Goal: Transaction & Acquisition: Purchase product/service

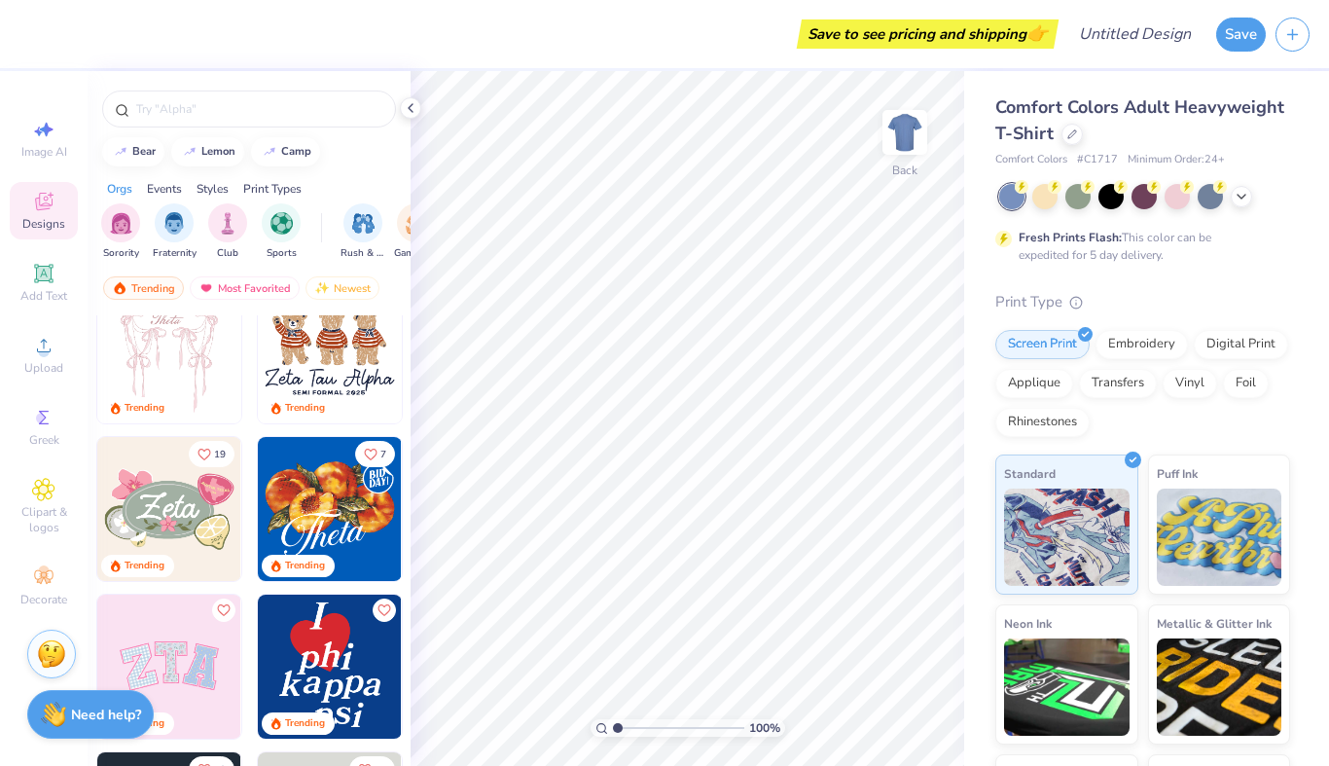
scroll to position [196, 0]
click at [1240, 196] on icon at bounding box center [1241, 195] width 16 height 16
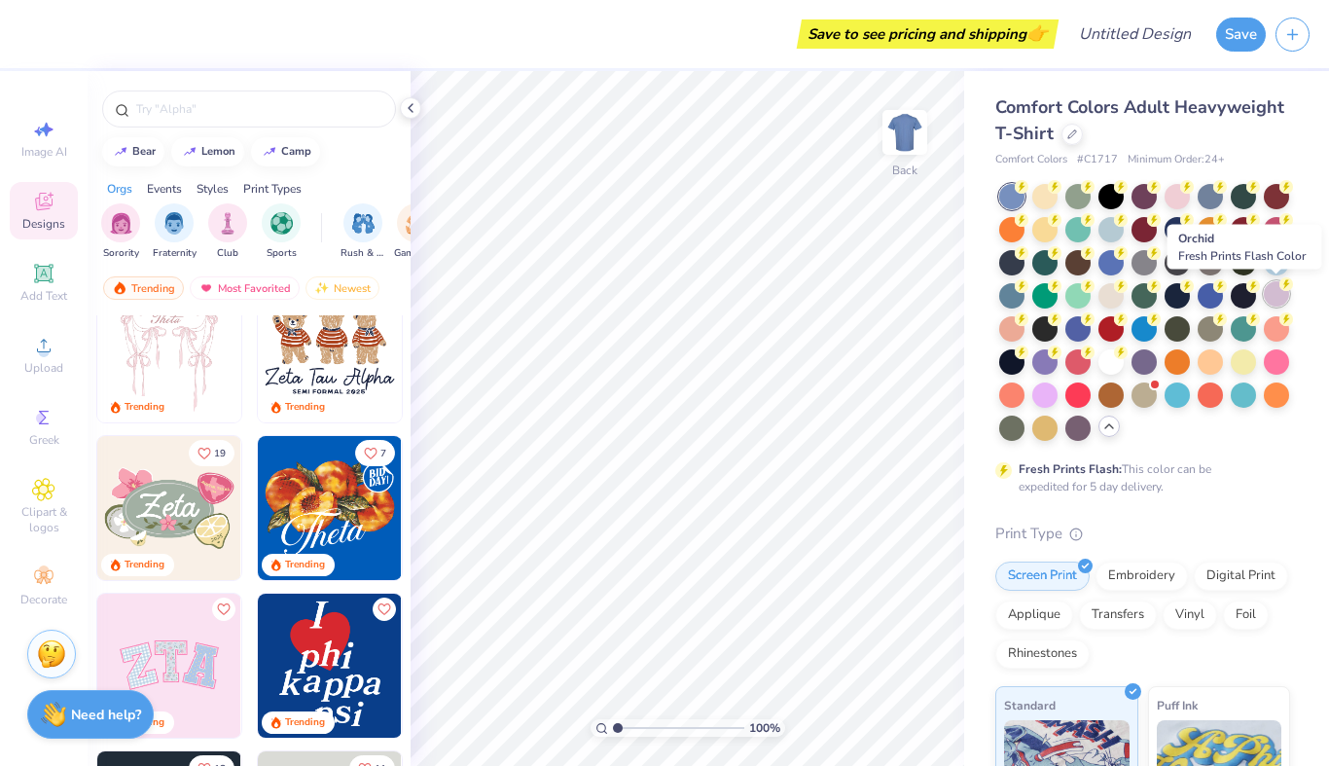
click at [1277, 296] on div at bounding box center [1276, 293] width 25 height 25
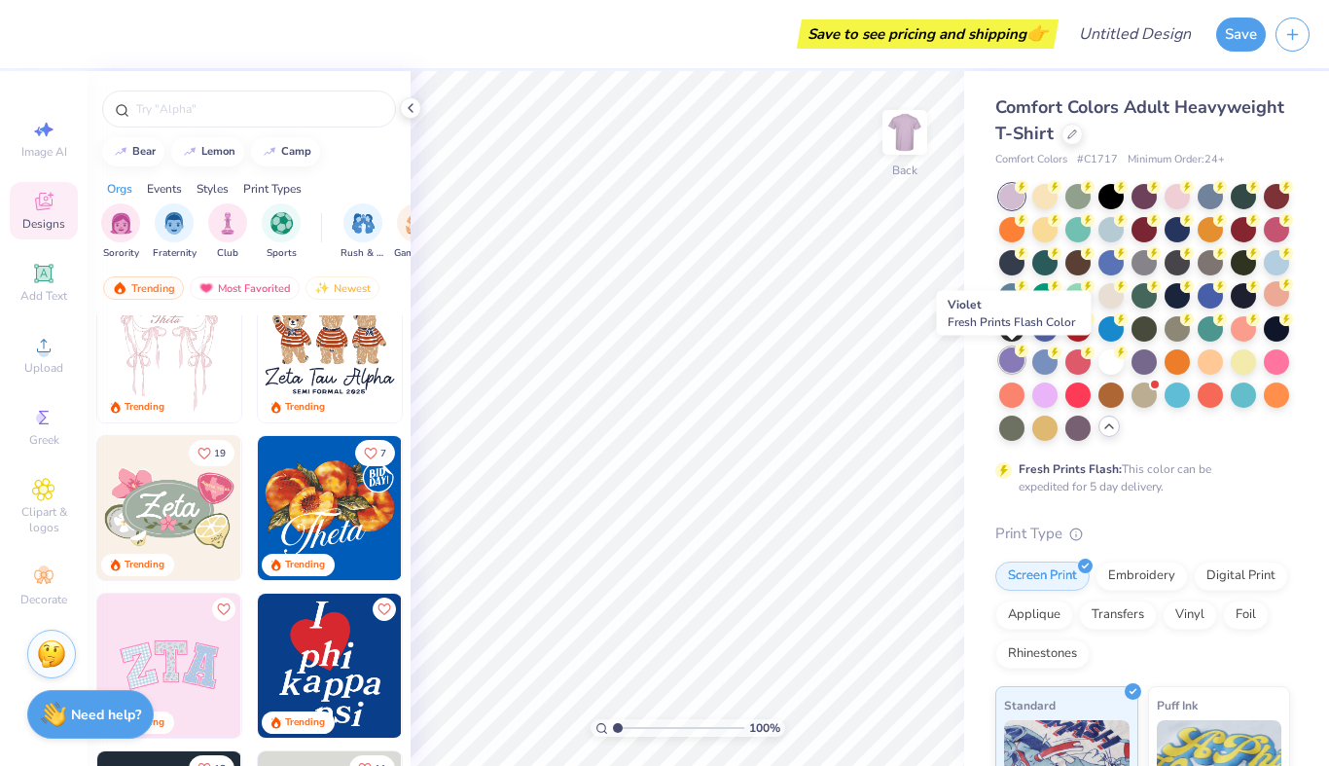
click at [1007, 359] on div at bounding box center [1011, 359] width 25 height 25
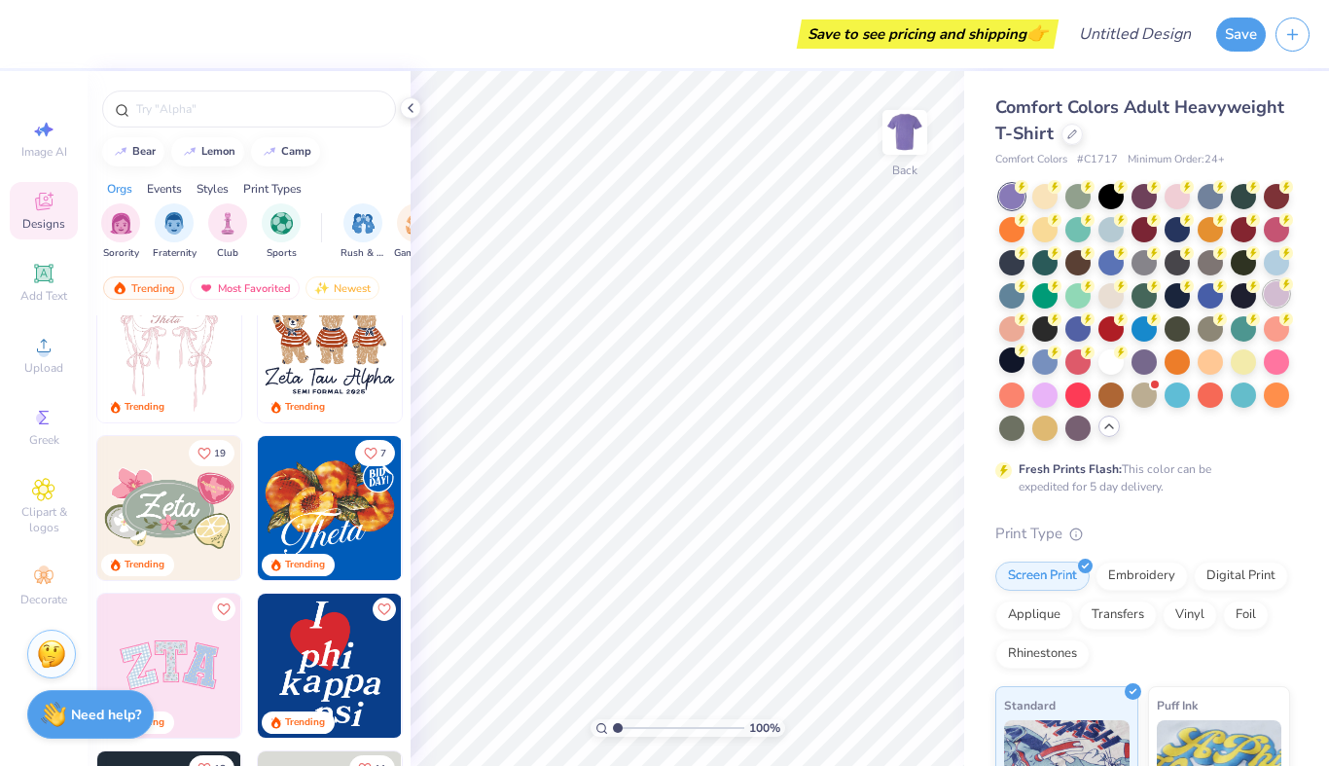
click at [1277, 290] on div at bounding box center [1276, 293] width 25 height 25
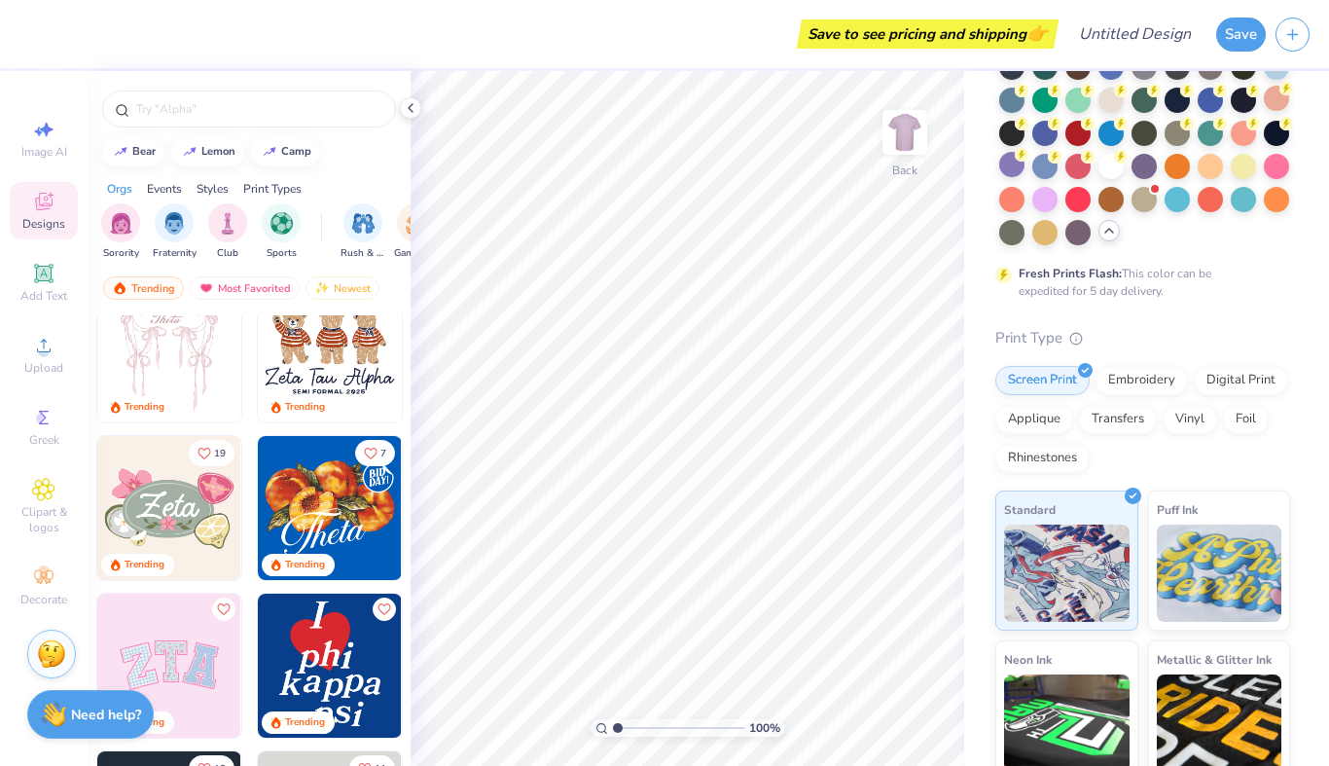
scroll to position [360, 0]
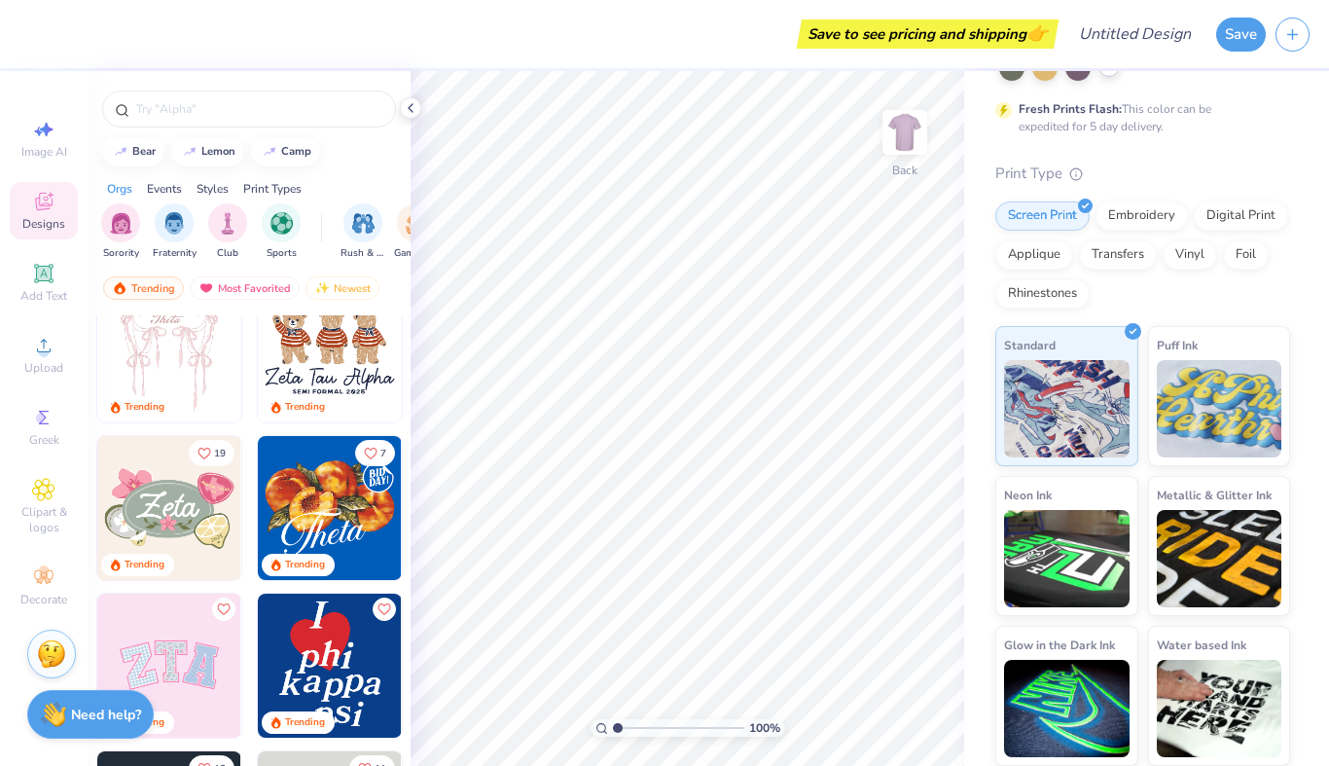
click at [937, 35] on div "Save to see pricing and shipping 👉" at bounding box center [928, 33] width 252 height 29
click at [1250, 39] on button "Save" at bounding box center [1241, 32] width 50 height 34
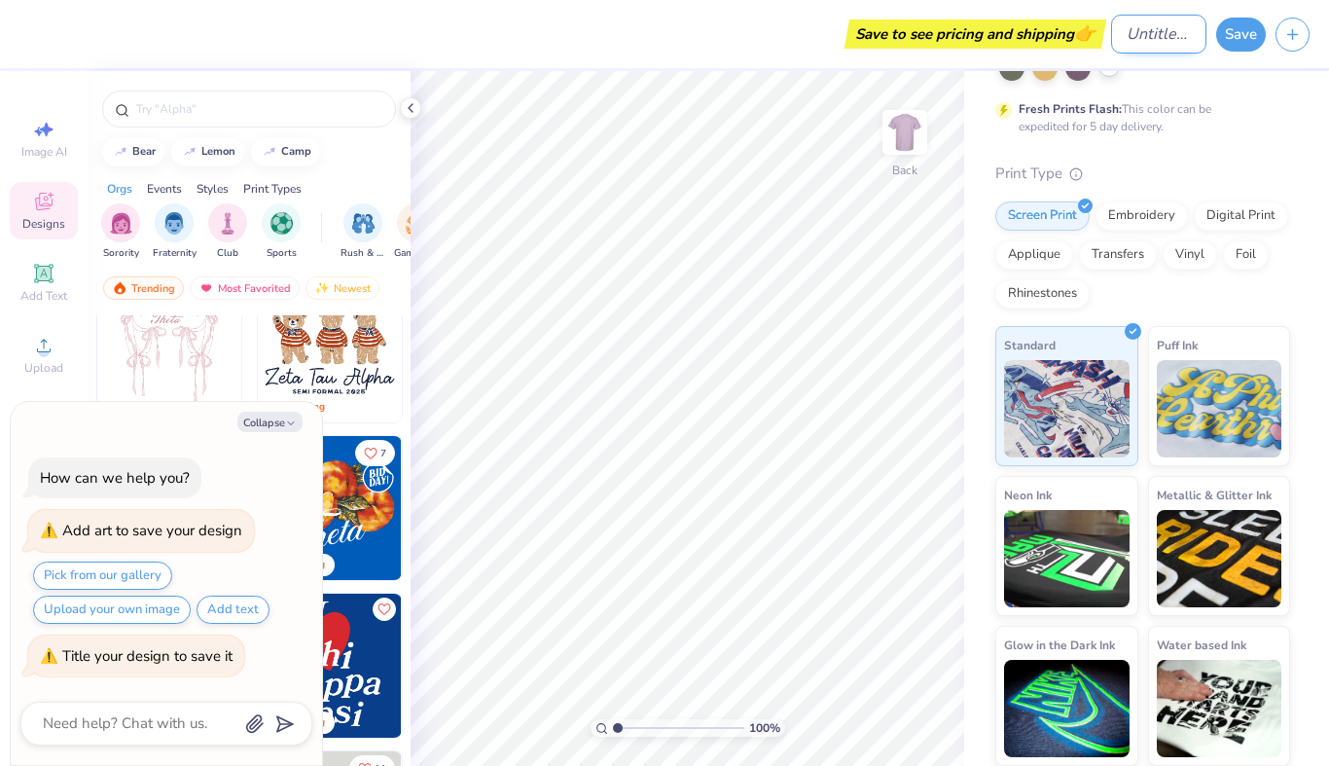
type textarea "x"
click at [1152, 31] on input "Design Title" at bounding box center [1158, 34] width 95 height 39
type input "t"
type textarea "x"
type input "te"
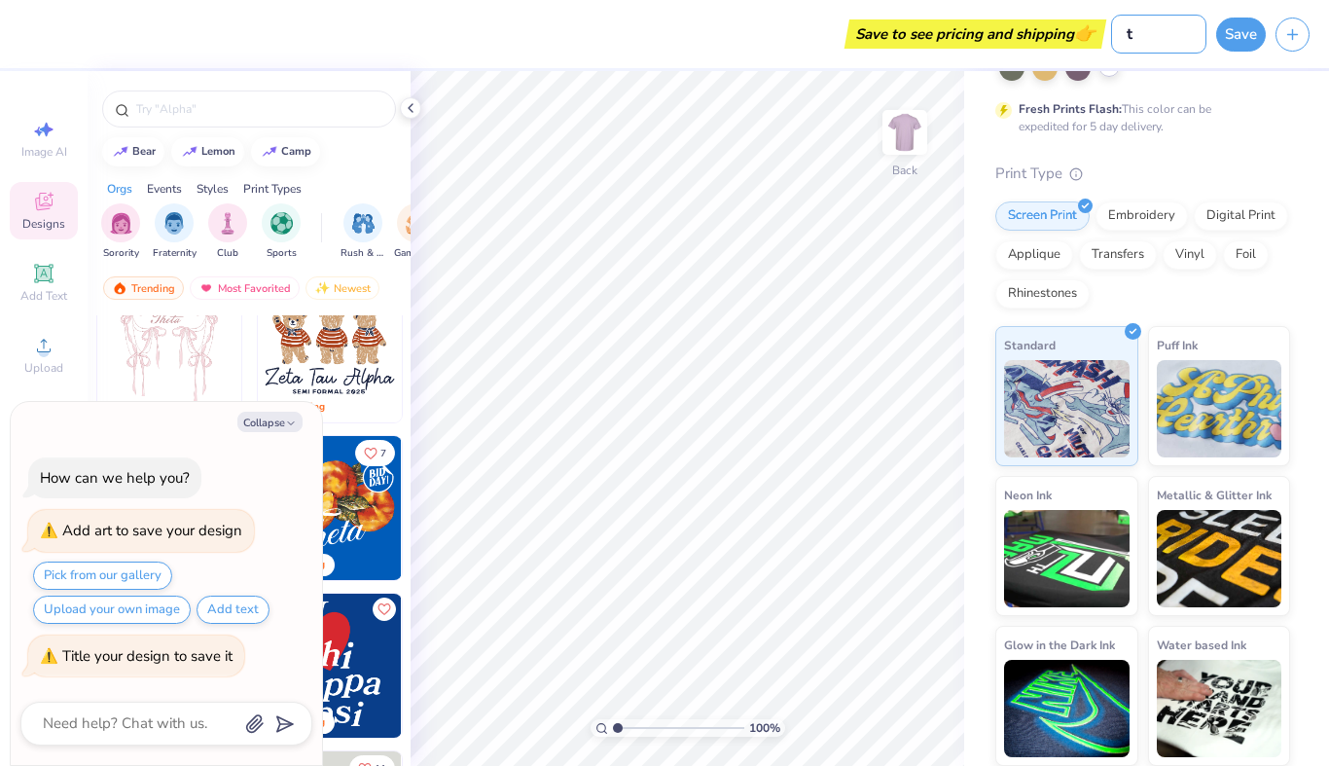
type textarea "x"
type input "tes"
type textarea "x"
type input "test"
type textarea "x"
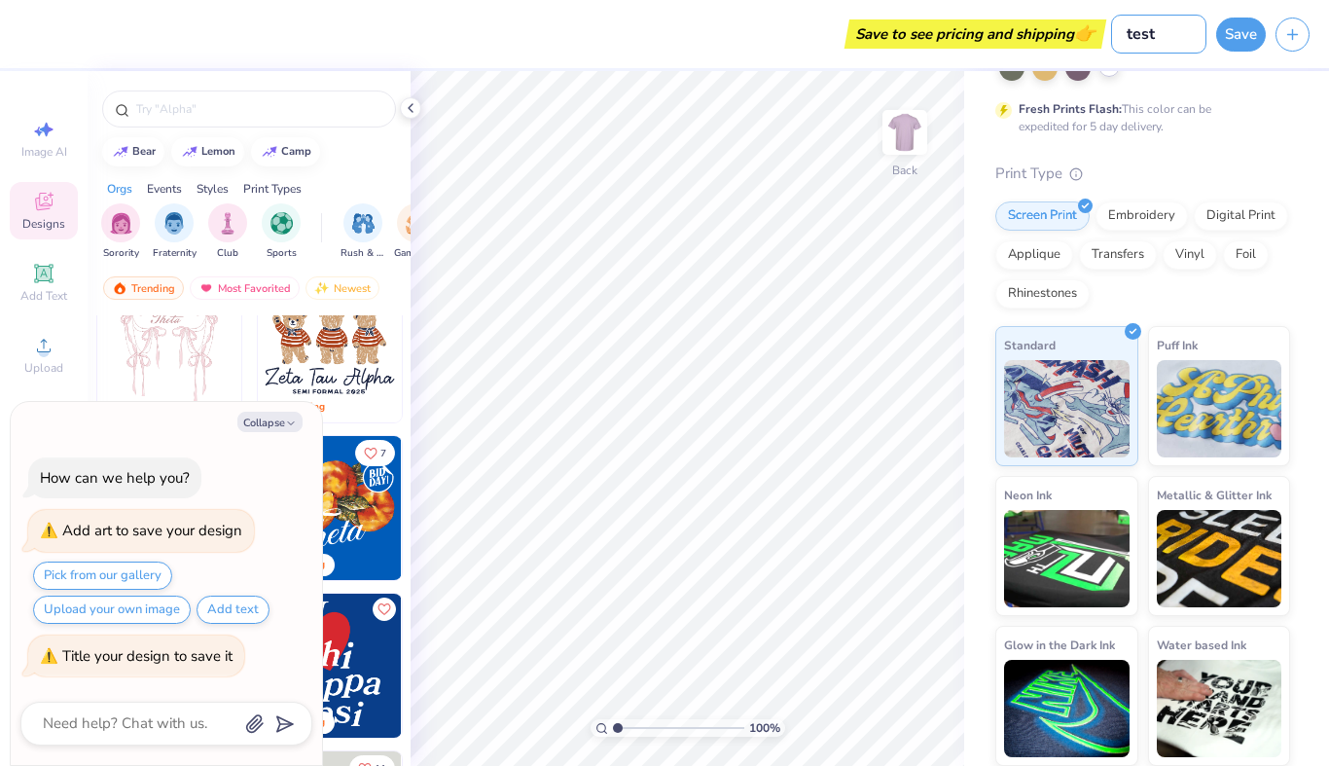
type input "test"
click at [385, 653] on img at bounding box center [330, 665] width 144 height 144
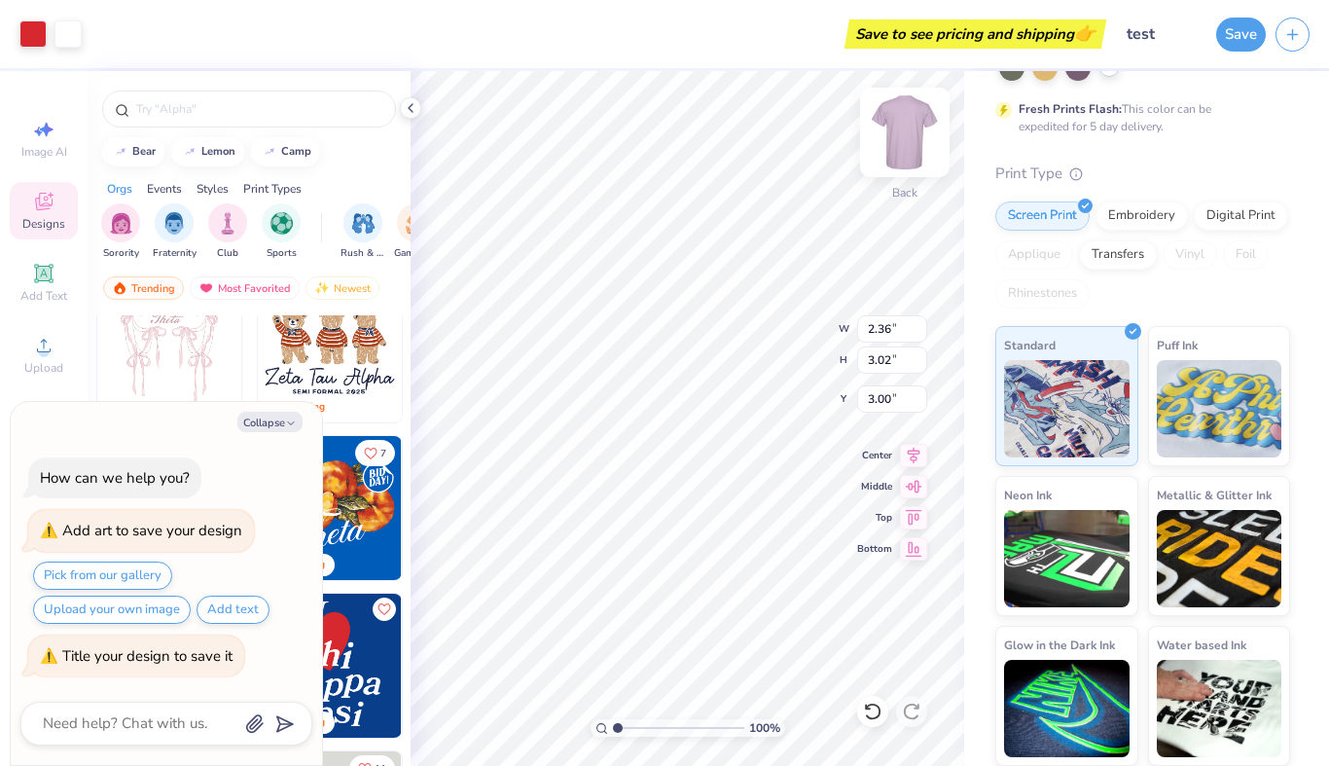
type textarea "x"
type input "5.30"
type input "6.77"
type textarea "x"
type input "4.54"
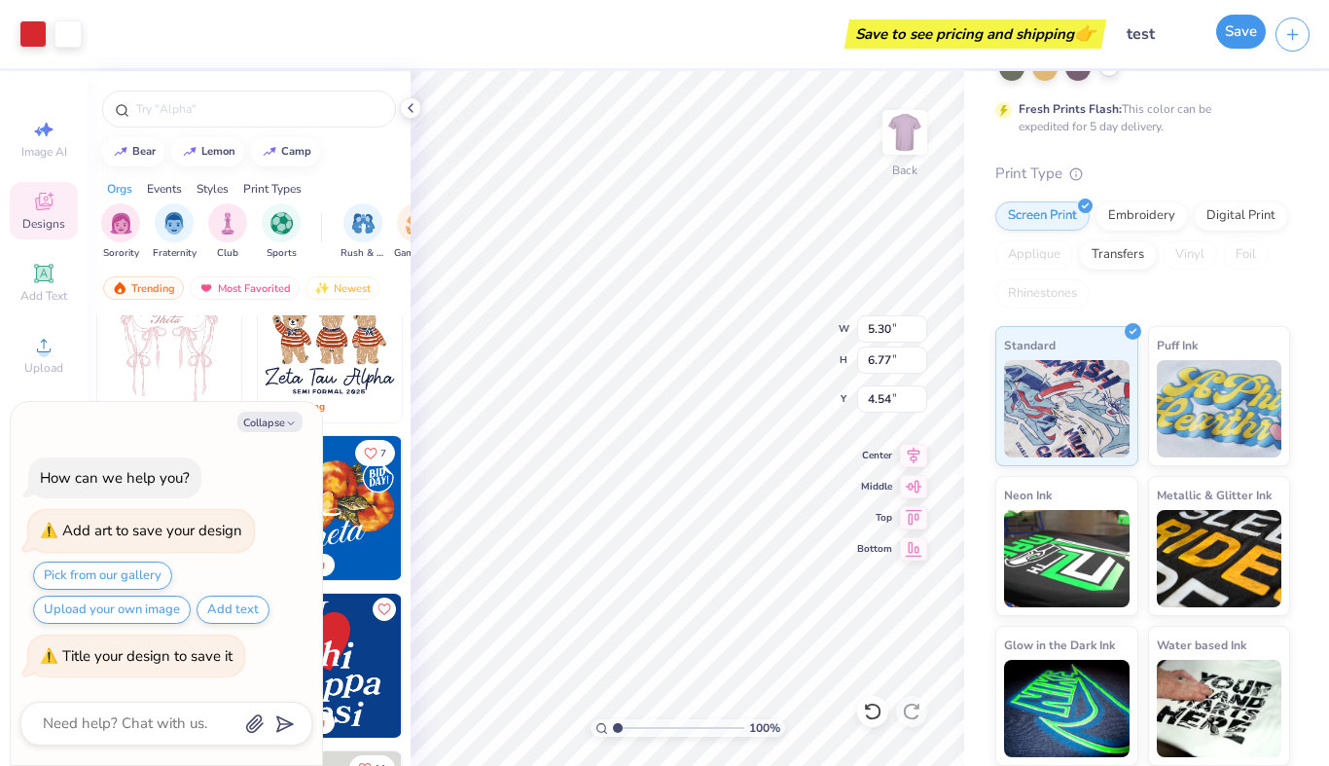
click at [1247, 40] on button "Save" at bounding box center [1241, 32] width 50 height 34
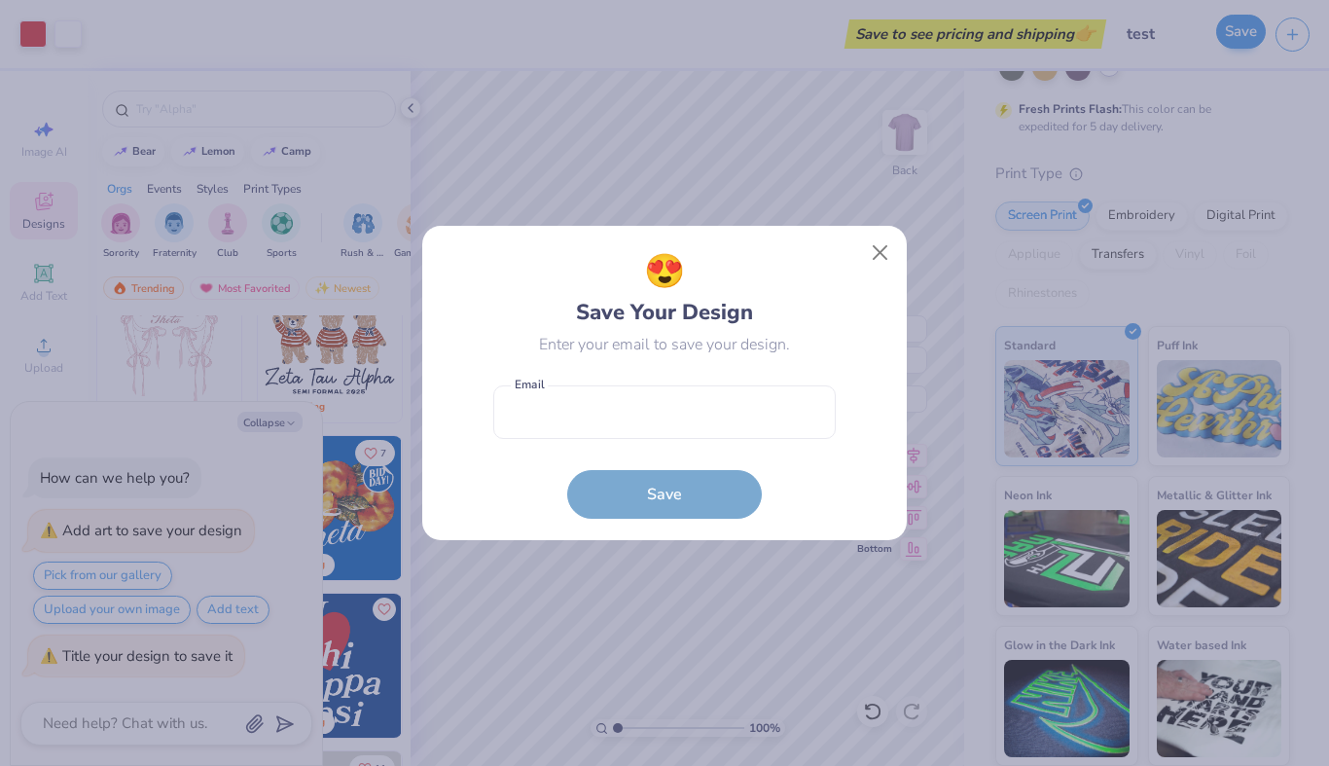
type textarea "x"
click at [706, 413] on input "email" at bounding box center [664, 411] width 342 height 53
type input "[EMAIL_ADDRESS][DOMAIN_NAME]"
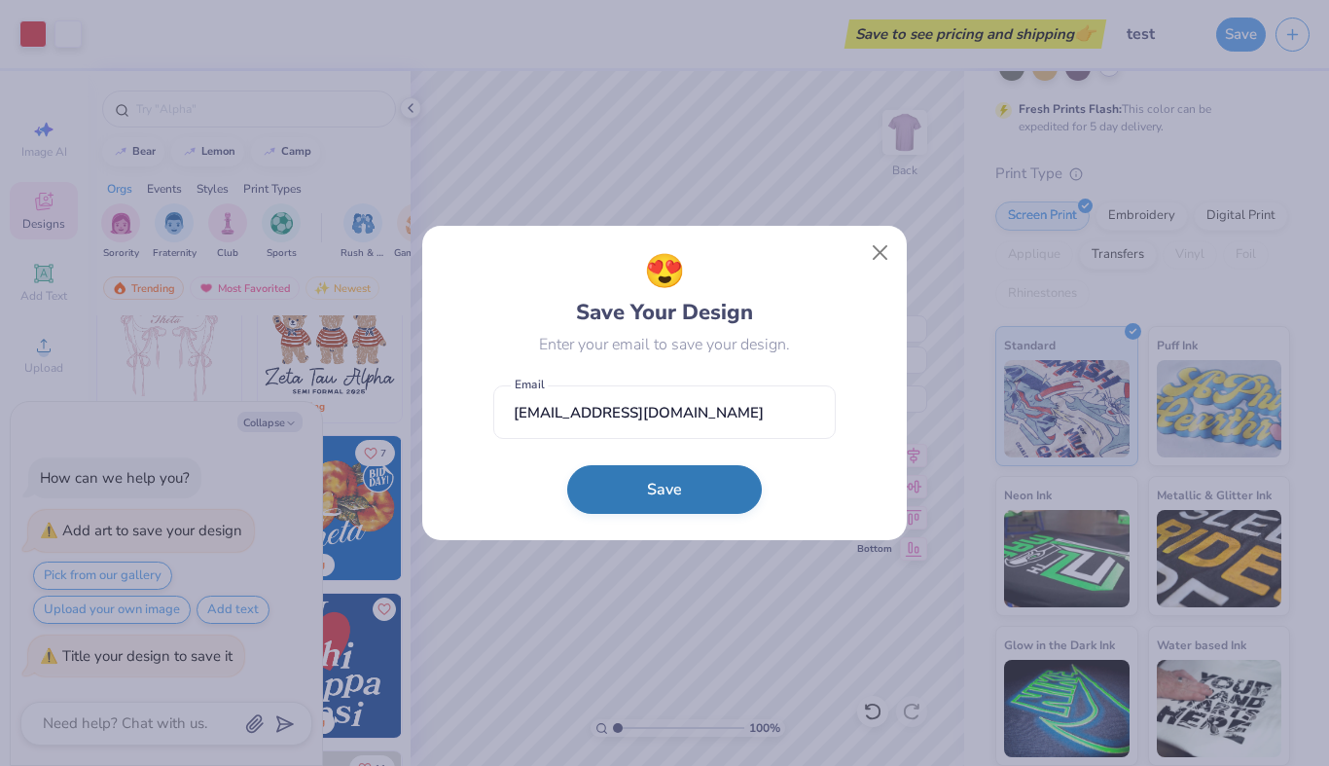
click at [681, 476] on button "Save" at bounding box center [664, 489] width 195 height 49
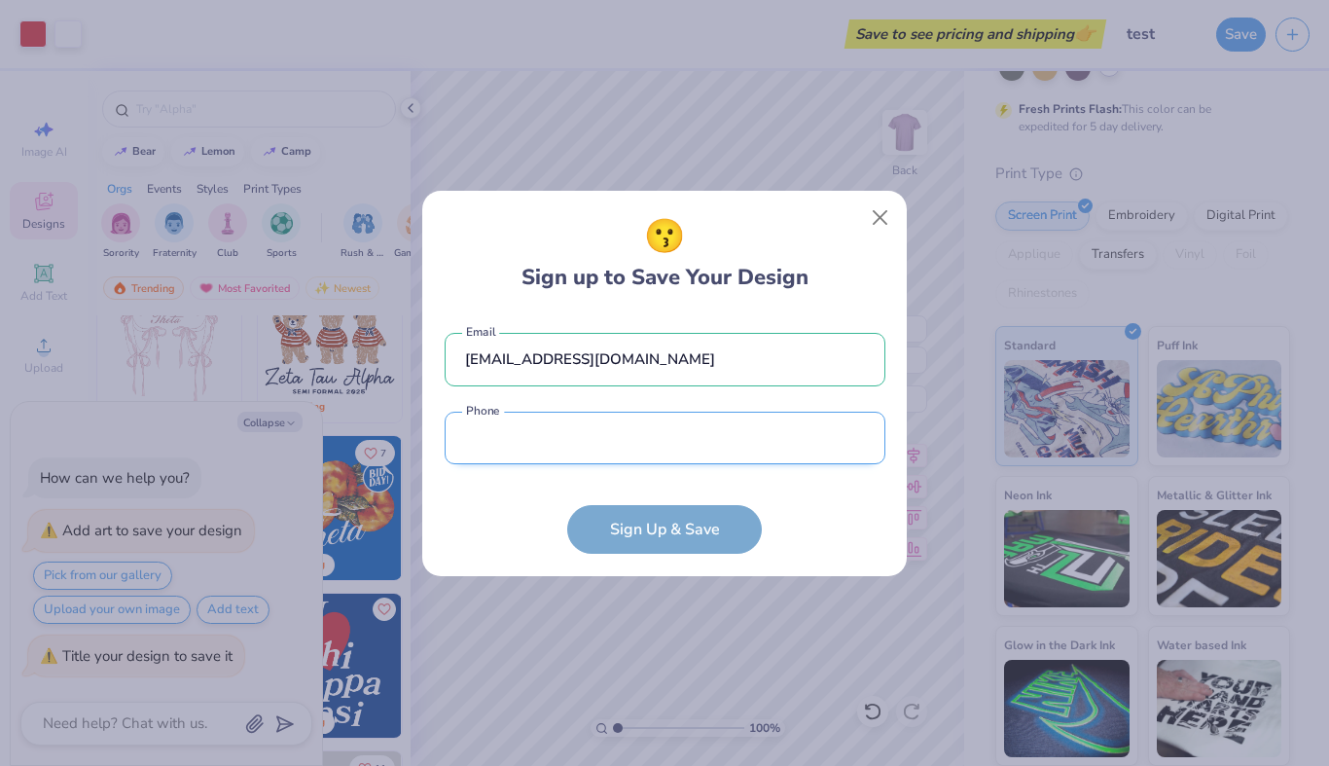
click at [659, 442] on input "tel" at bounding box center [665, 437] width 441 height 53
type input "[PHONE_NUMBER]"
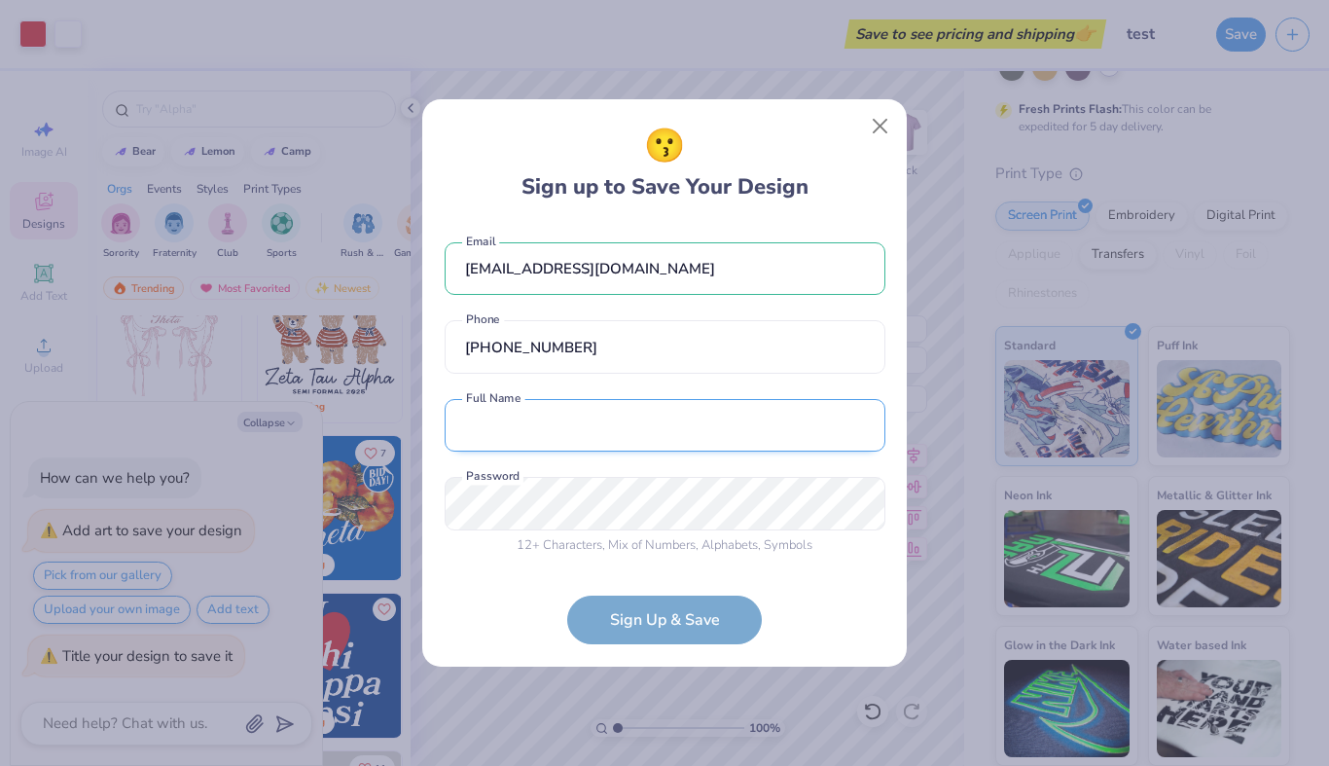
click at [597, 444] on input "text" at bounding box center [665, 425] width 441 height 53
type input "[PERSON_NAME]"
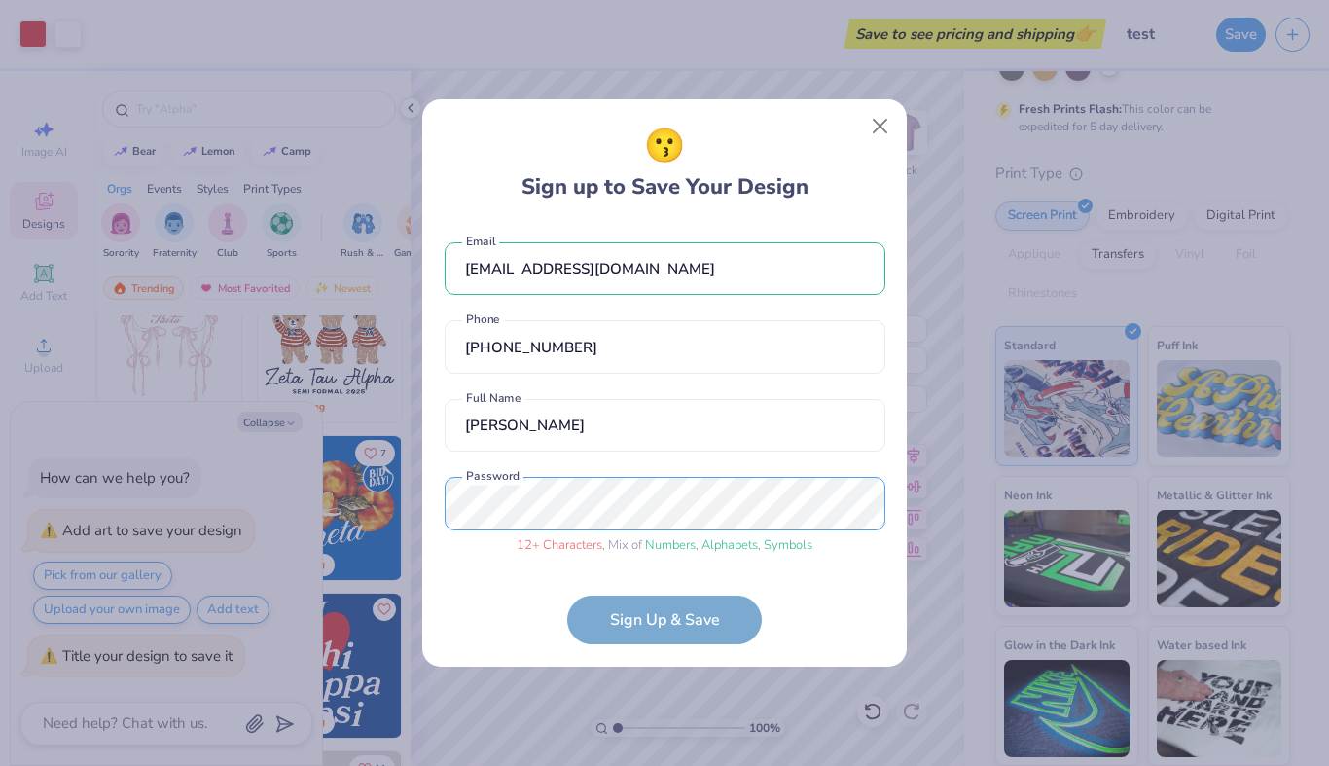
scroll to position [33, 0]
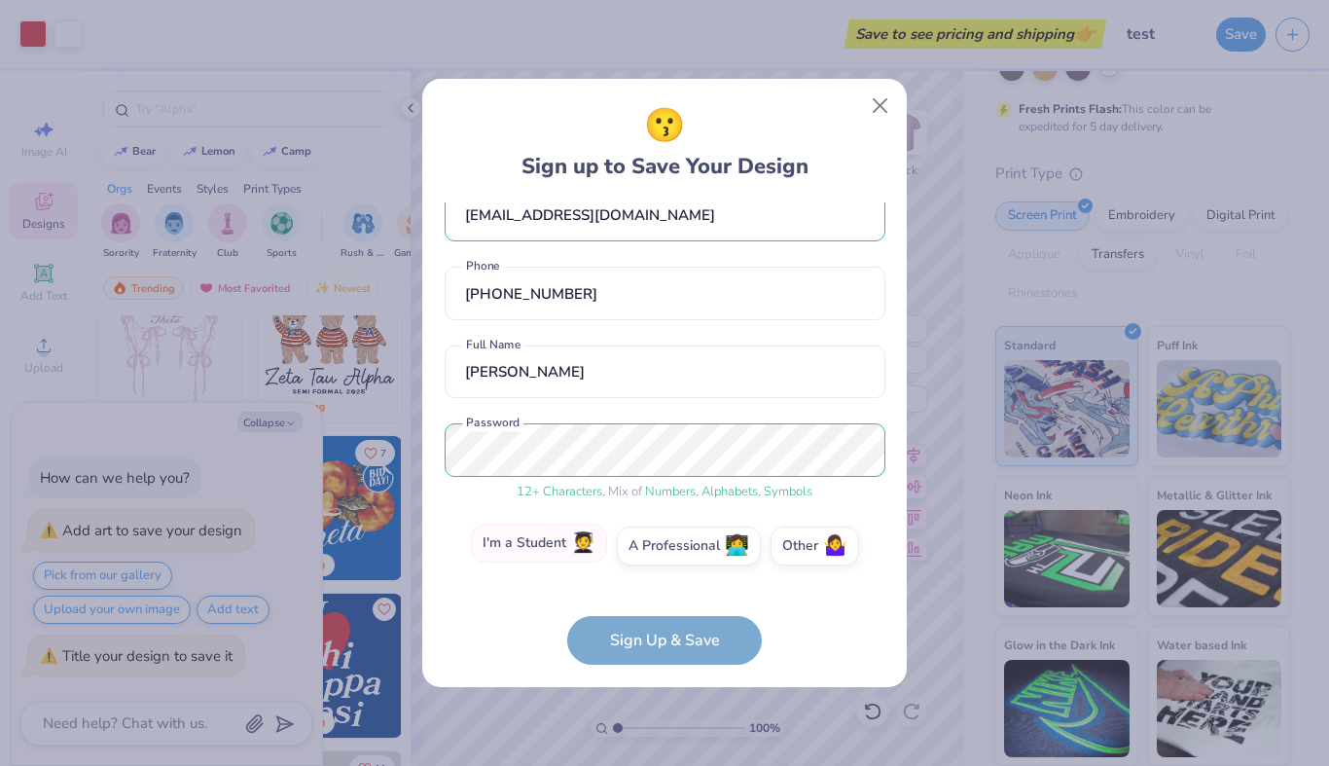
click at [565, 548] on label "I'm a Student 🧑‍🎓" at bounding box center [539, 542] width 136 height 39
click at [659, 578] on input "I'm a Student 🧑‍🎓" at bounding box center [665, 584] width 13 height 13
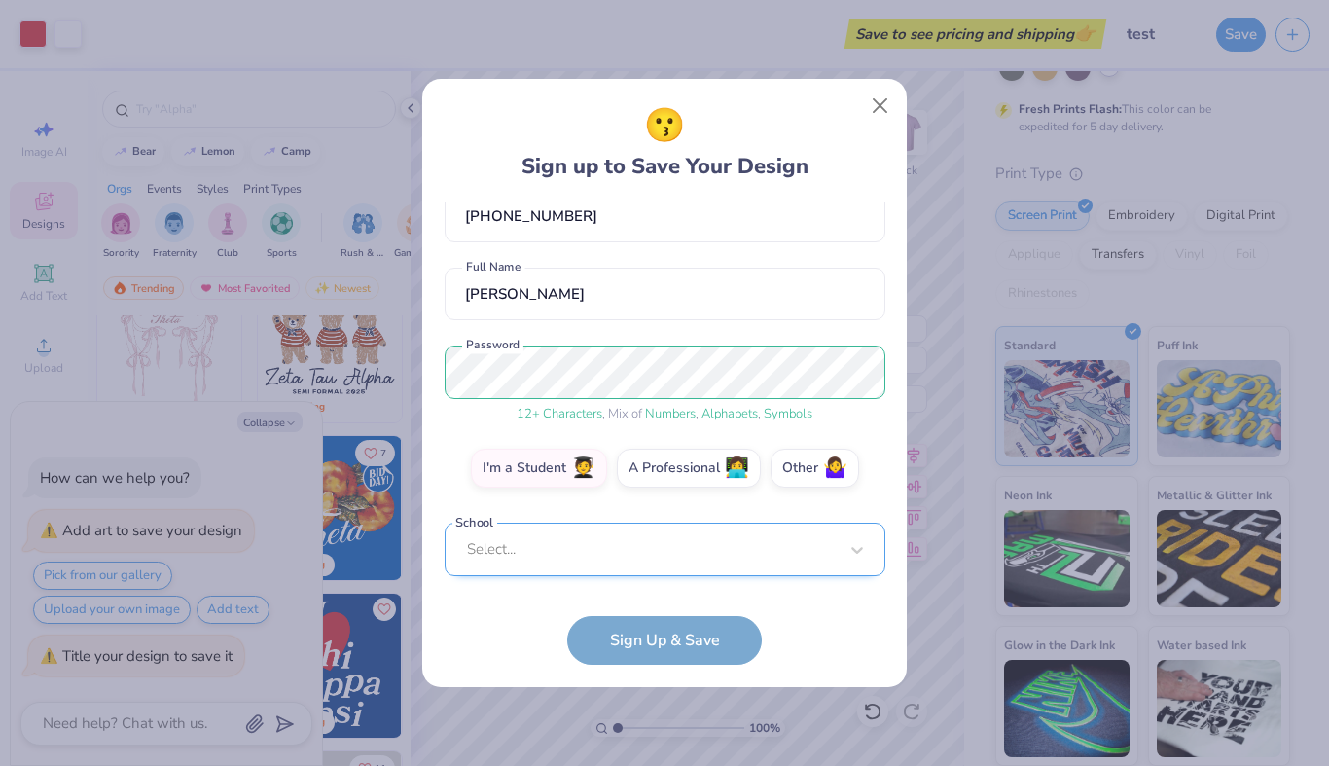
scroll to position [101, 0]
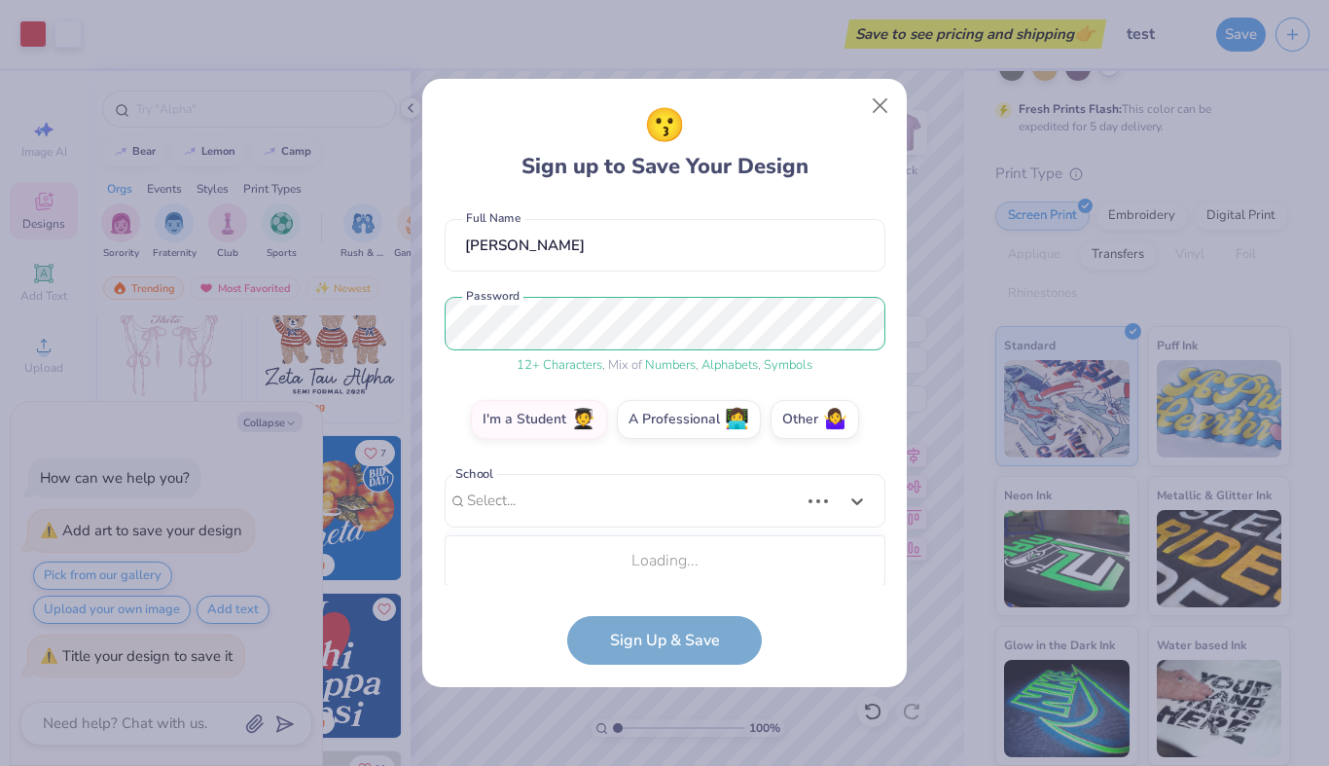
click at [537, 569] on div "Use Up and Down to choose options, press Enter to select the currently focused …" at bounding box center [665, 530] width 441 height 112
type input "tufts"
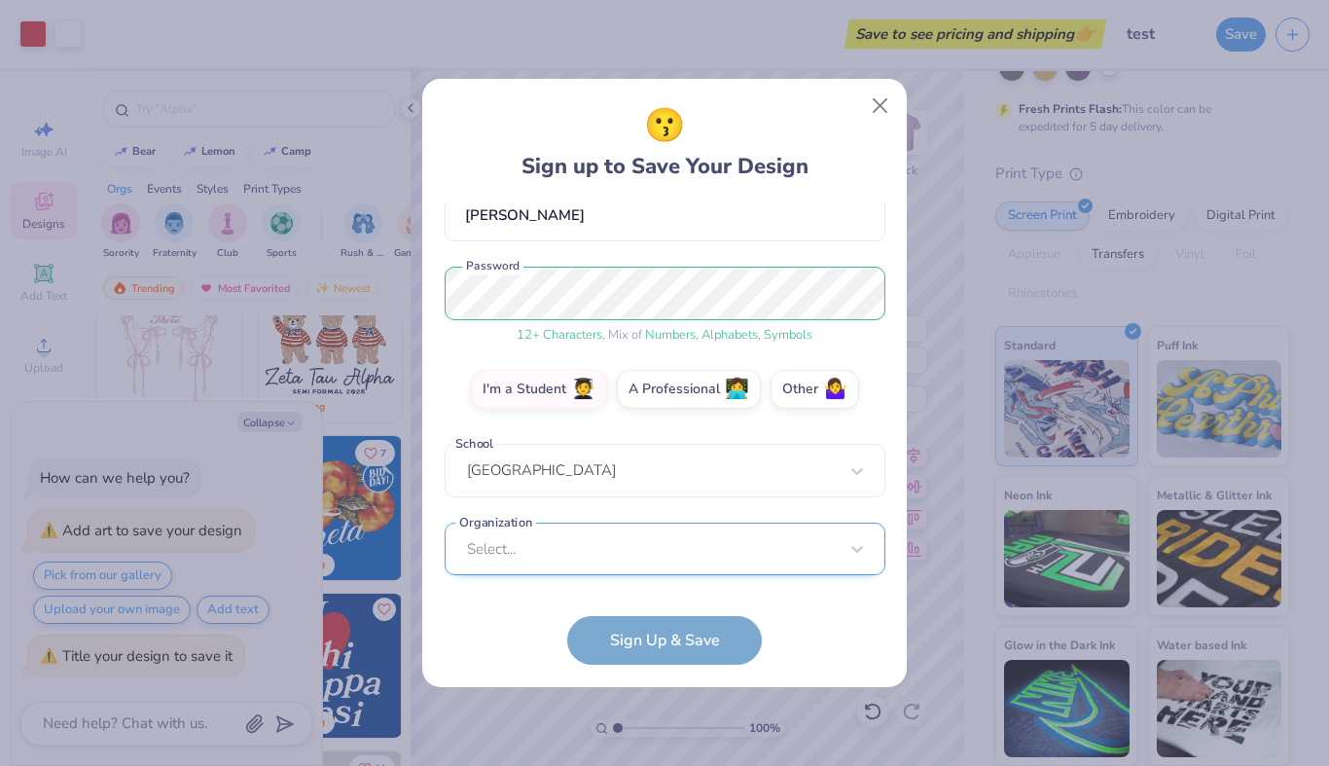
click at [602, 545] on div "Select..." at bounding box center [665, 548] width 441 height 53
click at [588, 249] on div "[EMAIL_ADDRESS][DOMAIN_NAME] Email [PHONE_NUMBER] Phone [PERSON_NAME] Full Name…" at bounding box center [665, 393] width 441 height 383
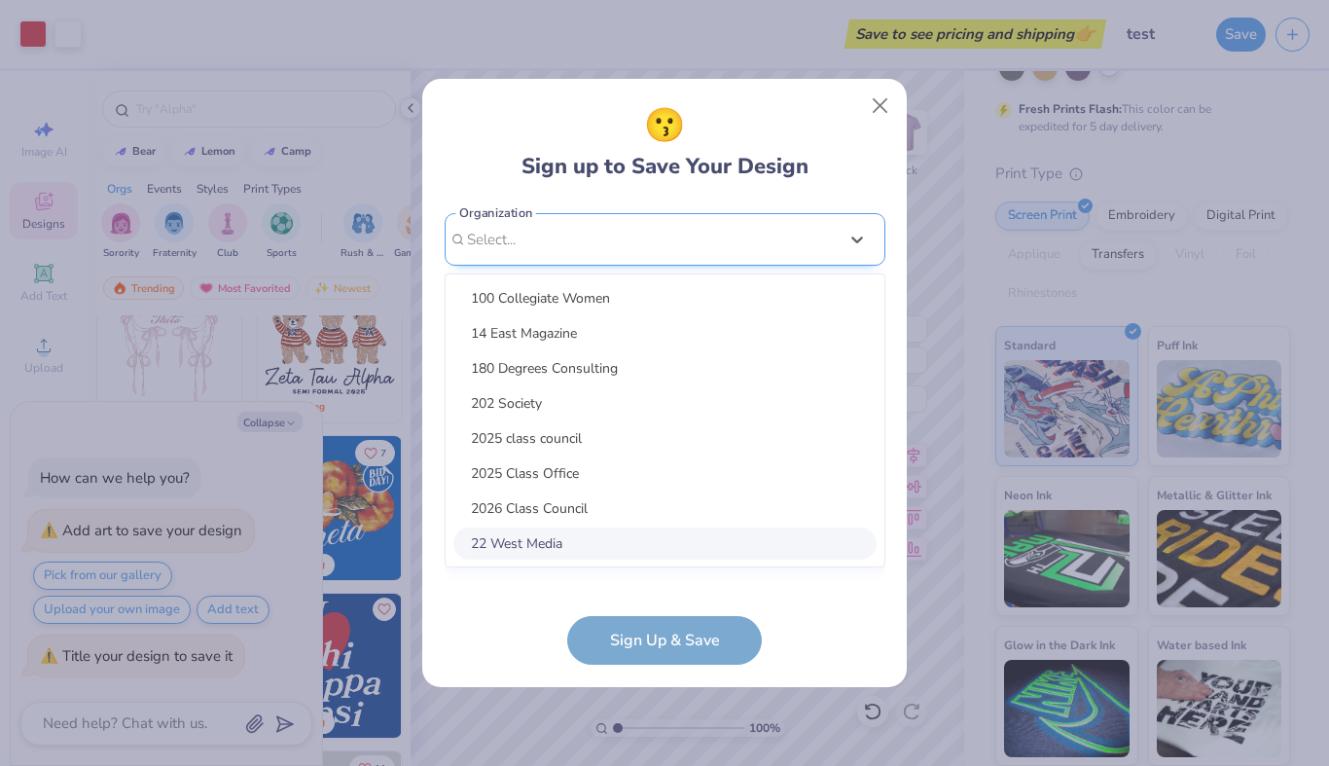
click at [537, 549] on div "option focused, 8 of 15. 15 results available. Use Up and Down to choose option…" at bounding box center [665, 390] width 441 height 355
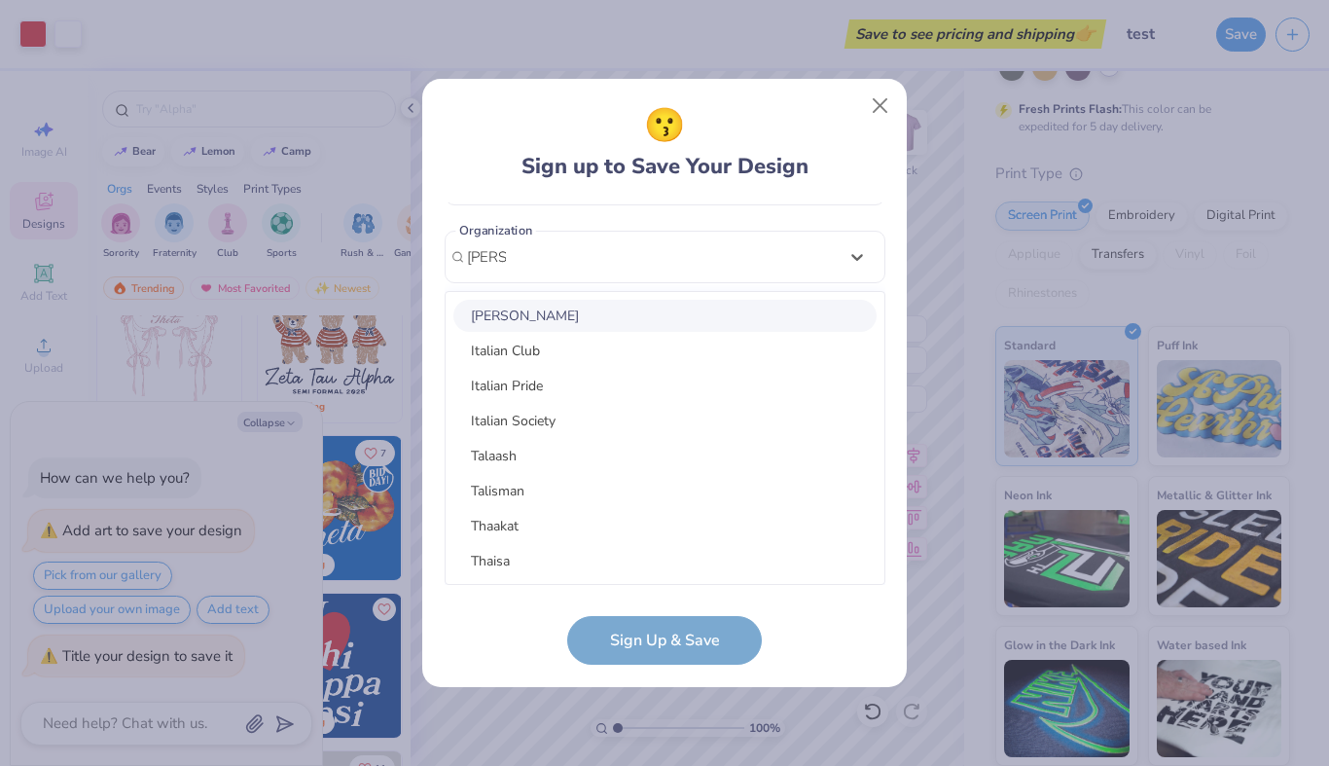
click at [507, 319] on div "[PERSON_NAME]" at bounding box center [664, 316] width 423 height 32
type input "[PERSON_NAME]"
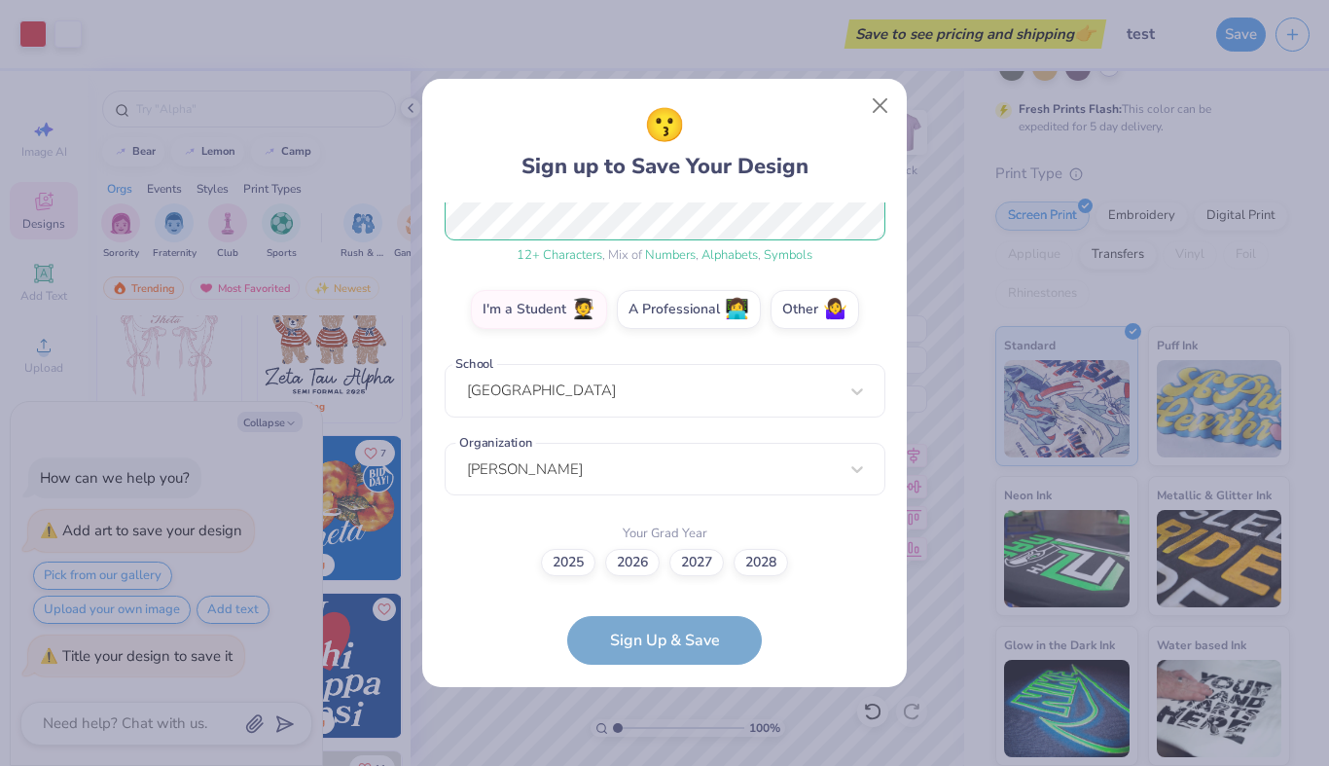
scroll to position [268, 0]
click at [706, 564] on label "2027" at bounding box center [696, 560] width 54 height 27
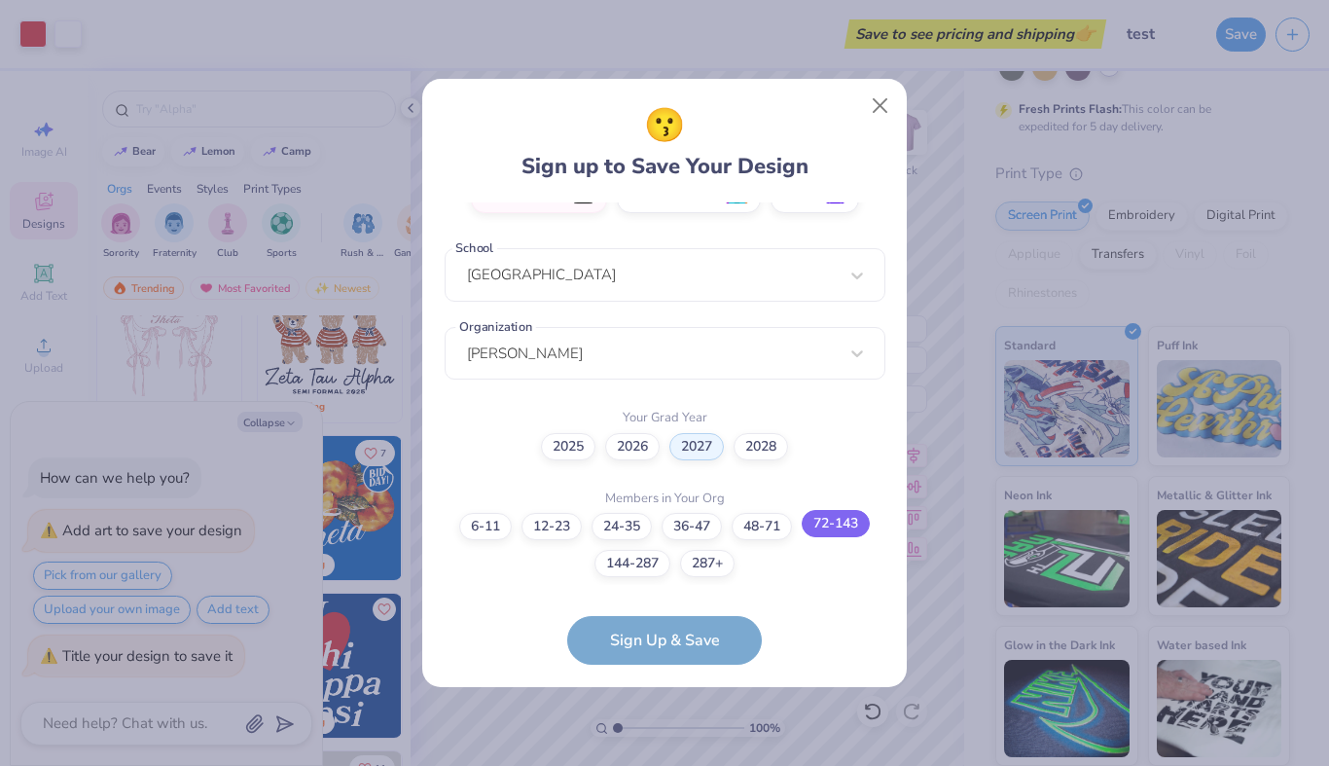
click at [821, 523] on label "72-143" at bounding box center [836, 523] width 68 height 27
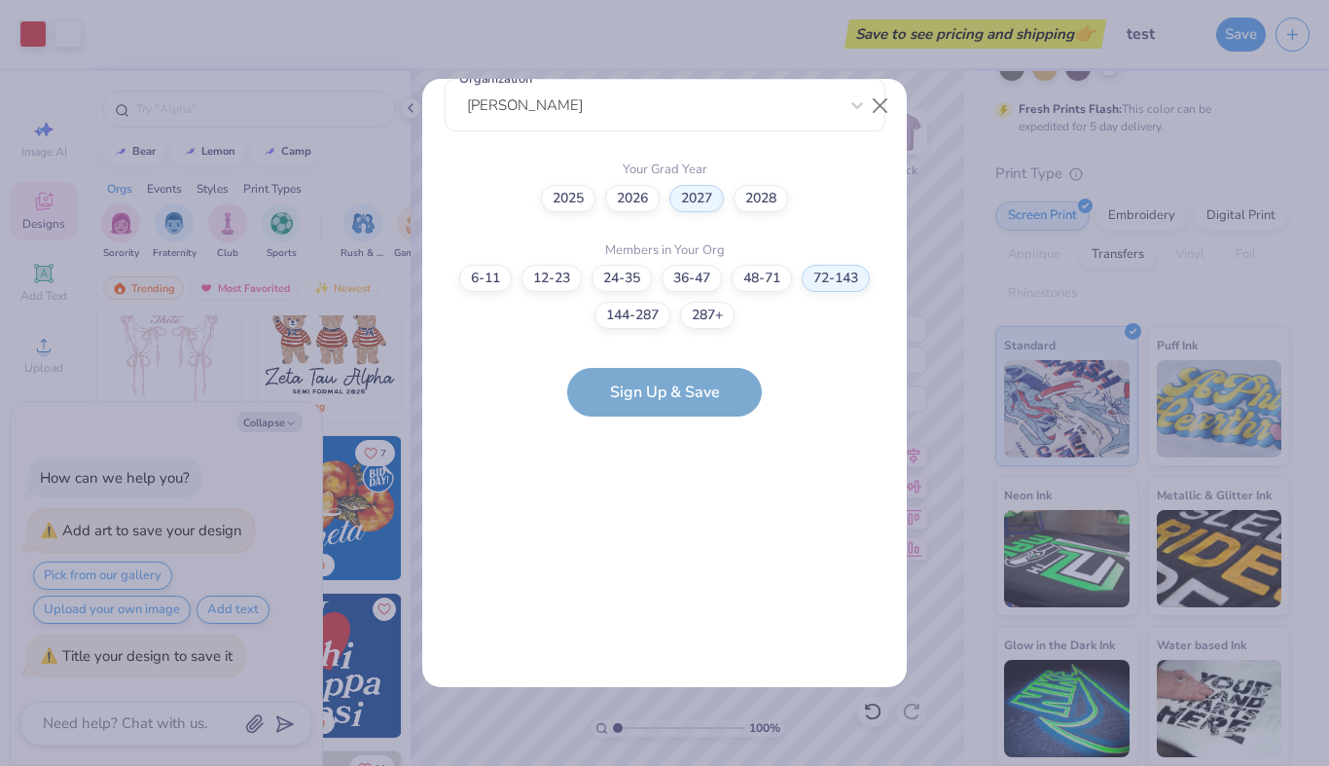
scroll to position [0, 0]
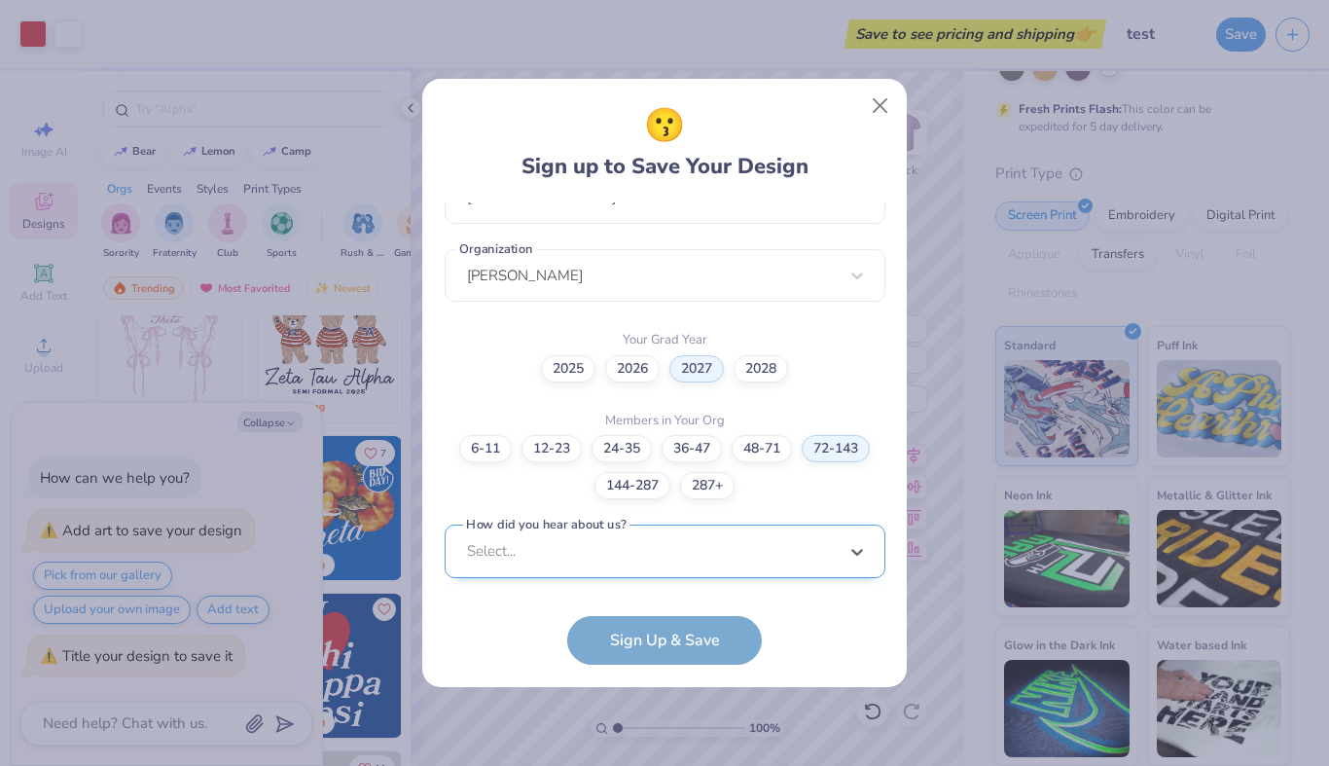
click at [558, 547] on div "option Word of Mouth focused, 8 of 15. 15 results available. Use Up and Down to…" at bounding box center [665, 701] width 441 height 355
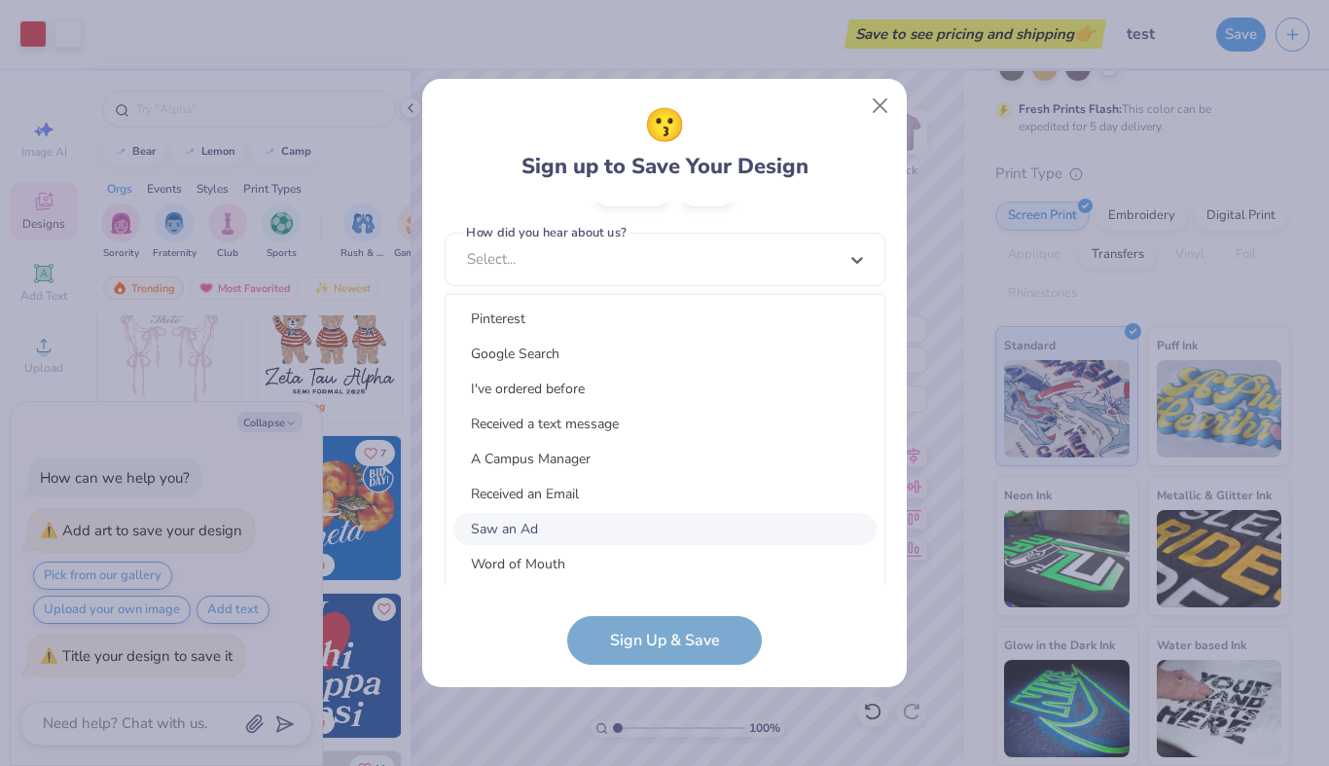
click at [543, 519] on div "Saw an Ad" at bounding box center [664, 529] width 423 height 32
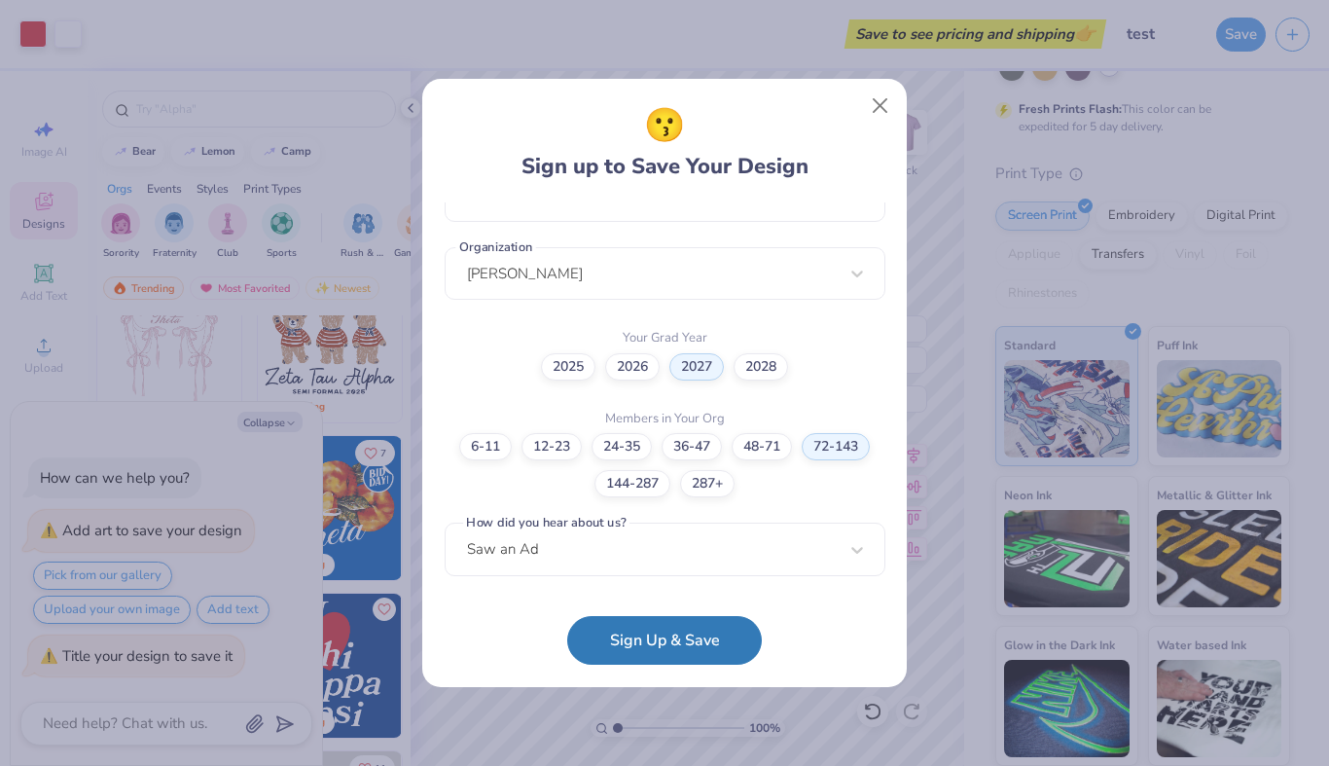
scroll to position [463, 0]
click at [654, 642] on button "Sign Up & Save" at bounding box center [664, 635] width 195 height 49
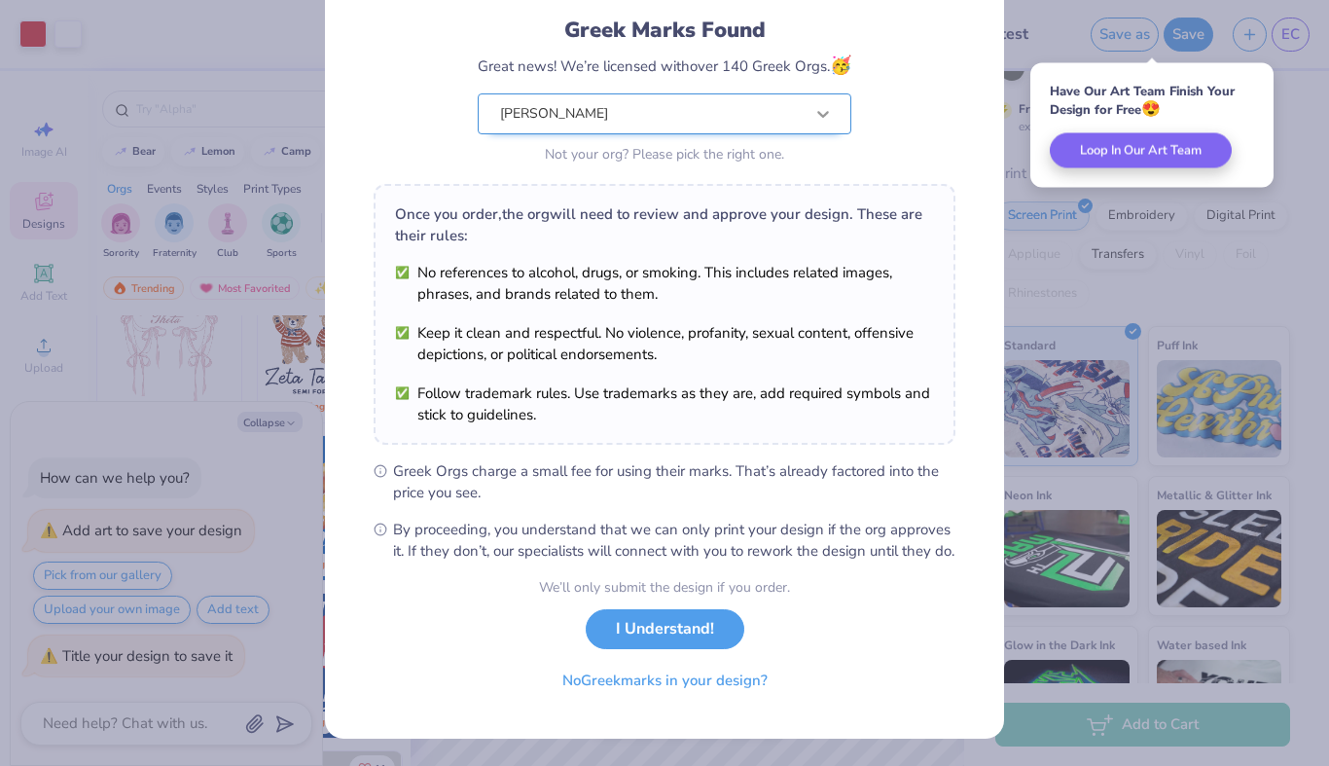
scroll to position [145, 0]
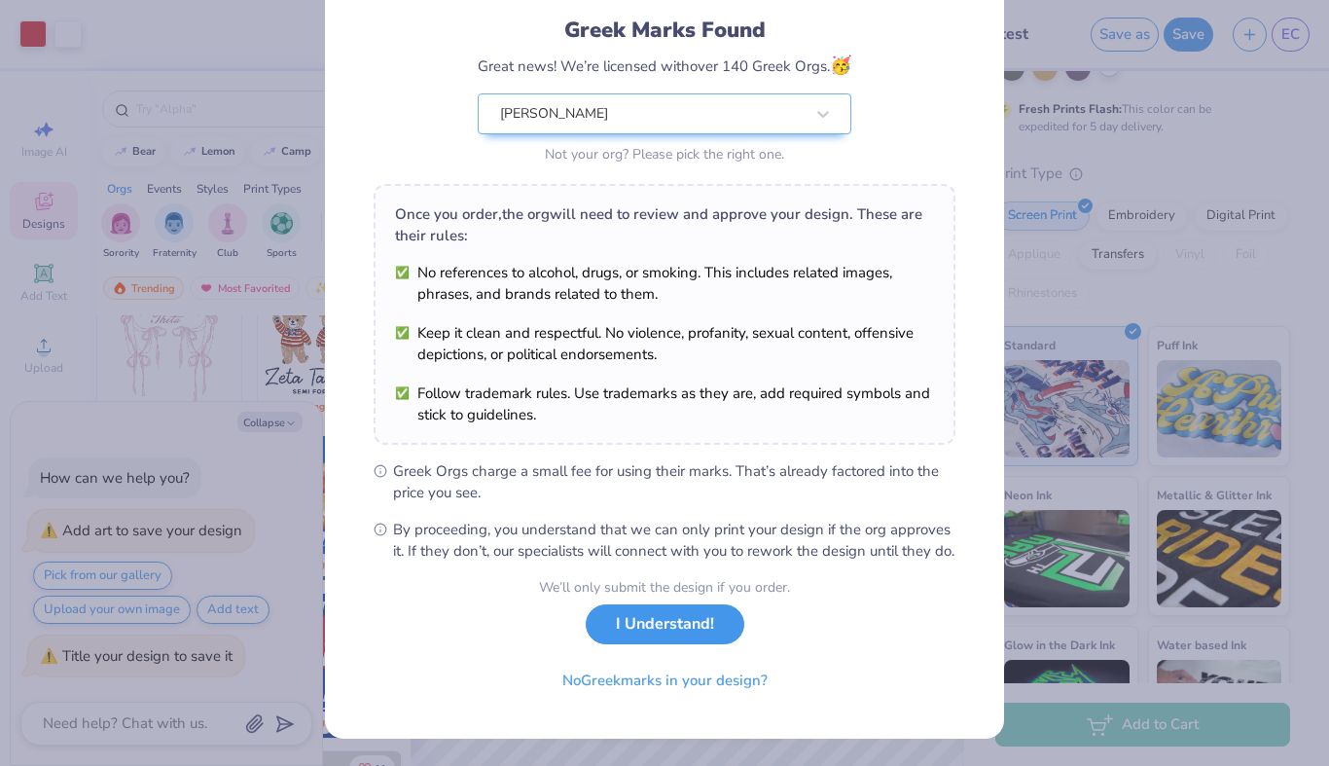
click at [708, 633] on button "I Understand!" at bounding box center [665, 624] width 159 height 40
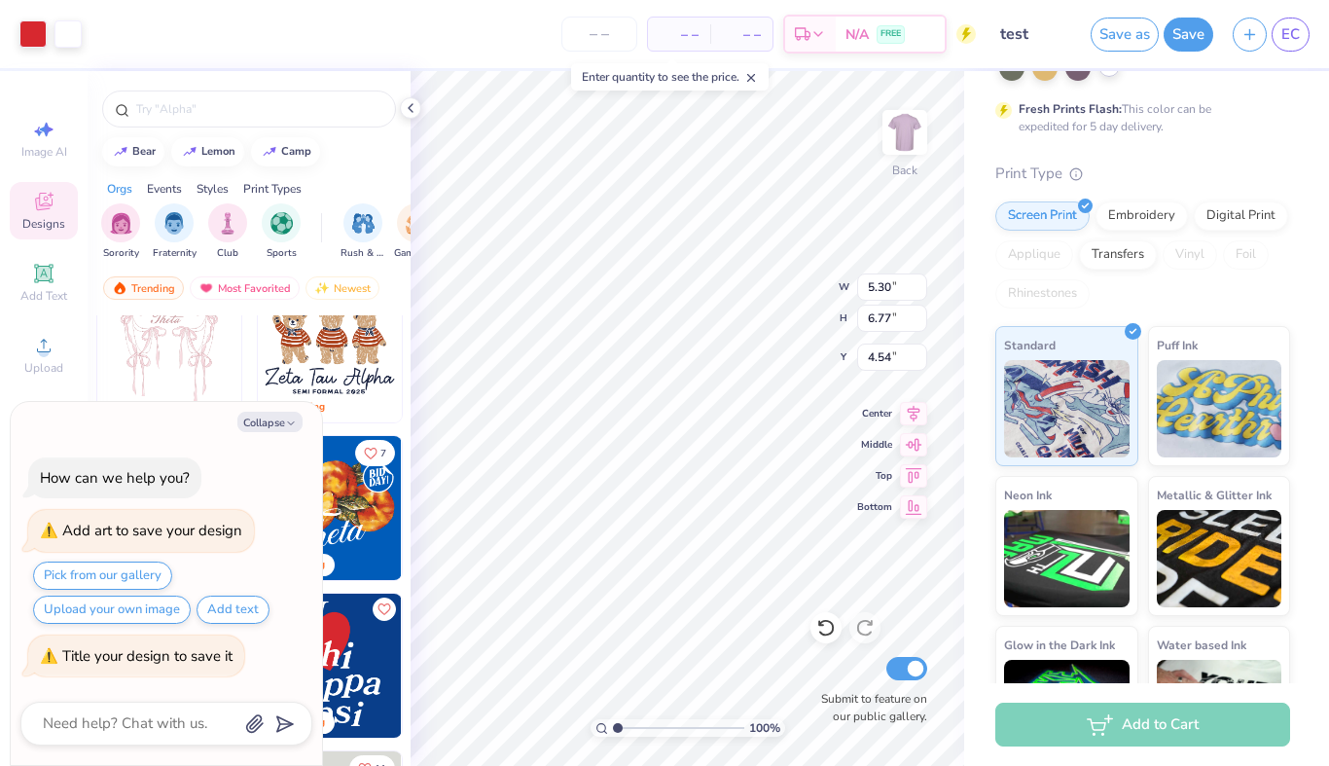
scroll to position [0, 0]
click at [695, 37] on span "– –" at bounding box center [678, 34] width 39 height 20
click at [614, 38] on input "number" at bounding box center [599, 34] width 76 height 35
type textarea "x"
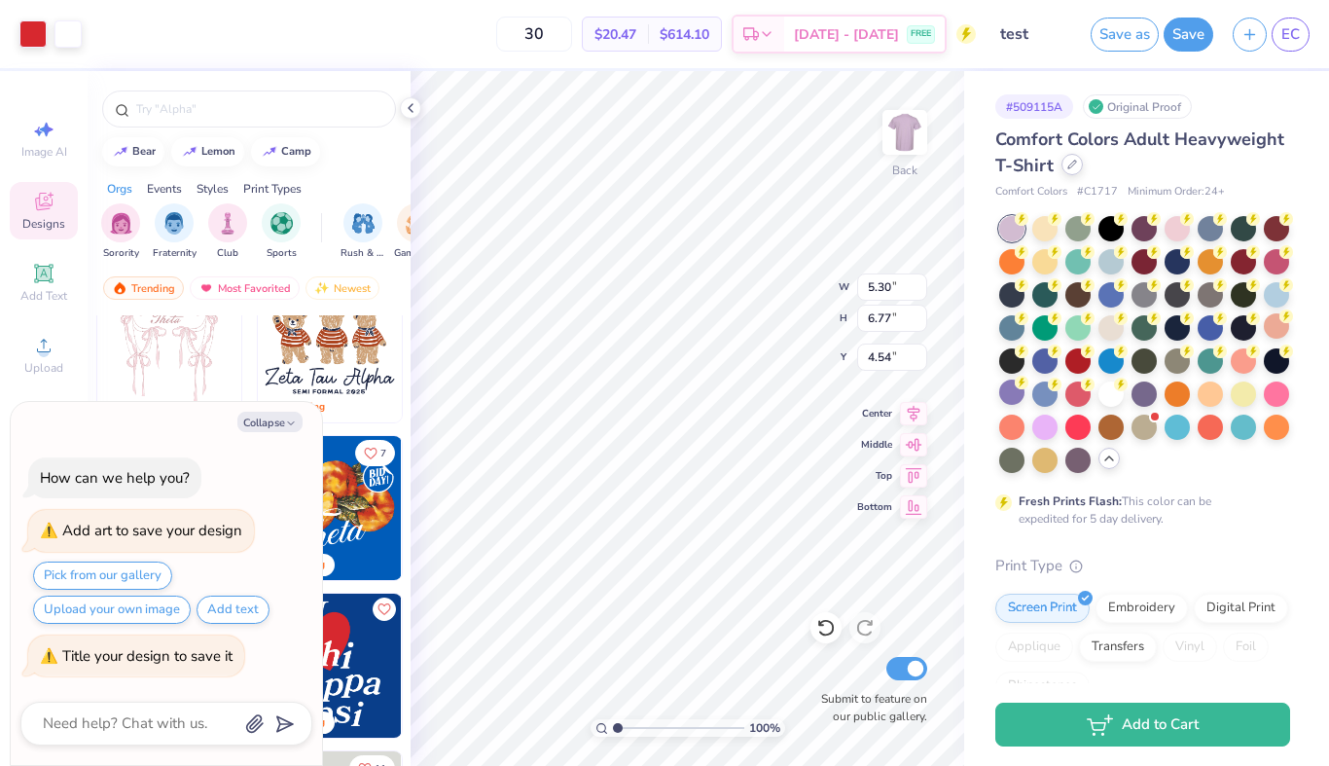
type input "30"
click at [1068, 167] on icon at bounding box center [1072, 164] width 8 height 8
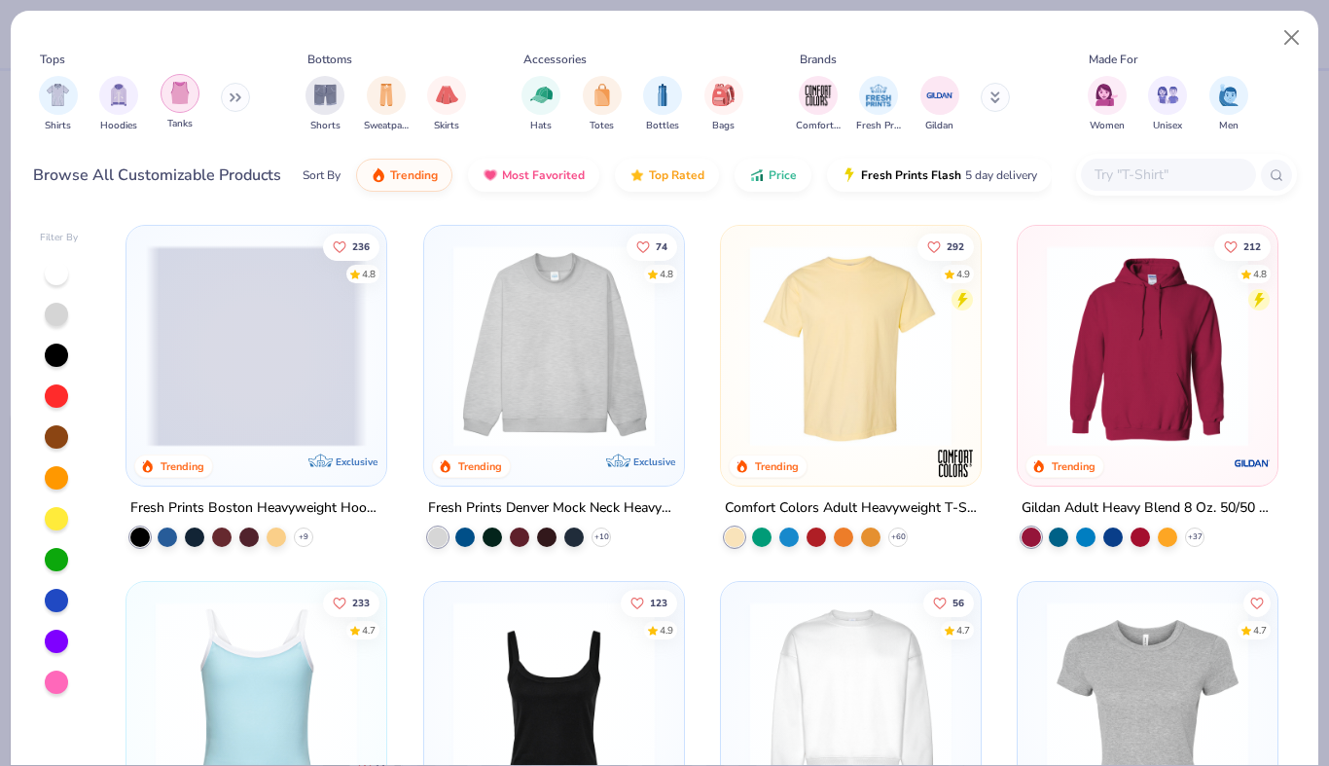
click at [184, 90] on img "filter for Tanks" at bounding box center [179, 93] width 21 height 22
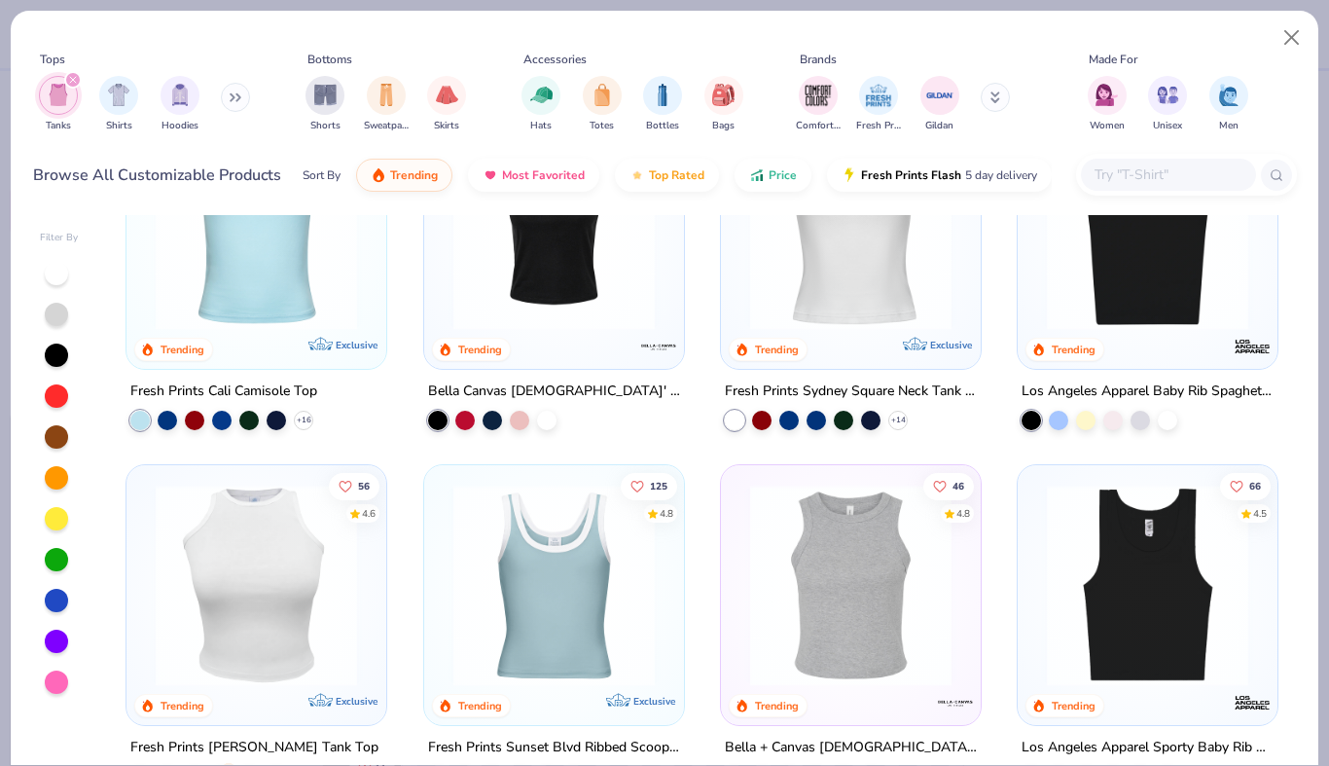
scroll to position [6, 0]
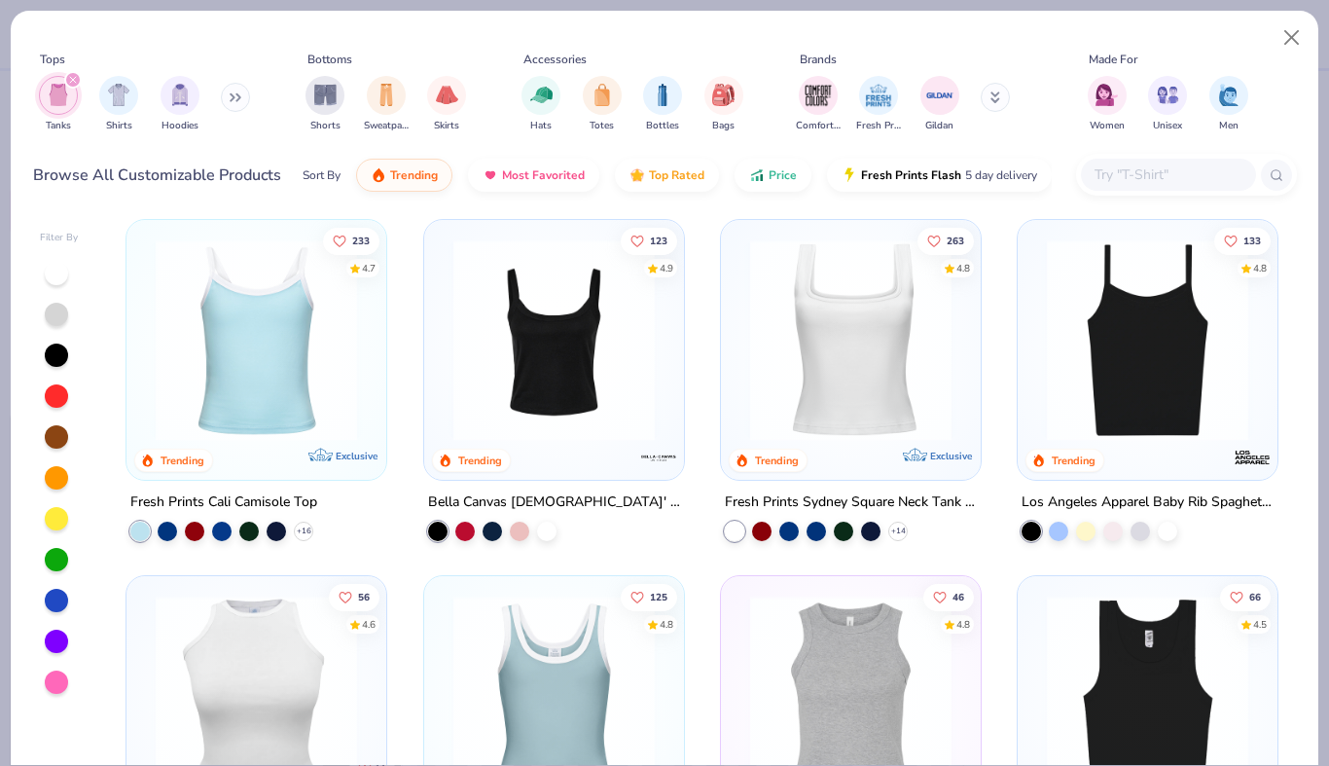
click at [549, 396] on img at bounding box center [554, 339] width 221 height 201
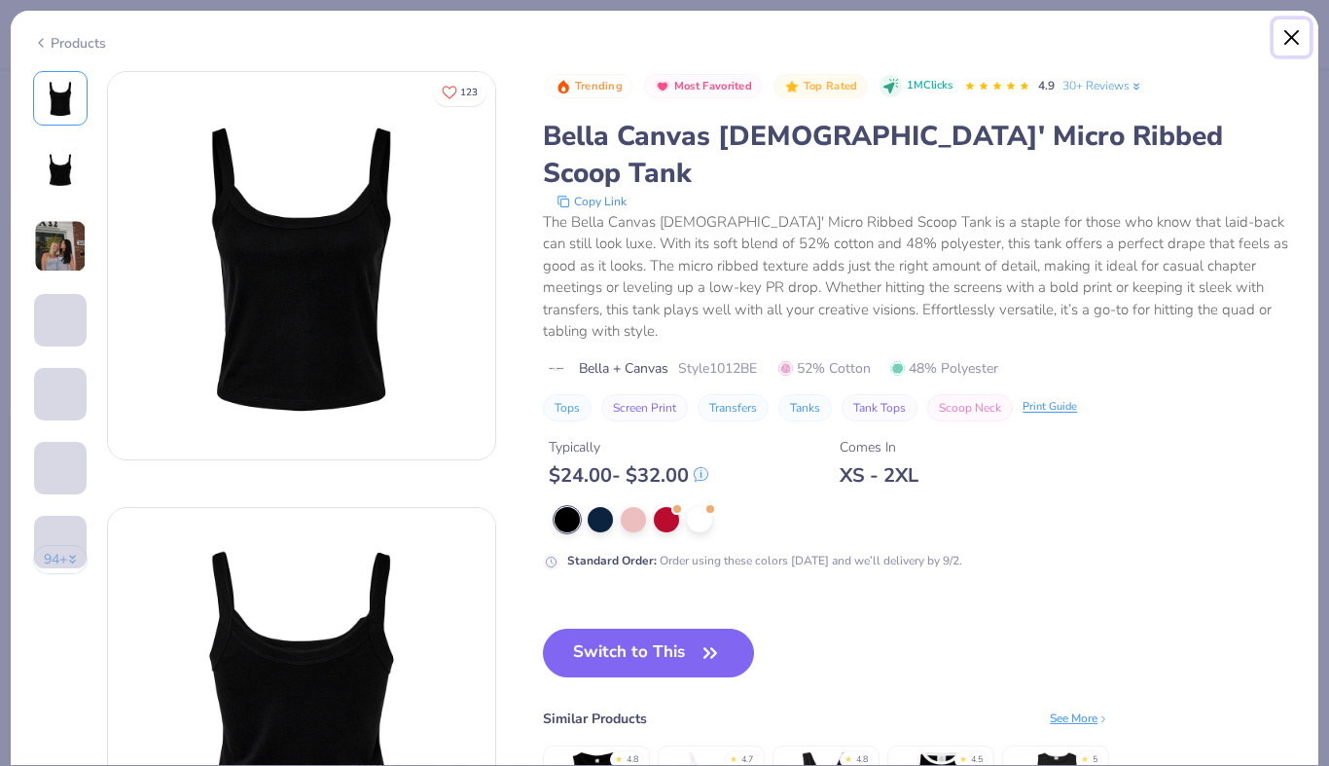
click at [1292, 38] on button "Close" at bounding box center [1291, 37] width 37 height 37
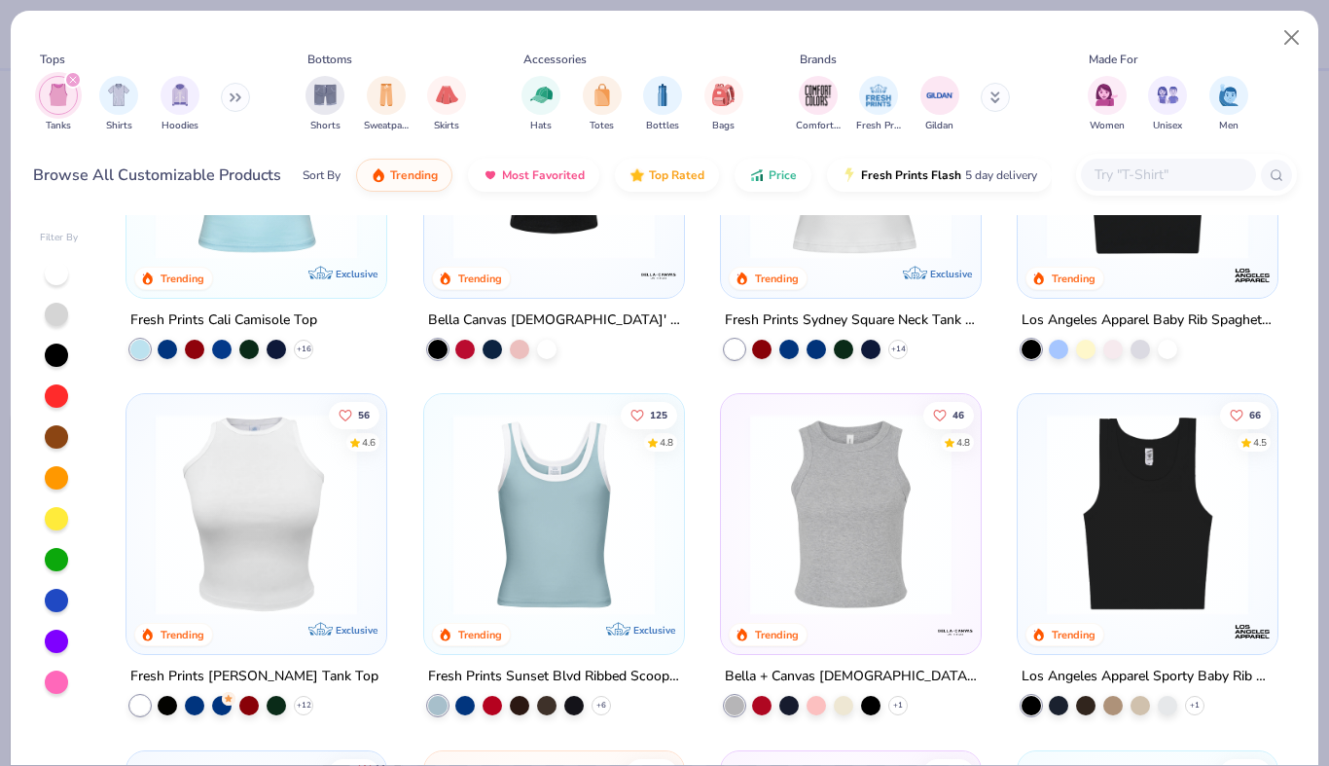
scroll to position [189, 0]
click at [602, 707] on icon at bounding box center [601, 704] width 16 height 16
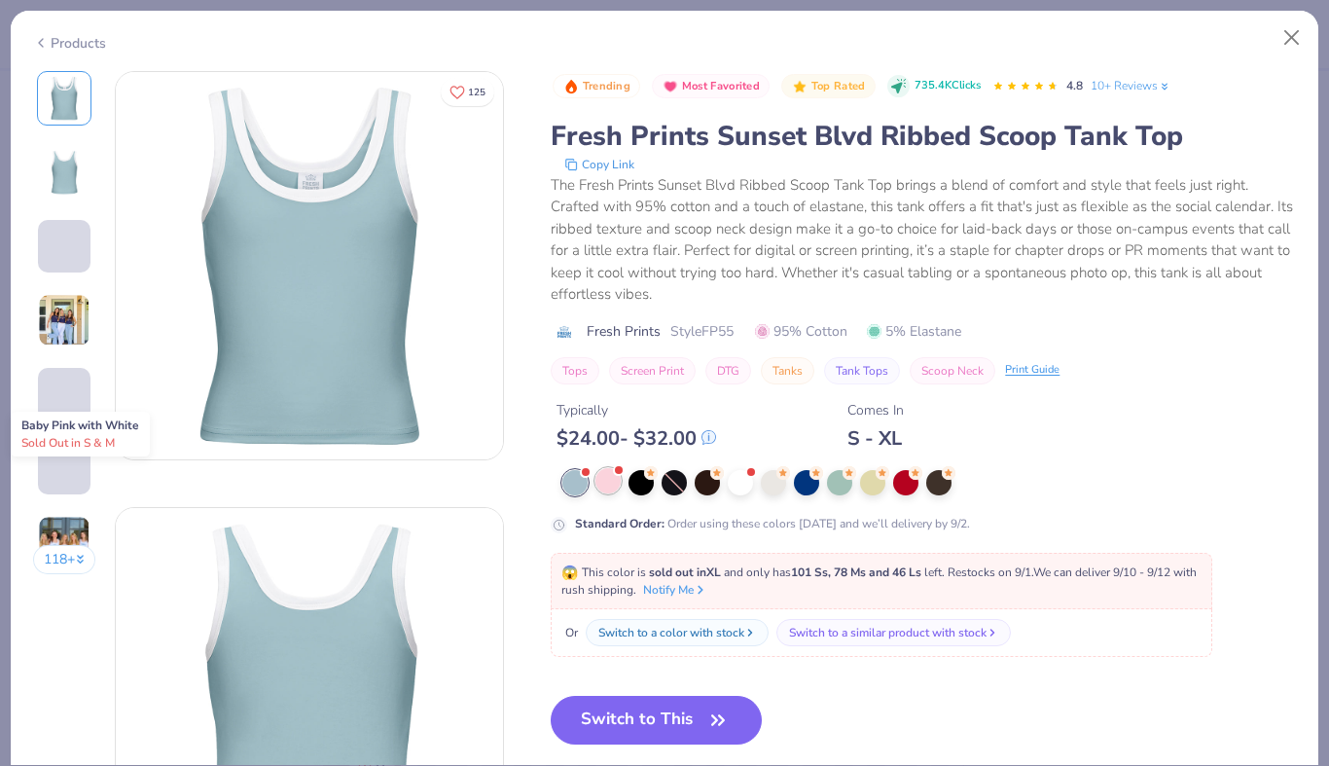
click at [604, 479] on div at bounding box center [607, 480] width 25 height 25
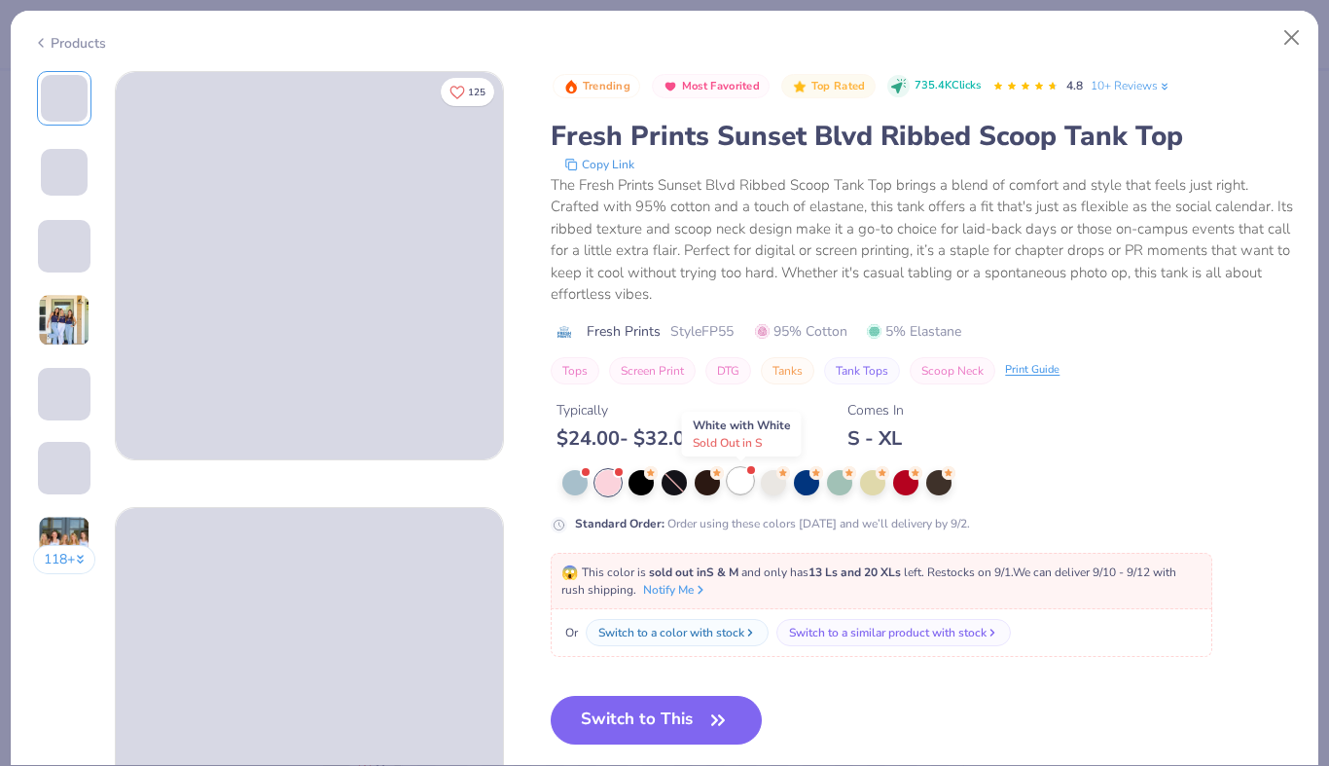
click at [750, 481] on div at bounding box center [740, 480] width 25 height 25
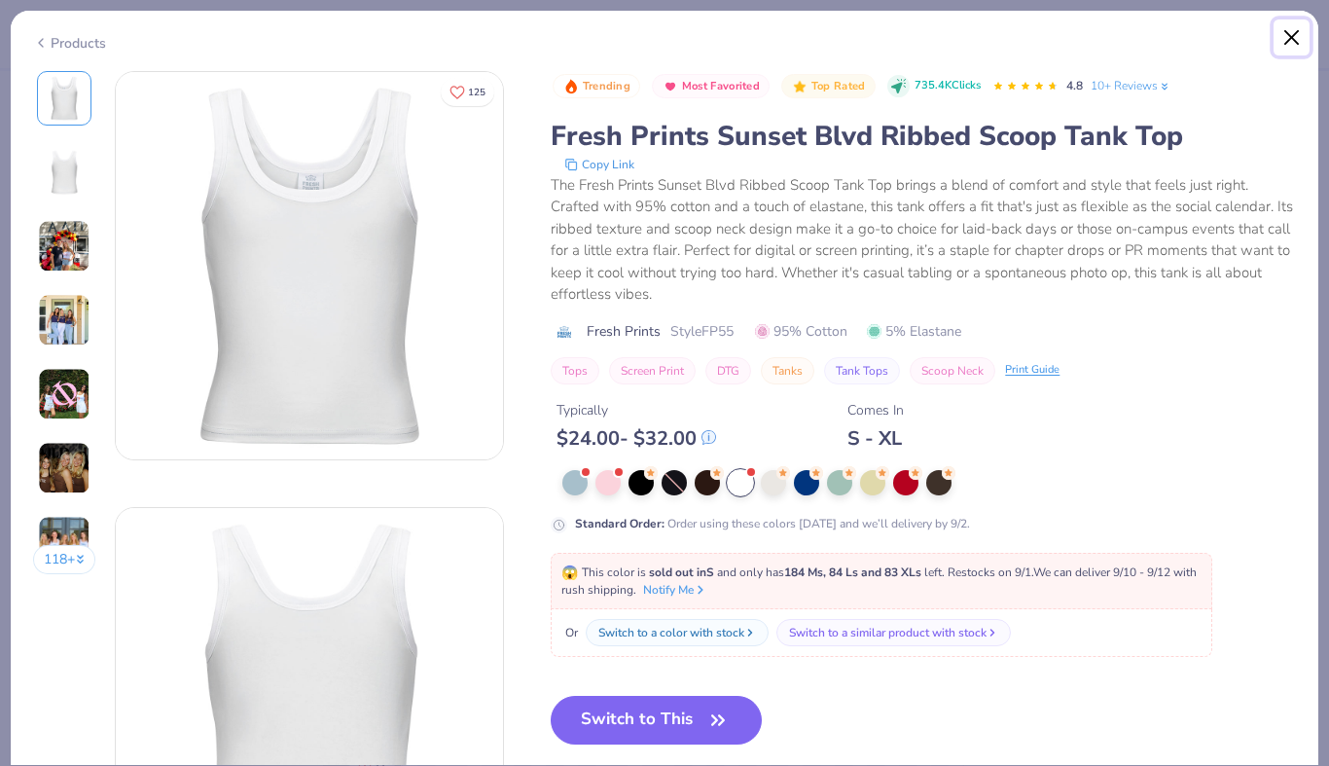
click at [1293, 36] on button "Close" at bounding box center [1291, 37] width 37 height 37
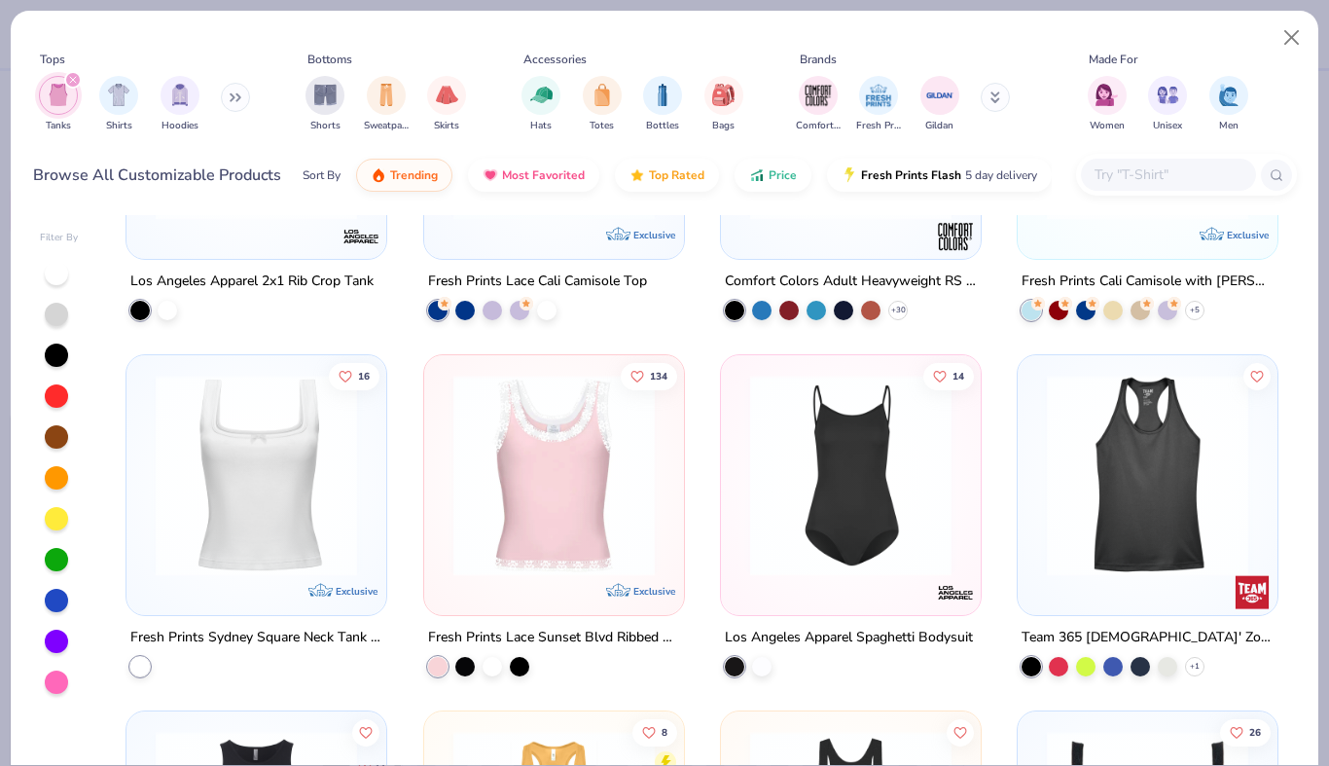
scroll to position [1301, 0]
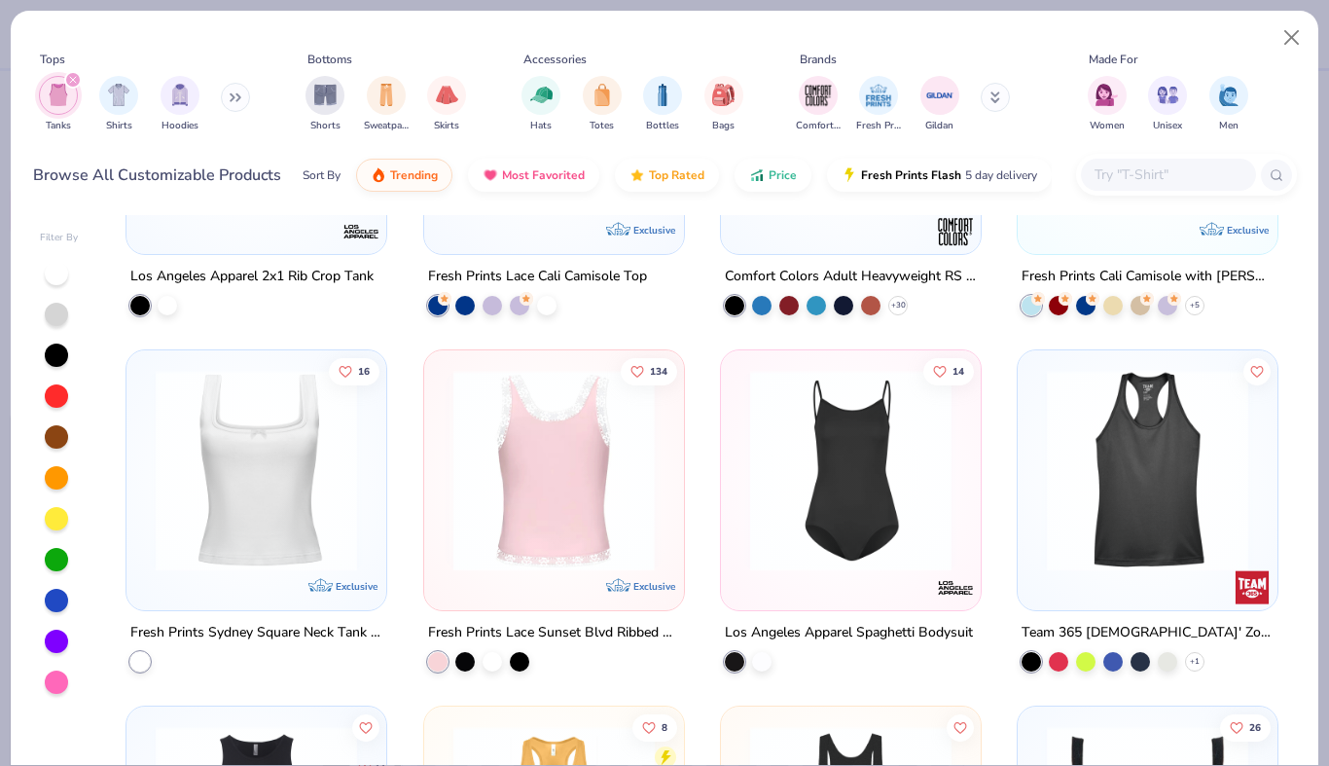
click at [562, 448] on img at bounding box center [553, 470] width 221 height 201
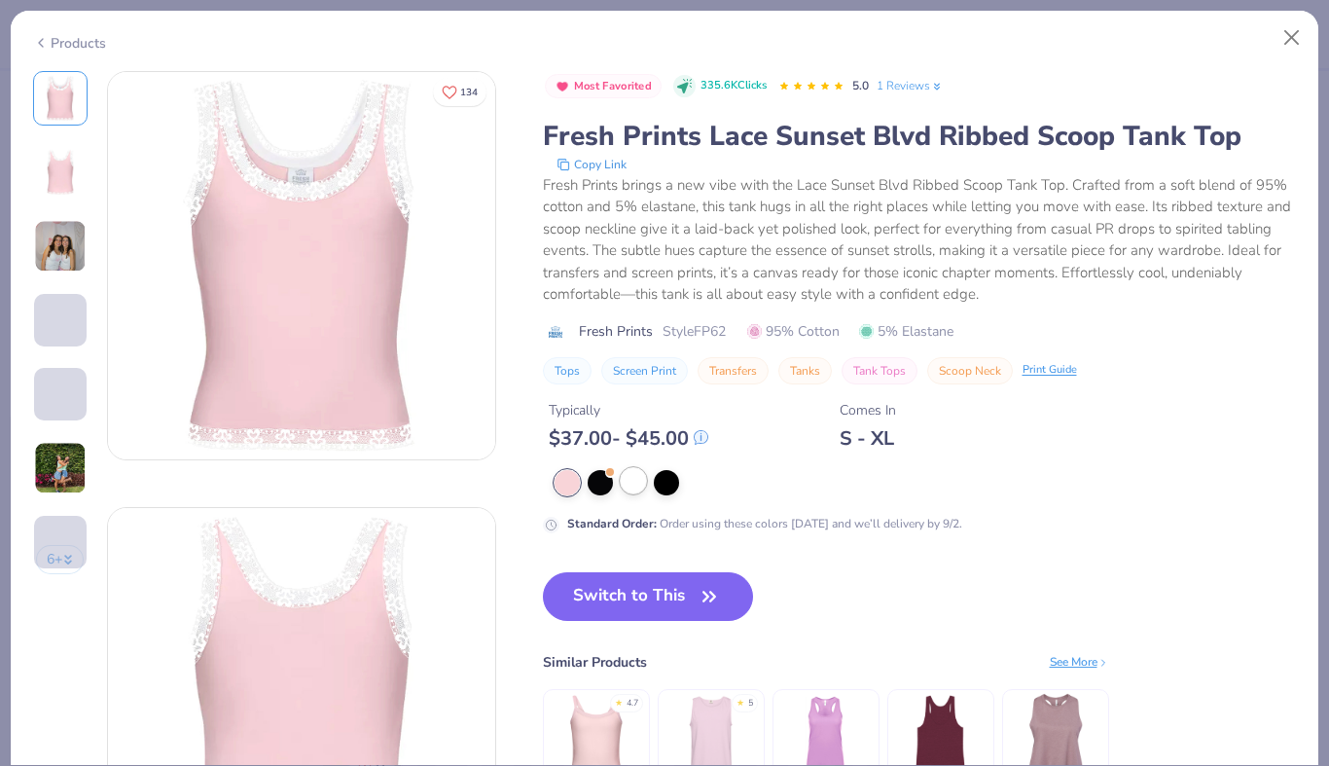
click at [642, 481] on div at bounding box center [633, 480] width 25 height 25
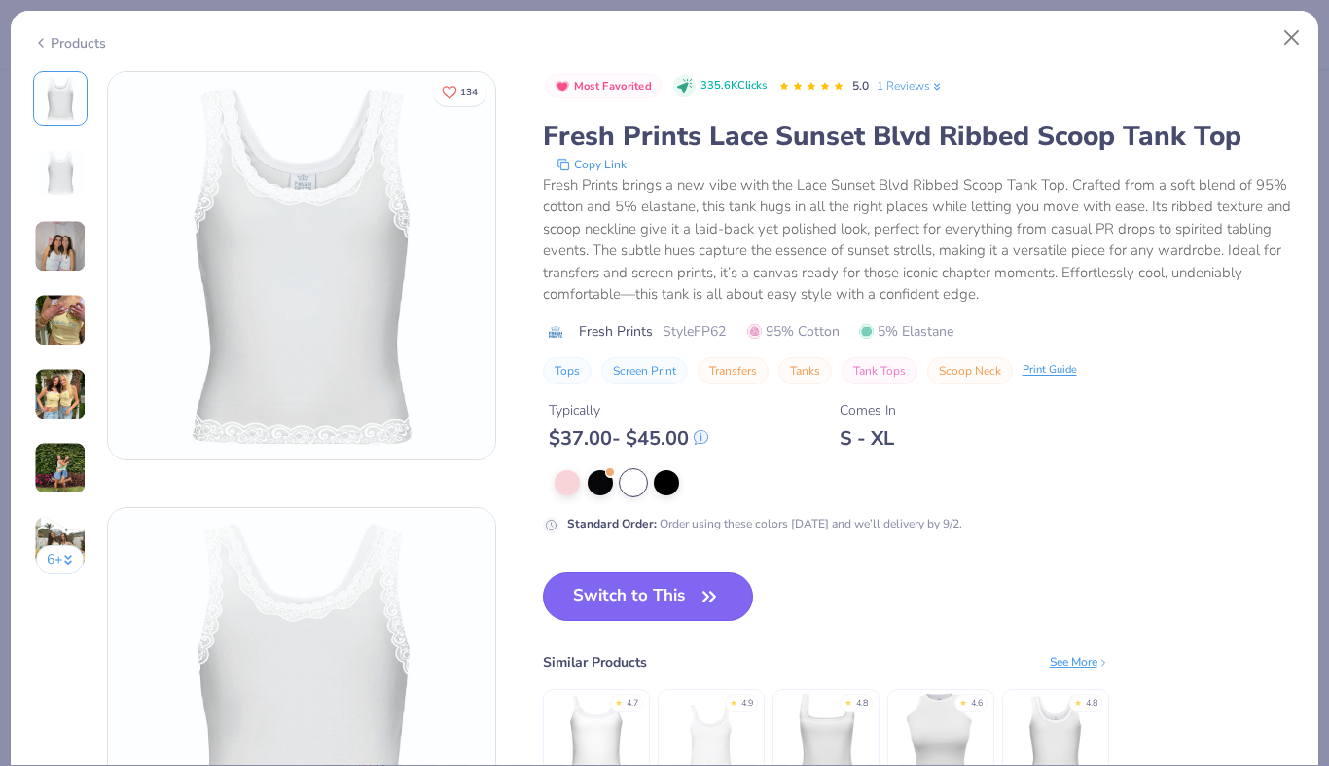
click at [688, 605] on button "Switch to This" at bounding box center [648, 596] width 211 height 49
type textarea "x"
type input "50"
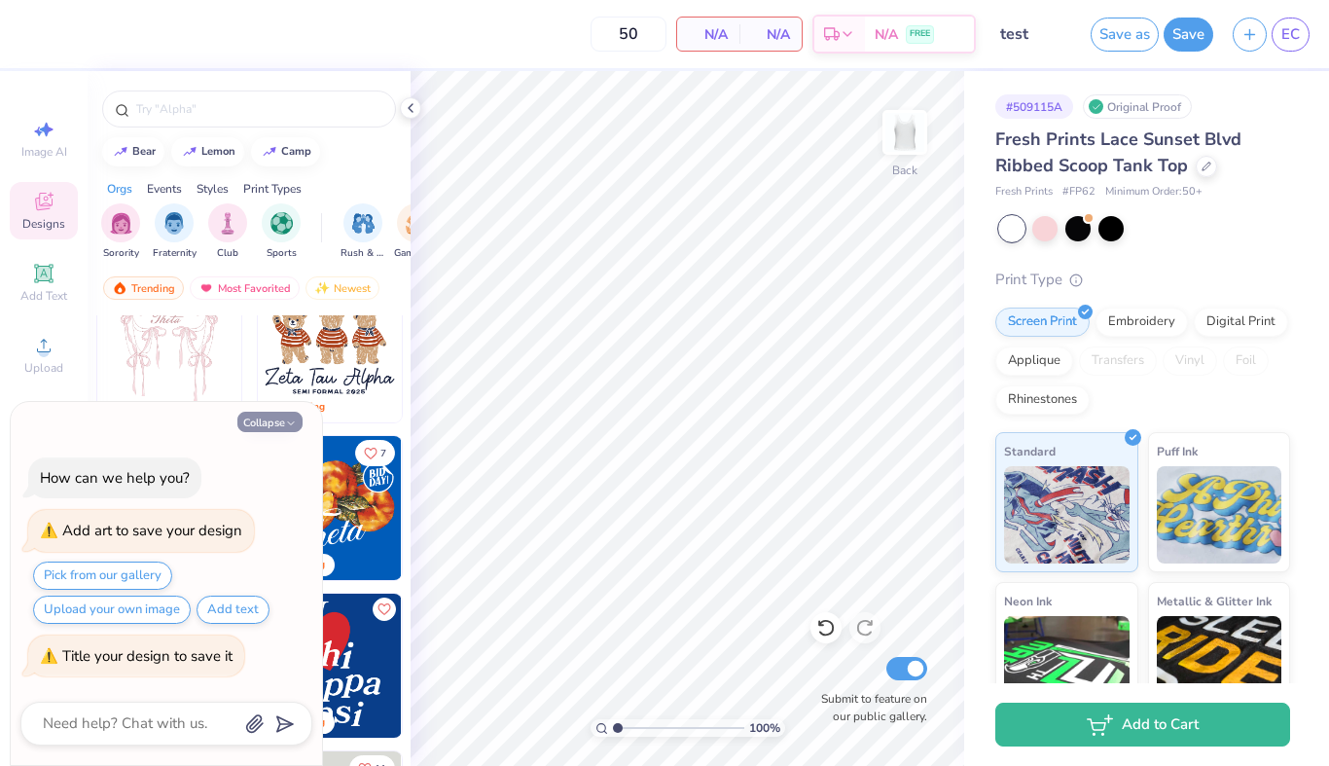
click at [290, 419] on icon "button" at bounding box center [291, 423] width 12 height 12
type textarea "x"
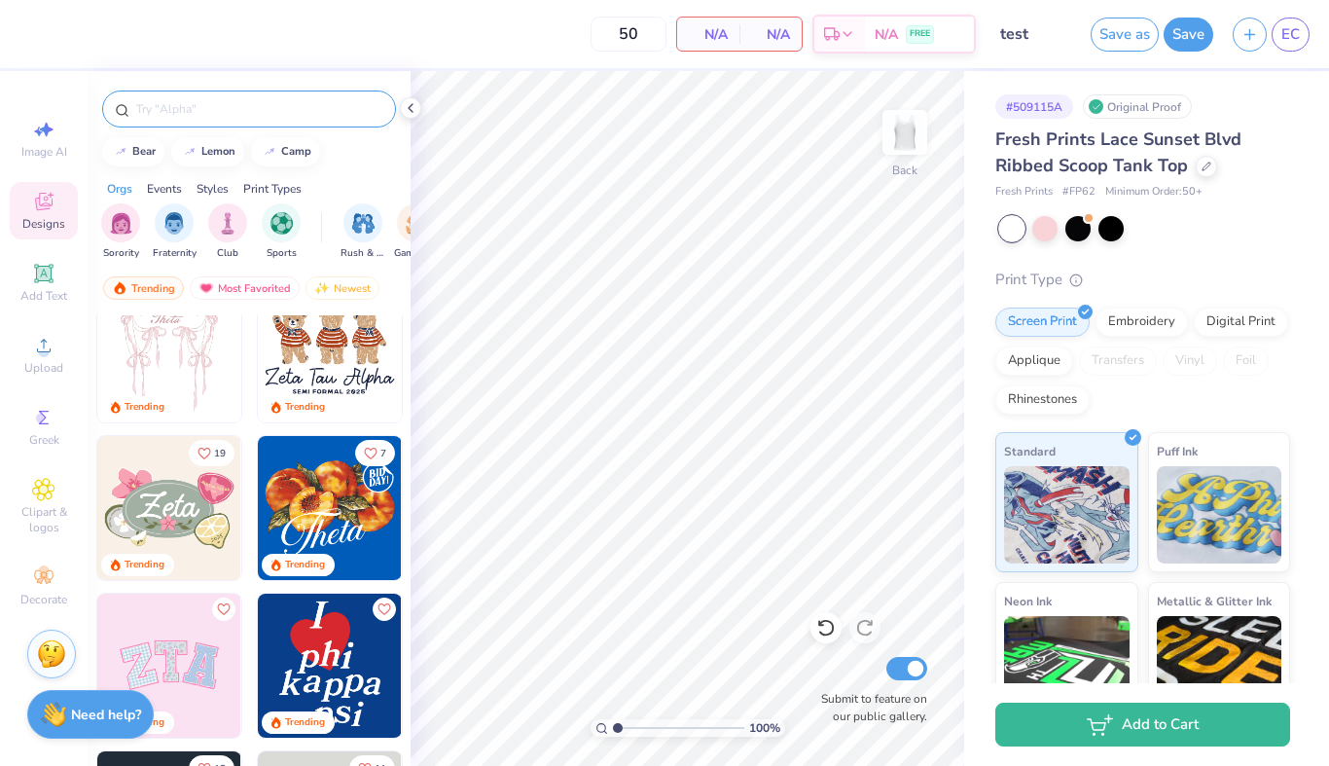
click at [149, 107] on input "text" at bounding box center [258, 108] width 249 height 19
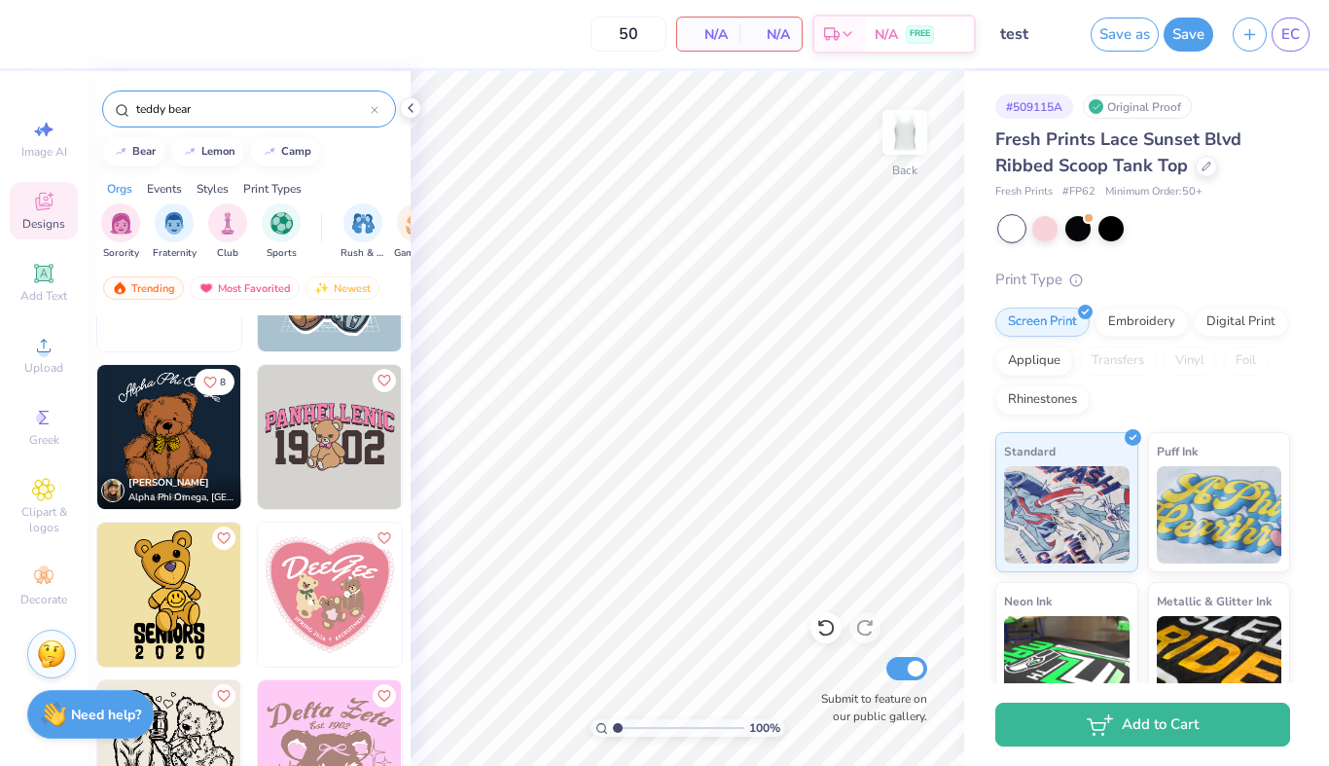
scroll to position [5496, 0]
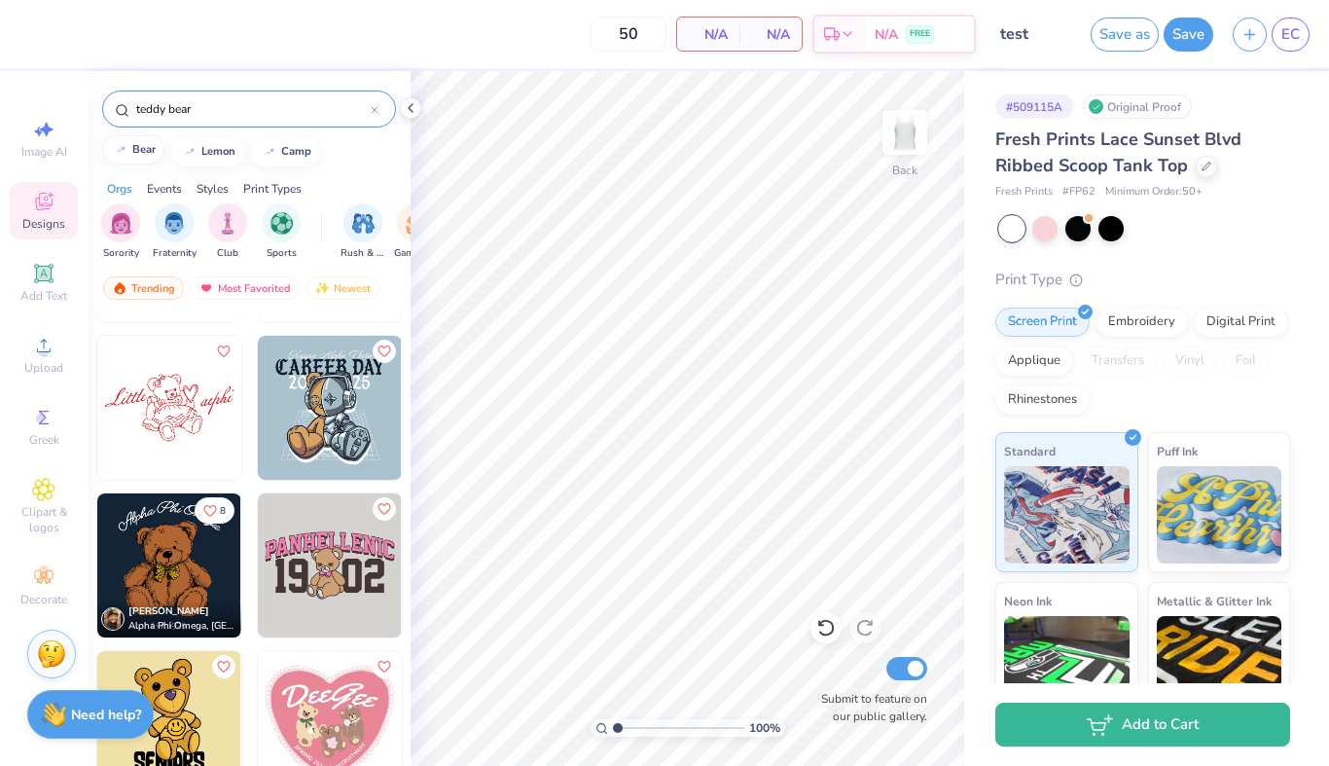
click at [138, 154] on div "bear" at bounding box center [143, 149] width 23 height 11
type input "bear"
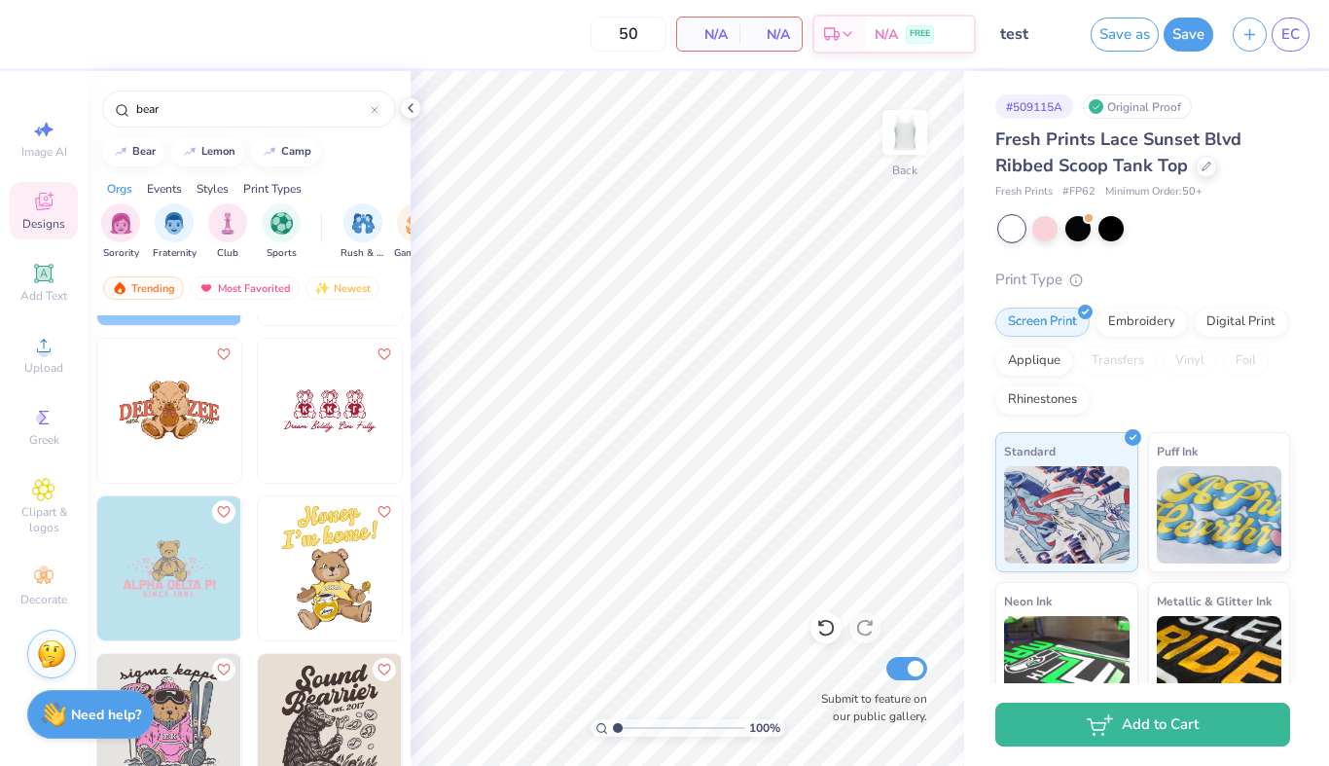
scroll to position [1552, 0]
click at [193, 568] on img at bounding box center [169, 569] width 144 height 144
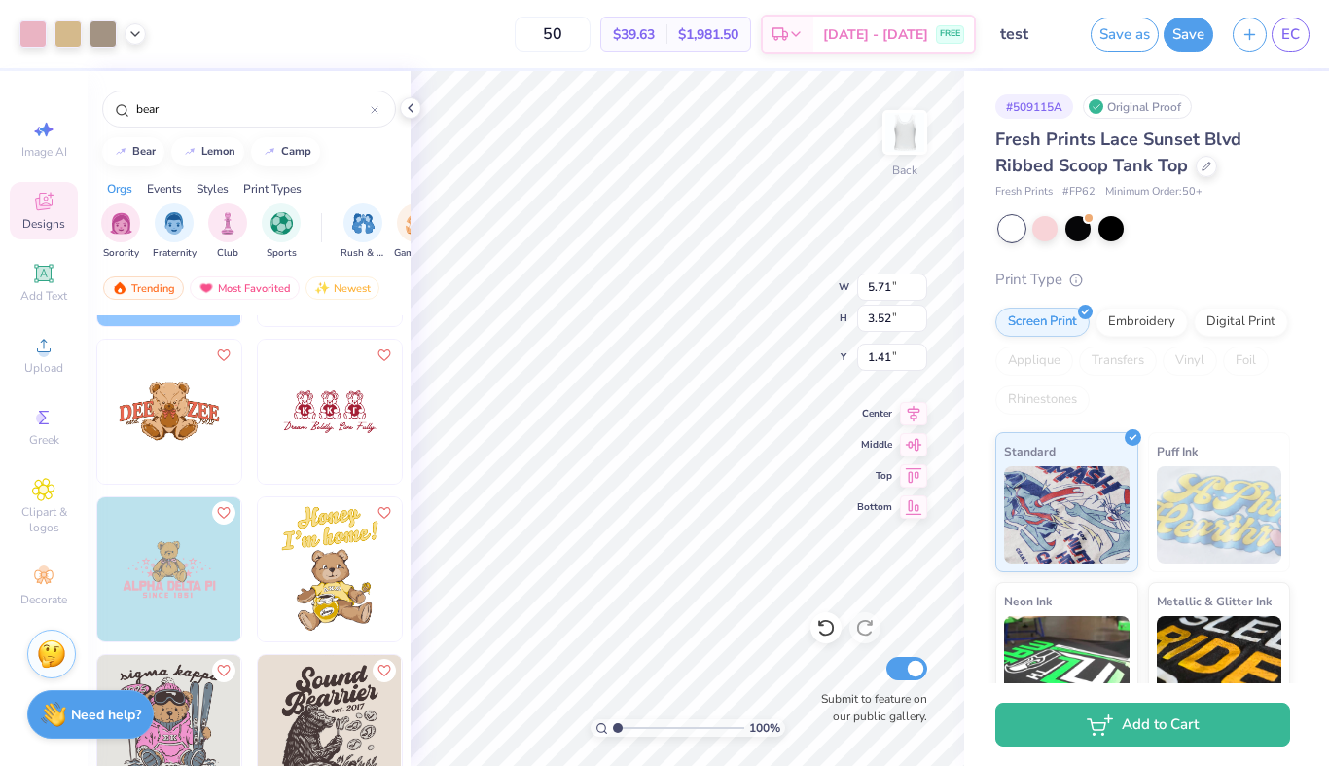
type input "1.41"
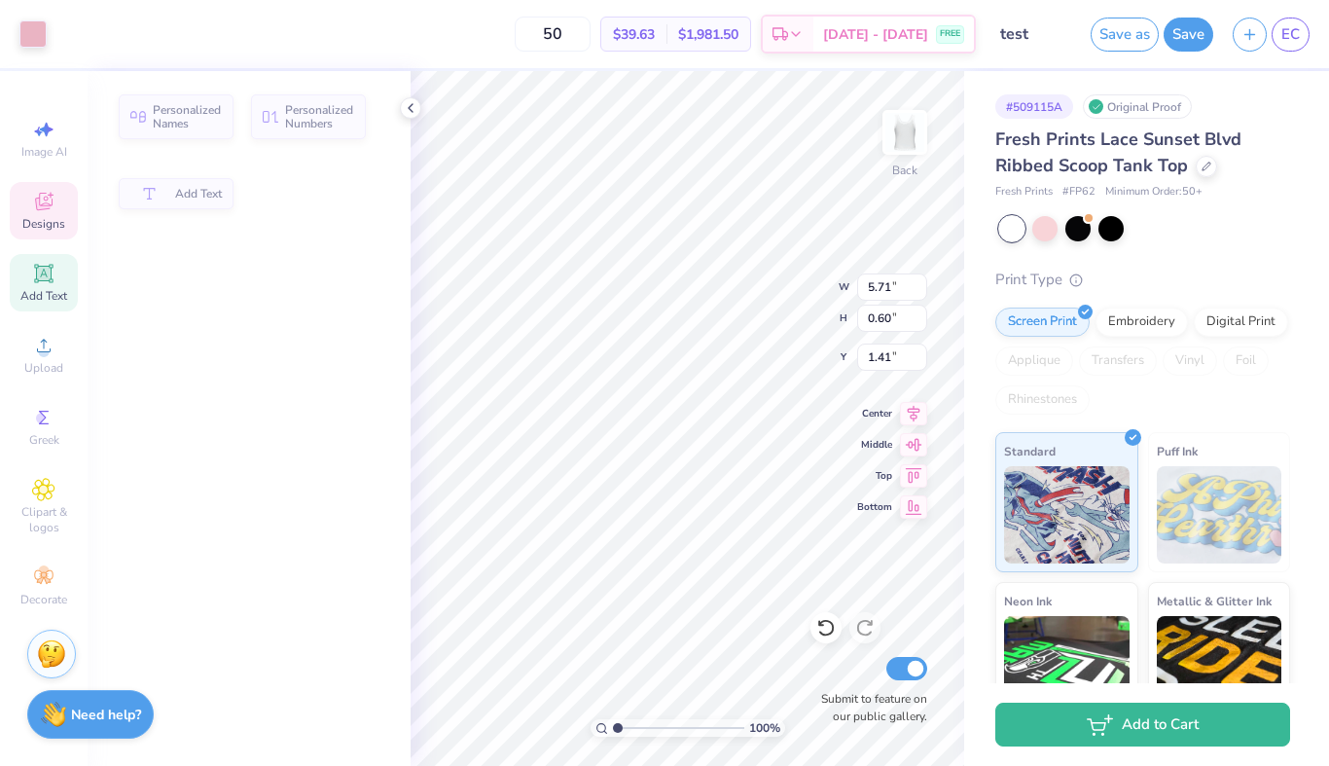
type input "0.60"
type input "3.97"
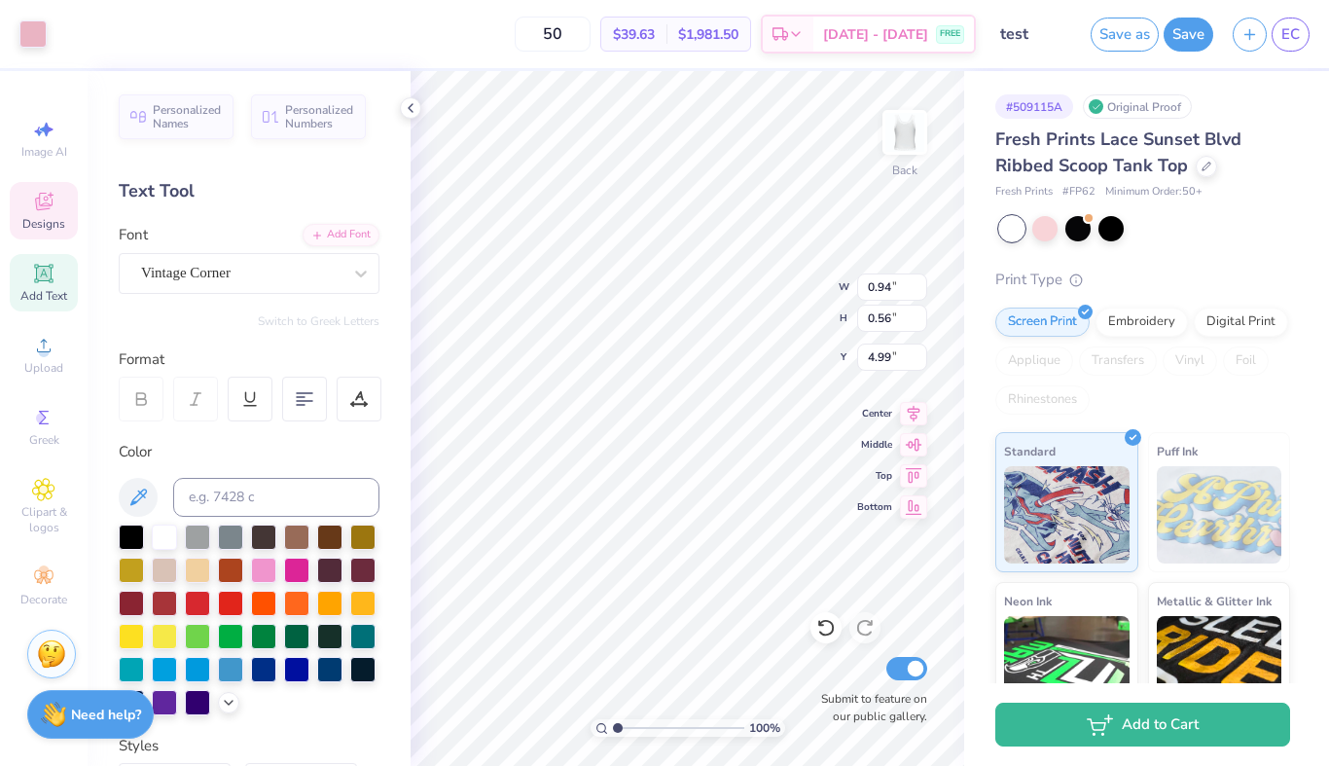
type input "2.69"
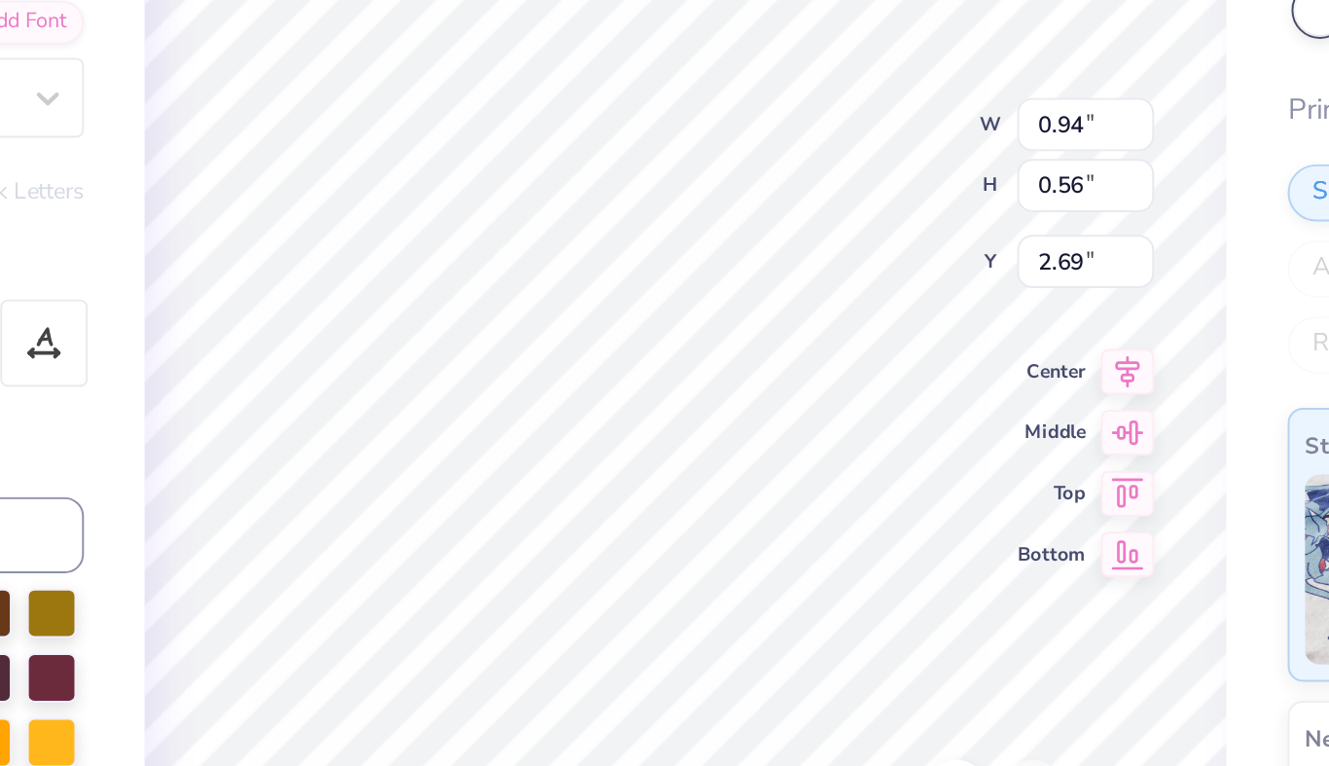
type input "2.14"
type input "2.54"
type input "1.42"
type input "0.94"
type input "0.56"
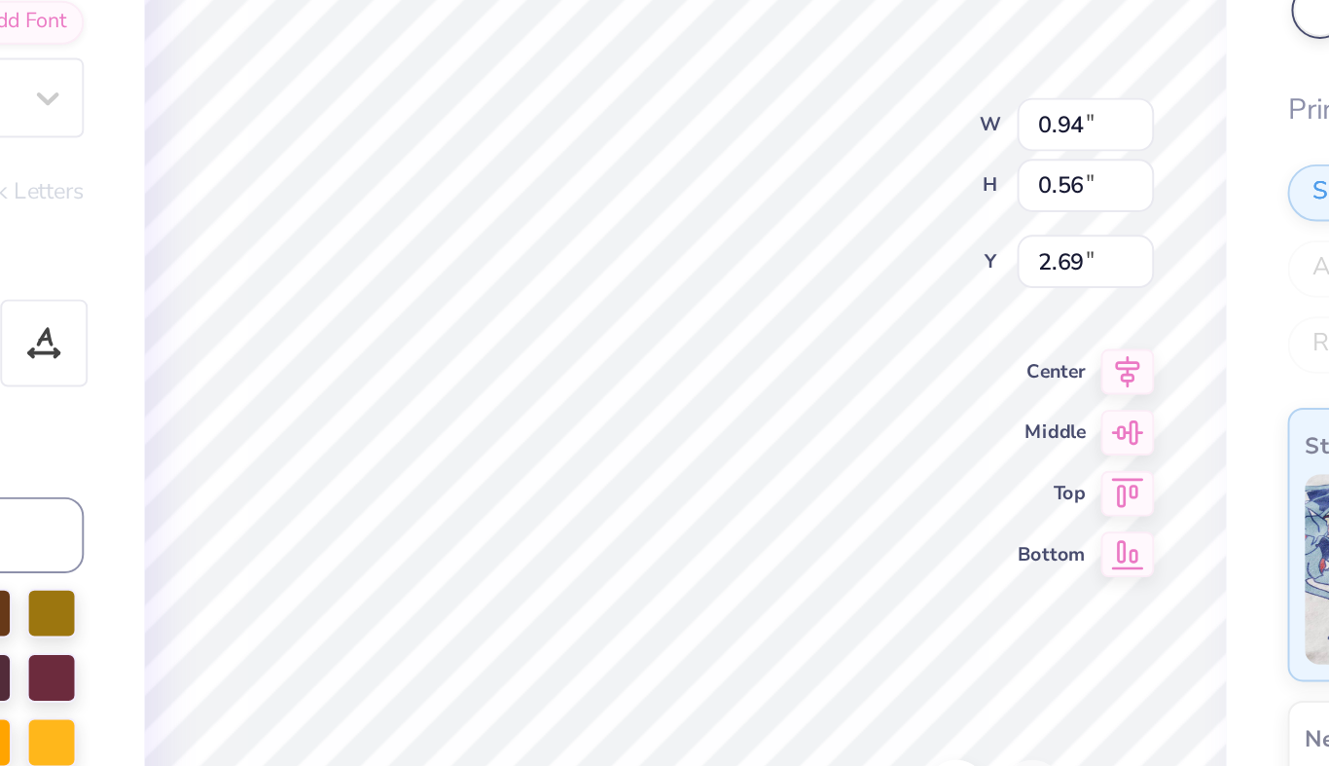
type input "2.41"
type input "0.94"
type input "0.56"
click at [913, 446] on icon at bounding box center [913, 441] width 27 height 23
type input "2.69"
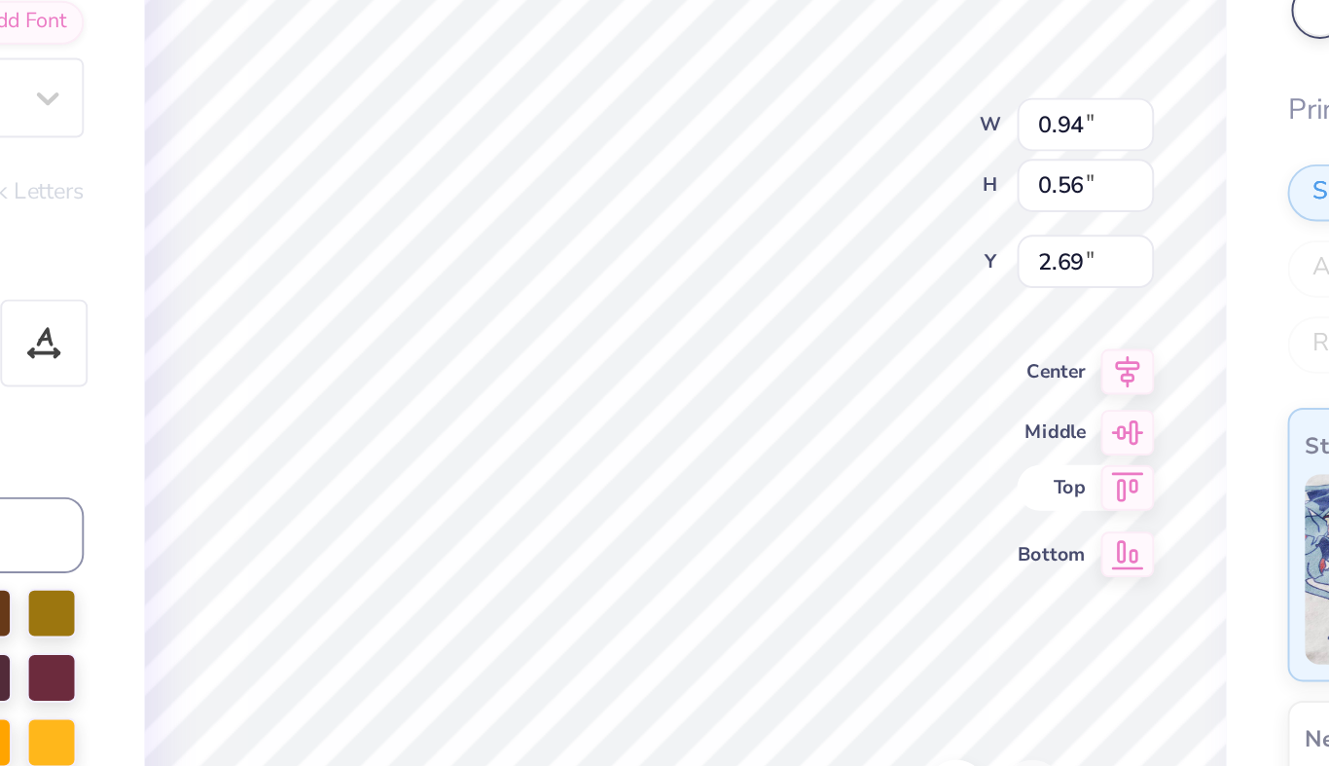
type input "2.15"
type input "2.55"
type input "1.43"
type input "2.14"
type input "2.54"
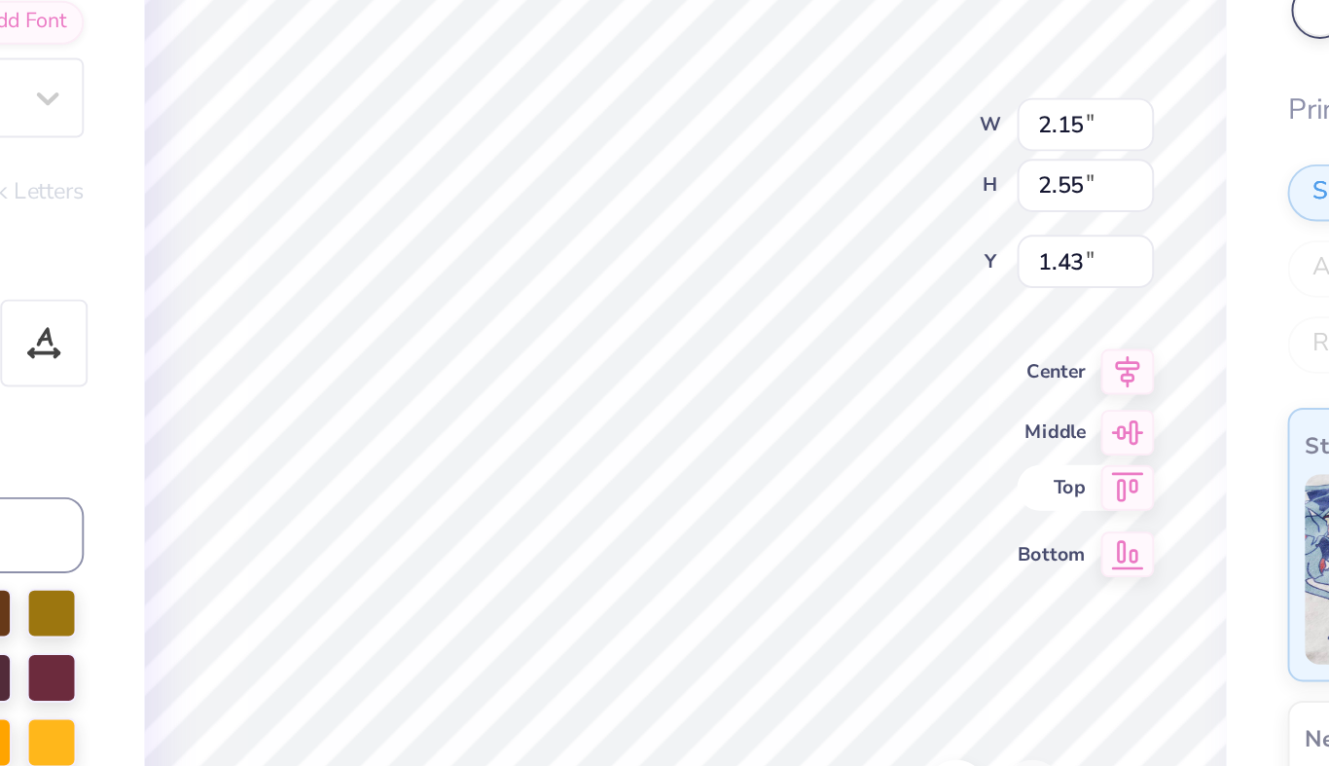
type input "1.42"
type input "0.94"
type input "0.56"
type input "2.43"
type input "2.15"
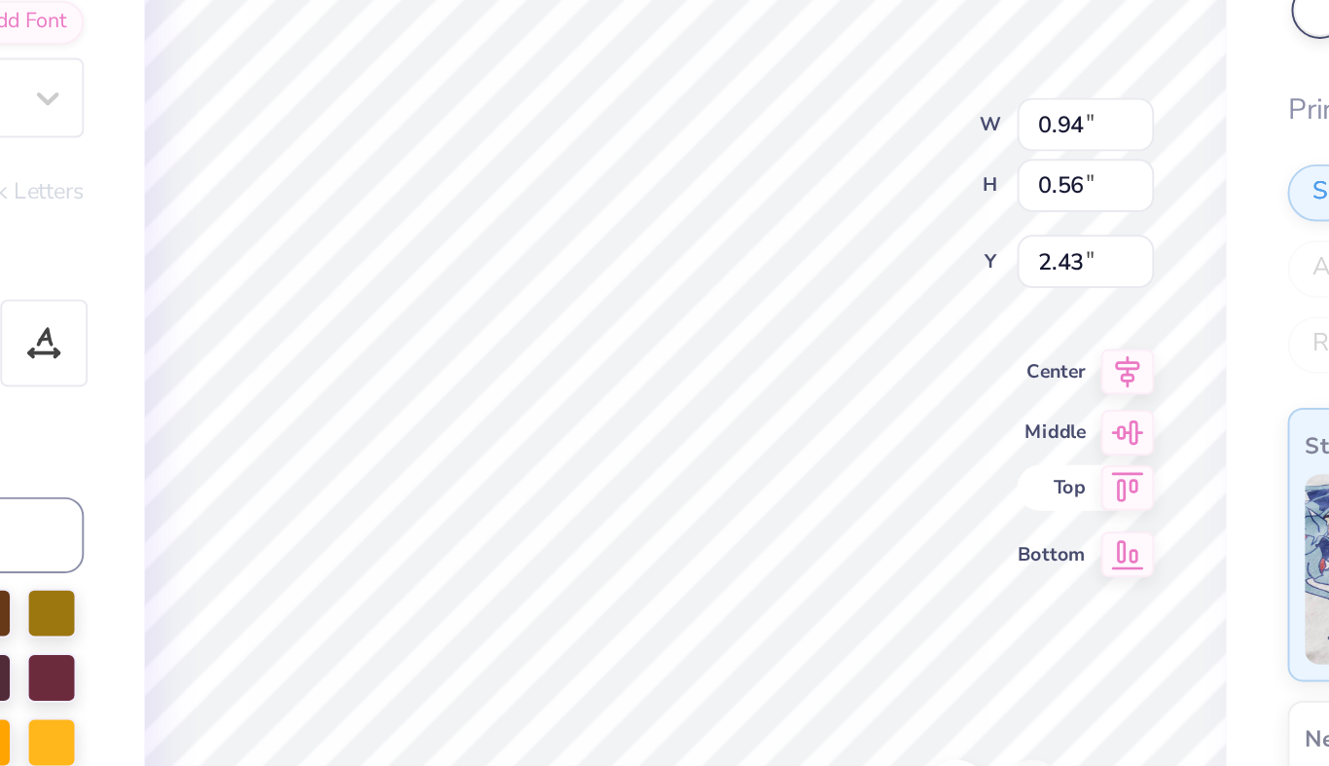
type input "2.55"
type input "1.43"
type input "0.94"
type input "0.56"
click at [910, 476] on icon at bounding box center [914, 472] width 17 height 15
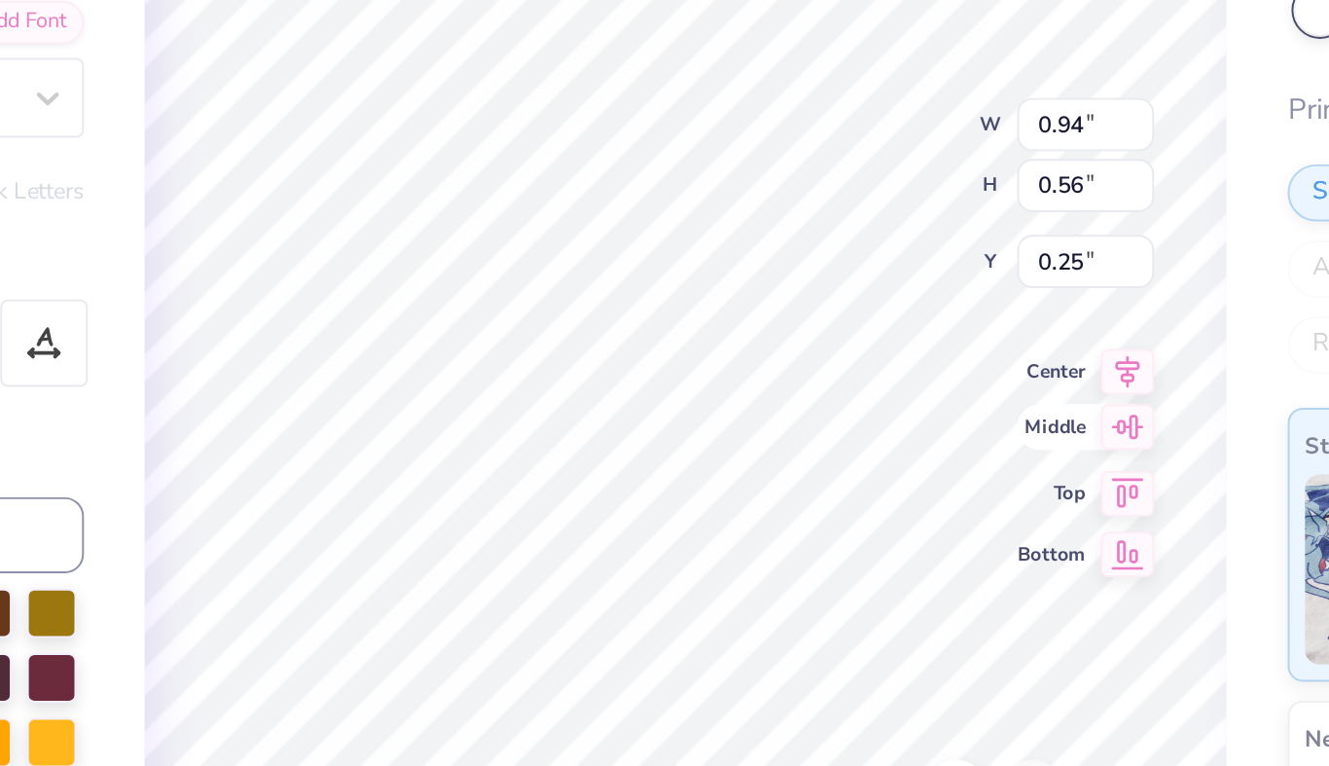
click at [910, 443] on icon at bounding box center [913, 441] width 27 height 23
type input "2.43"
type input "2.14"
type input "2.54"
type input "1.42"
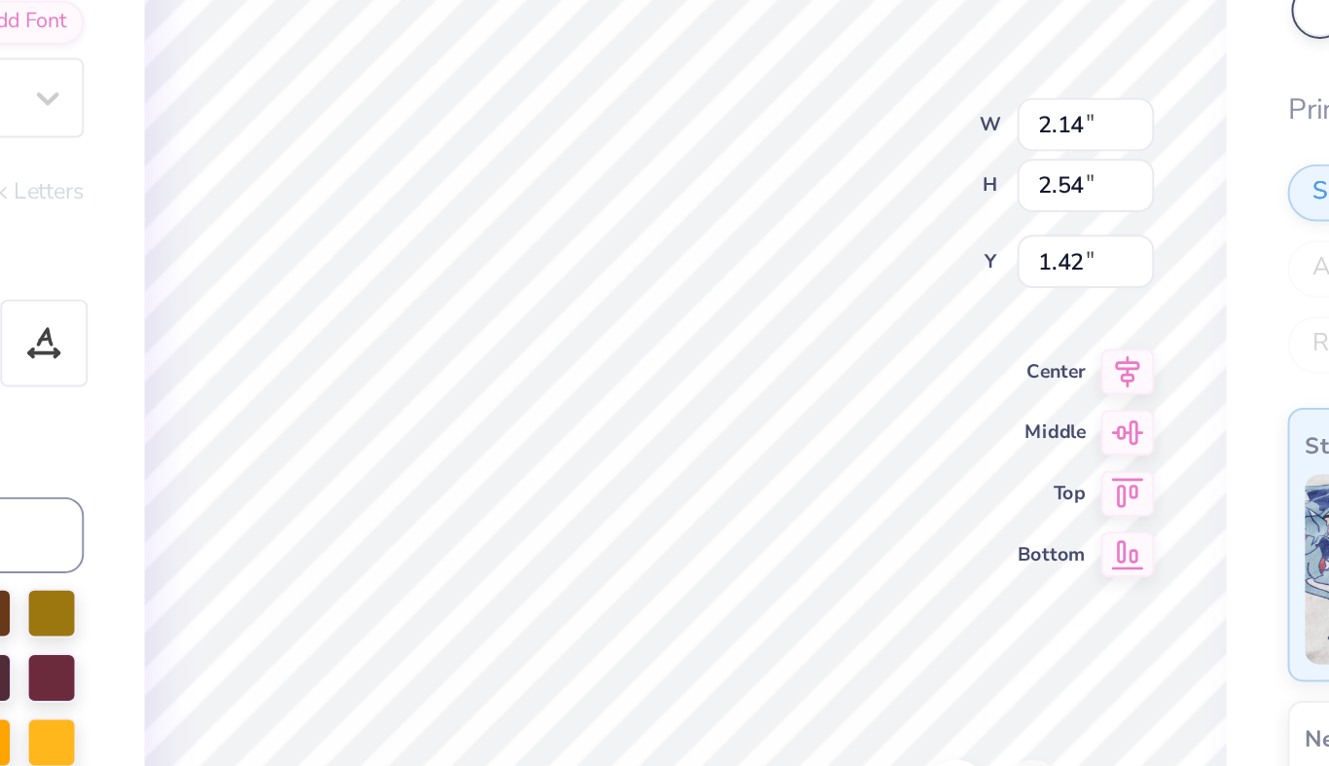
type input "2.15"
type input "2.55"
type input "1.43"
type input "2.14"
type input "2.54"
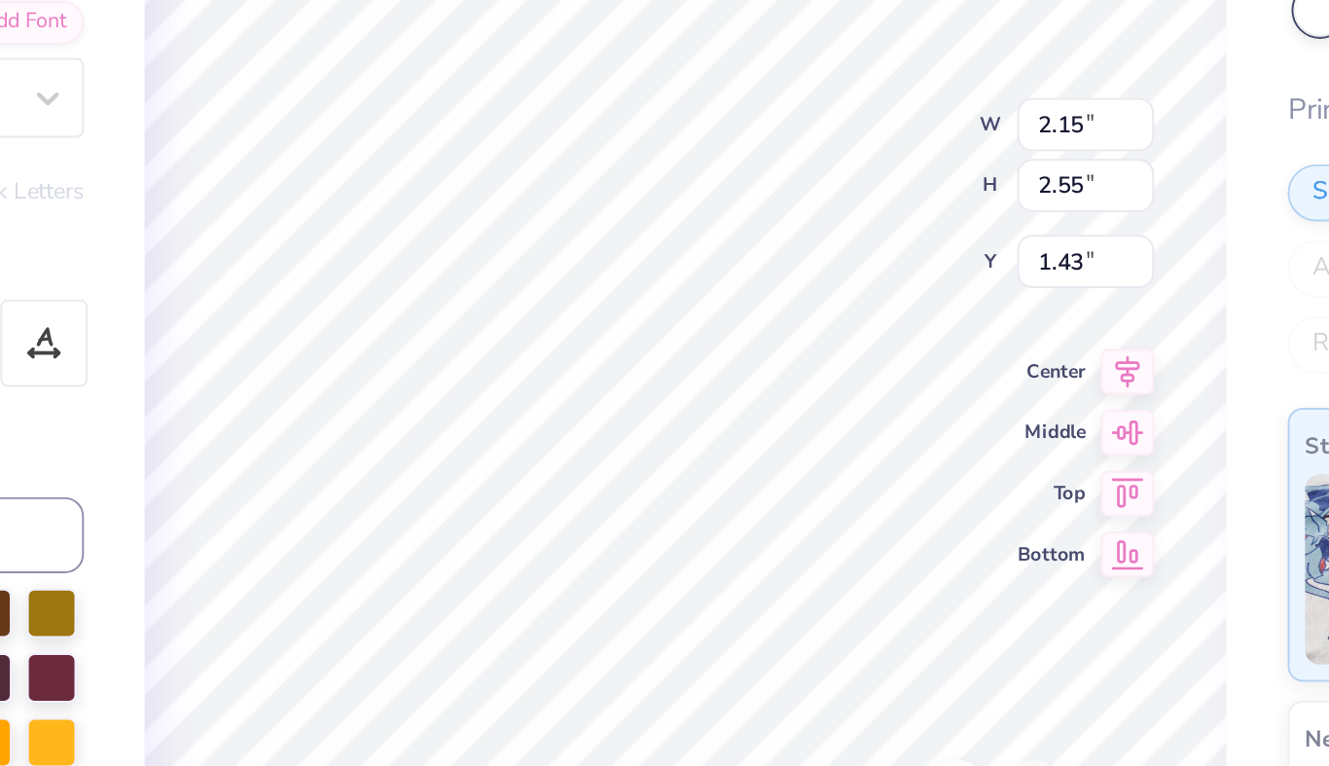
type input "1.42"
type input "2.15"
type input "2.55"
type input "1.43"
type input "2.11"
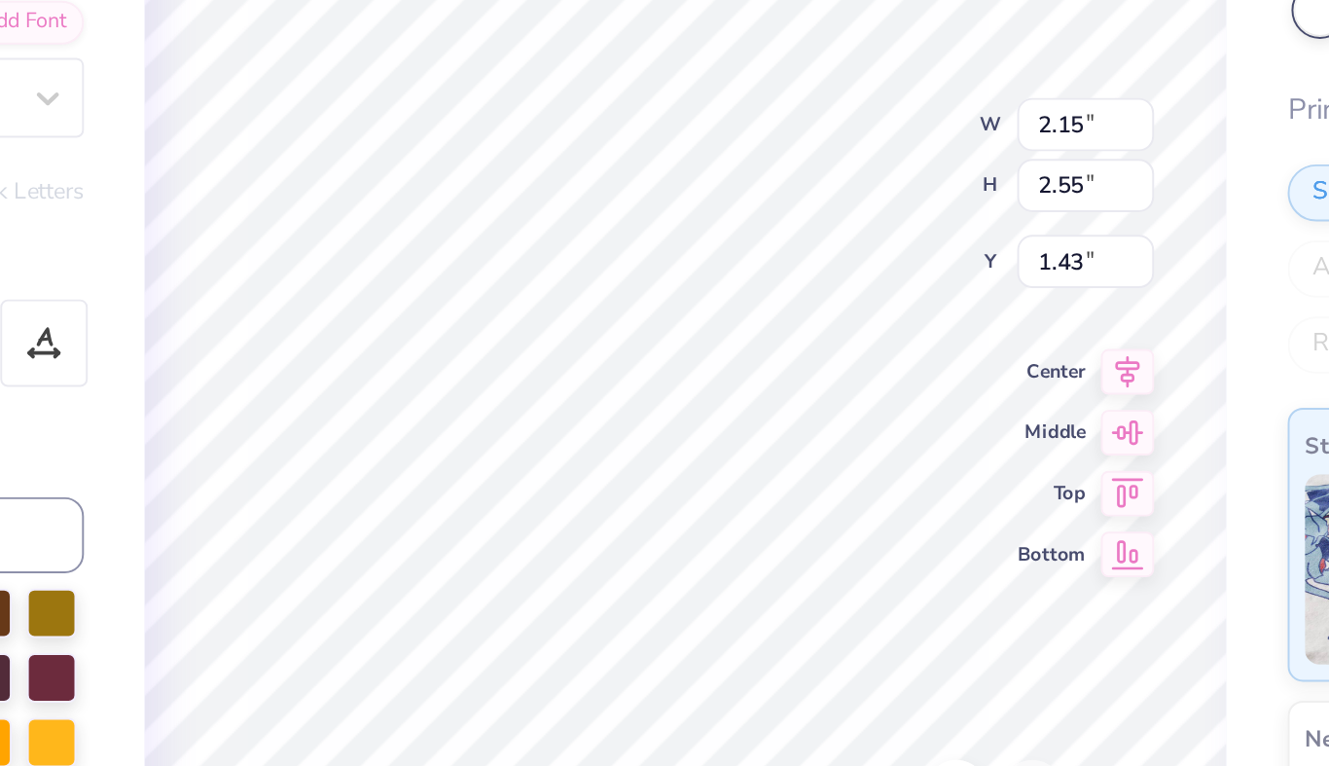
type input "2.49"
type input "3.41"
type input "1.43"
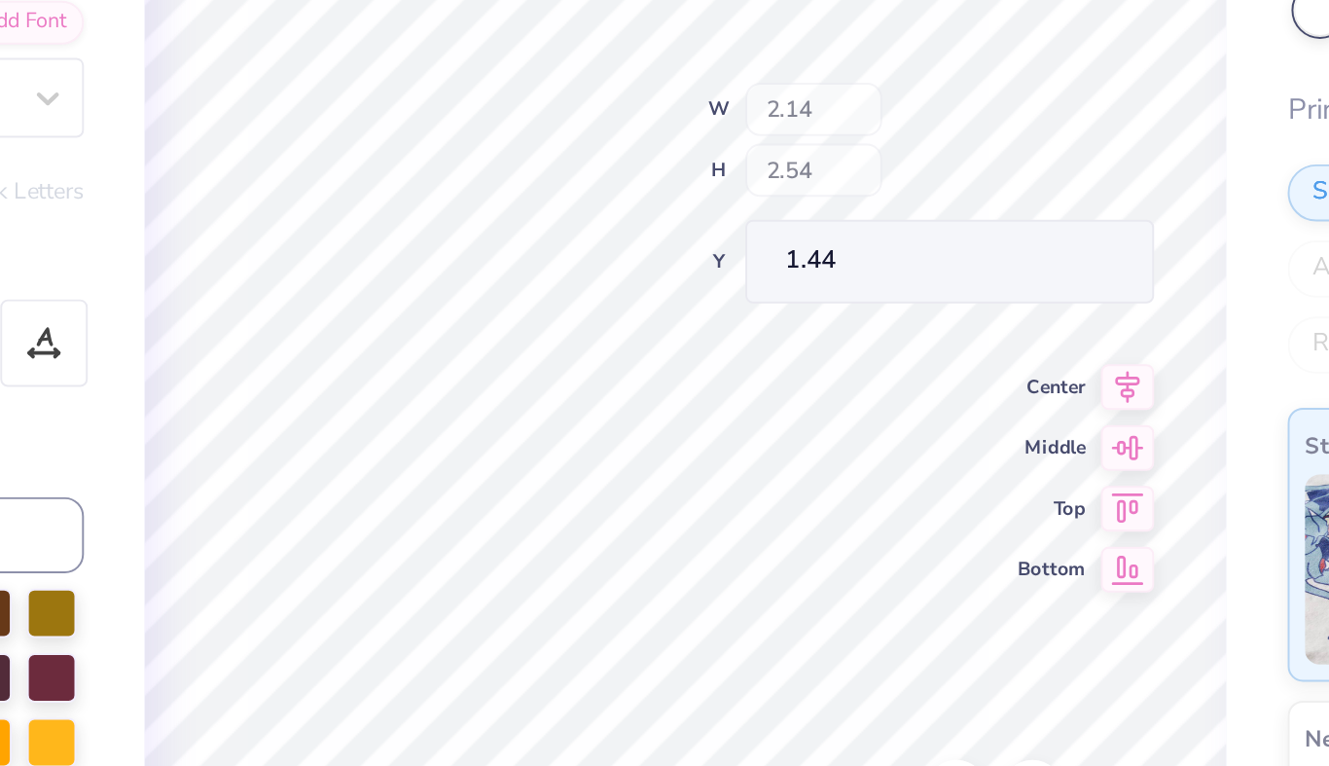
type input "1.42"
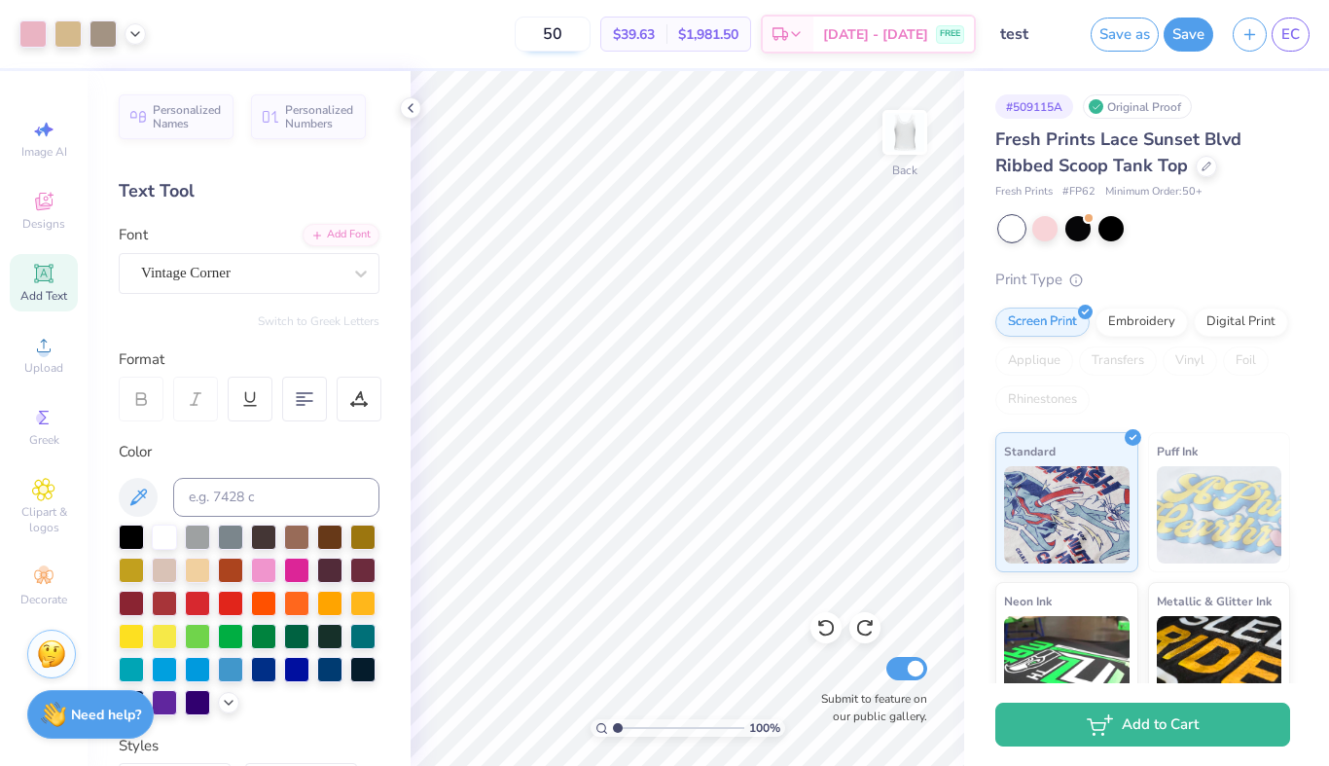
click at [589, 43] on input "50" at bounding box center [553, 34] width 76 height 35
drag, startPoint x: 612, startPoint y: 39, endPoint x: 571, endPoint y: 39, distance: 40.9
click at [571, 39] on input "50" at bounding box center [553, 34] width 76 height 35
type input "50"
click at [1226, 507] on img at bounding box center [1219, 514] width 125 height 97
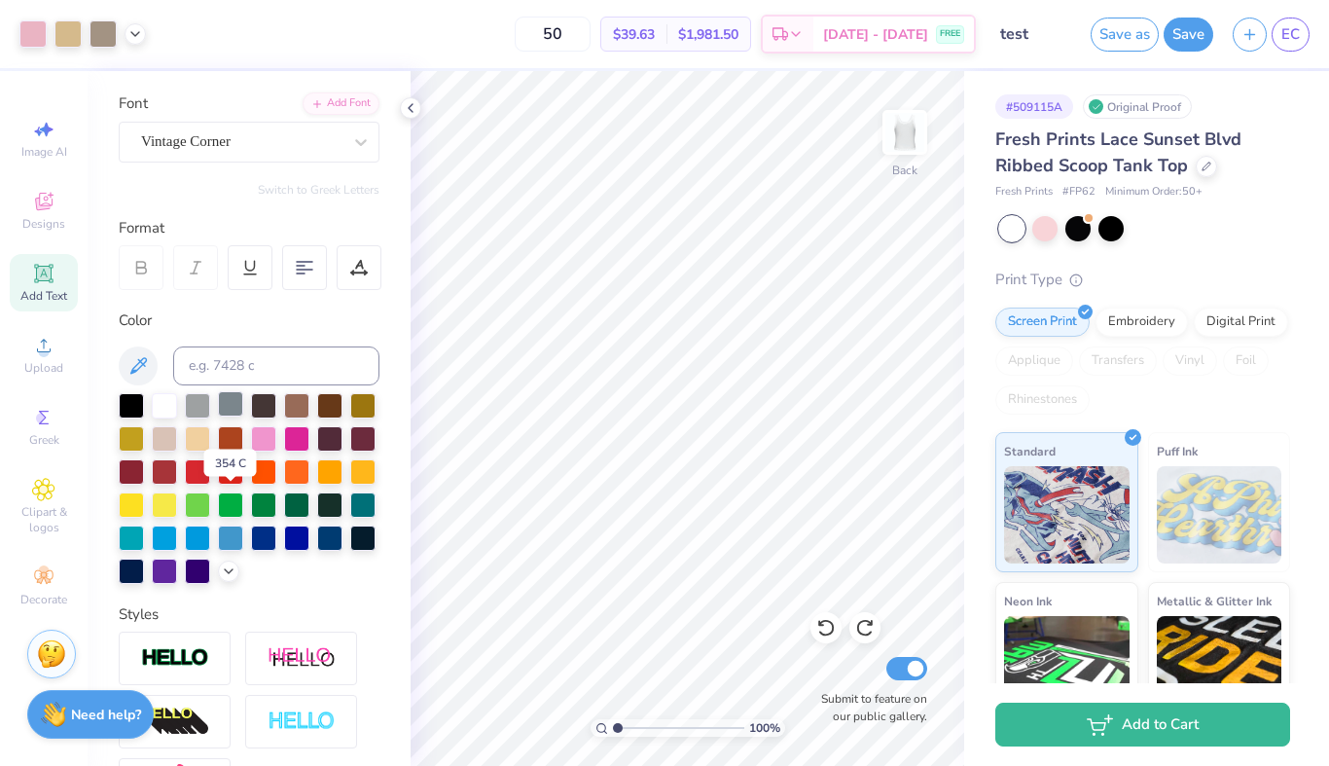
scroll to position [133, 0]
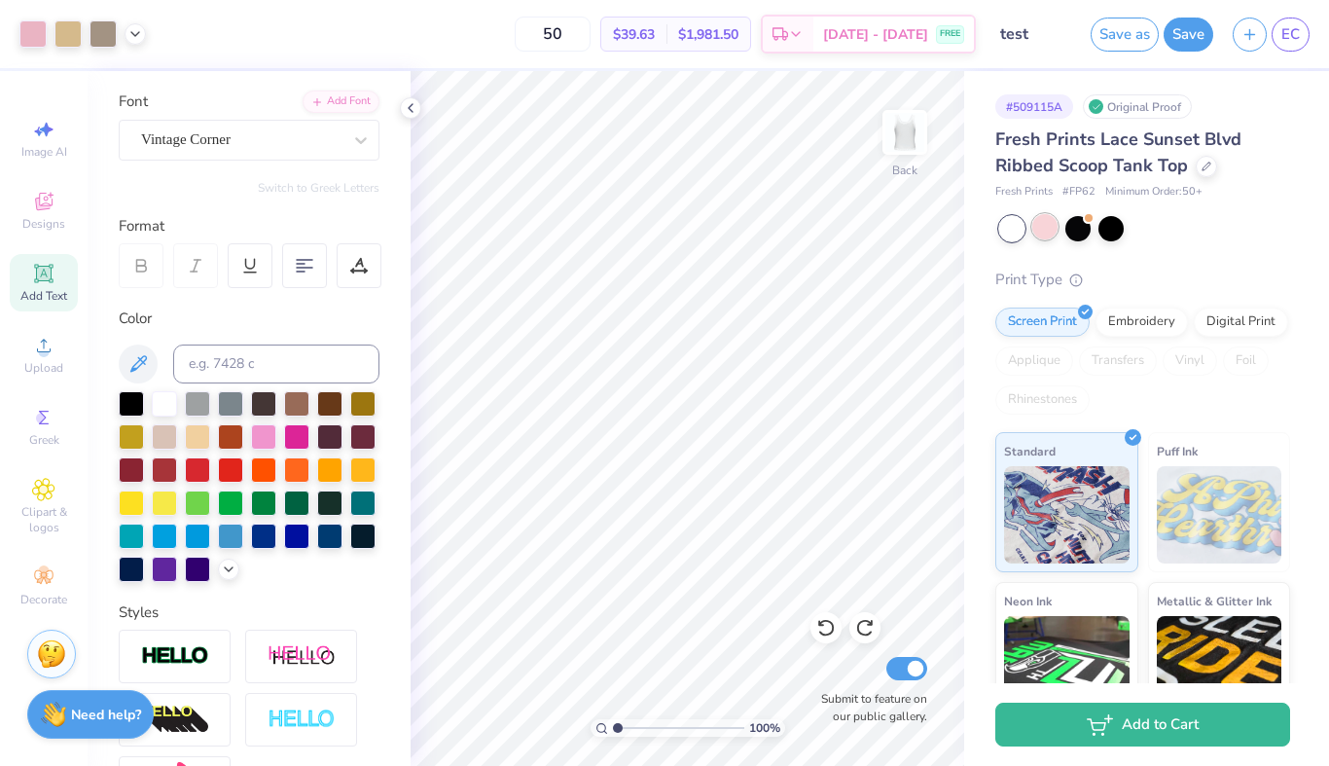
click at [1047, 231] on div at bounding box center [1044, 226] width 25 height 25
click at [1080, 232] on div at bounding box center [1077, 226] width 25 height 25
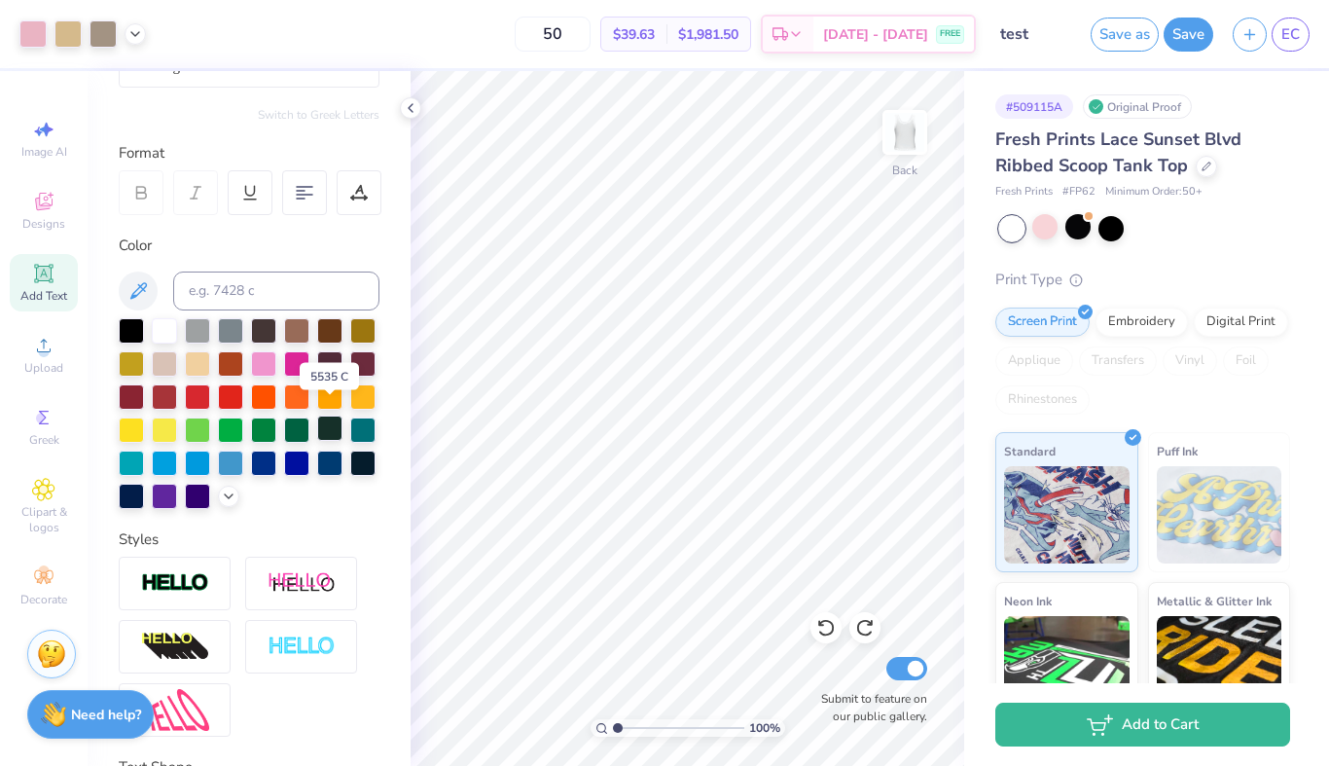
scroll to position [220, 0]
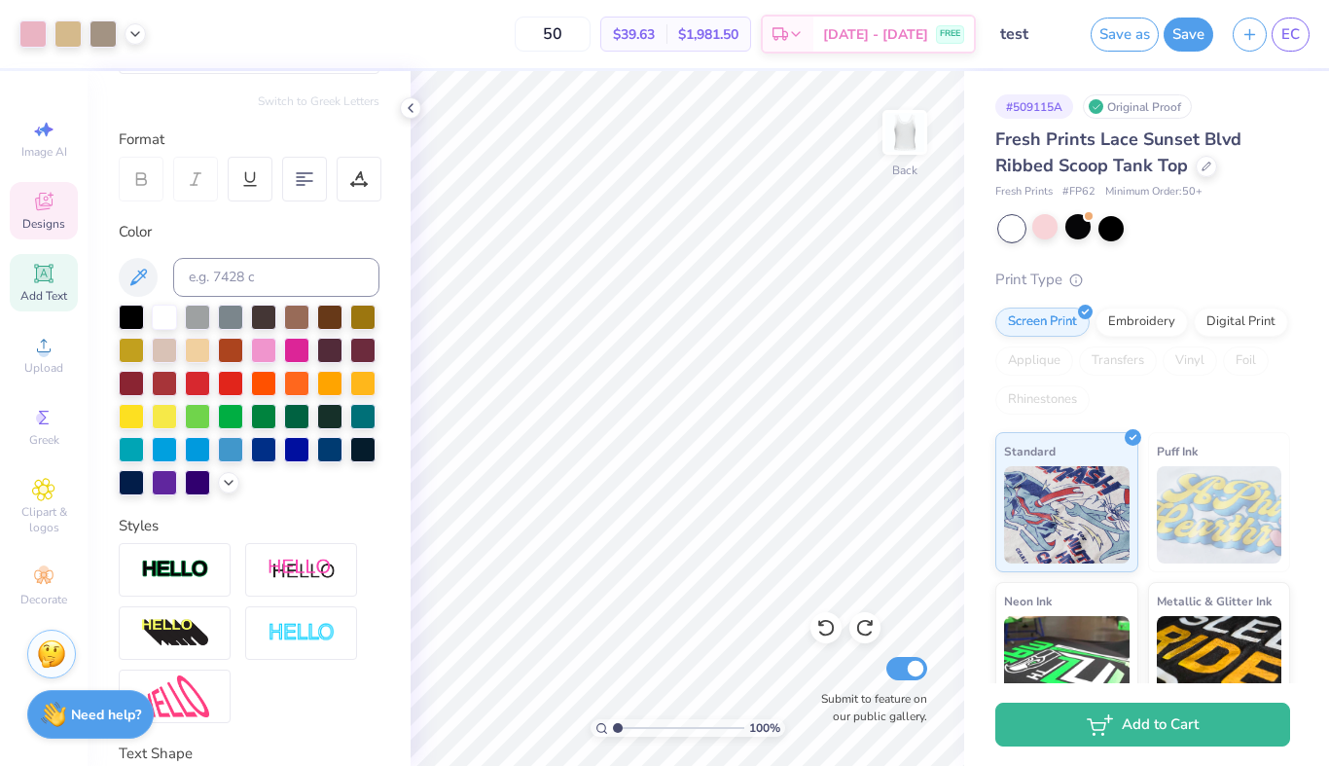
click at [40, 202] on icon at bounding box center [44, 202] width 18 height 18
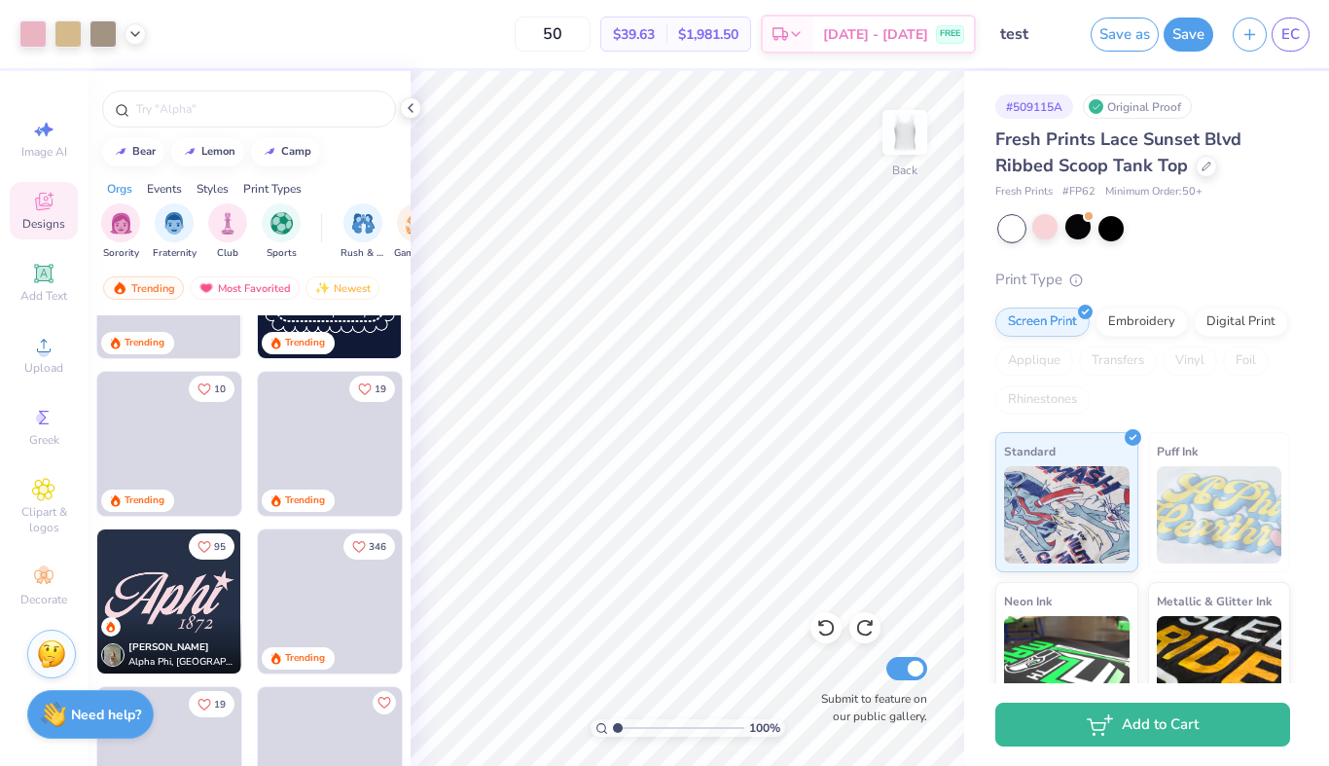
scroll to position [1368, 0]
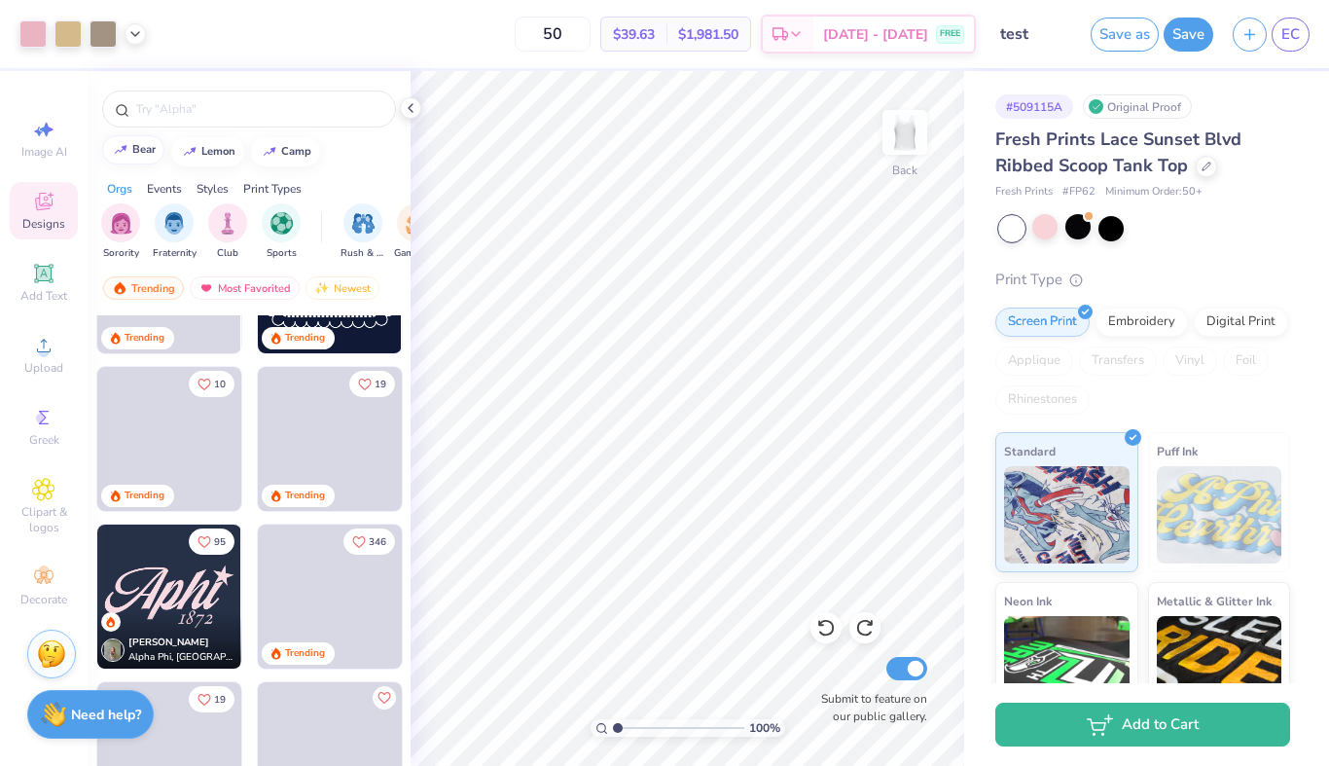
click at [139, 154] on div "bear" at bounding box center [143, 149] width 23 height 11
type input "bear"
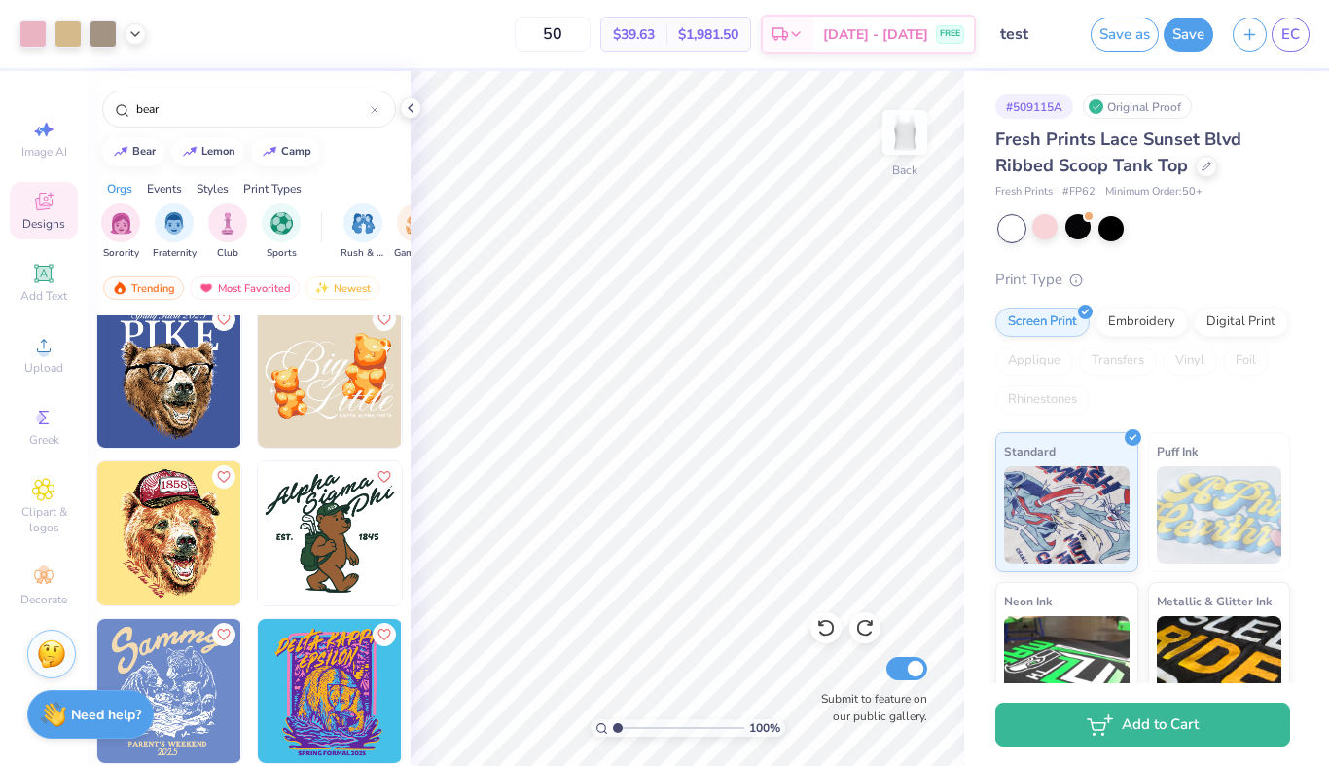
scroll to position [3328, 0]
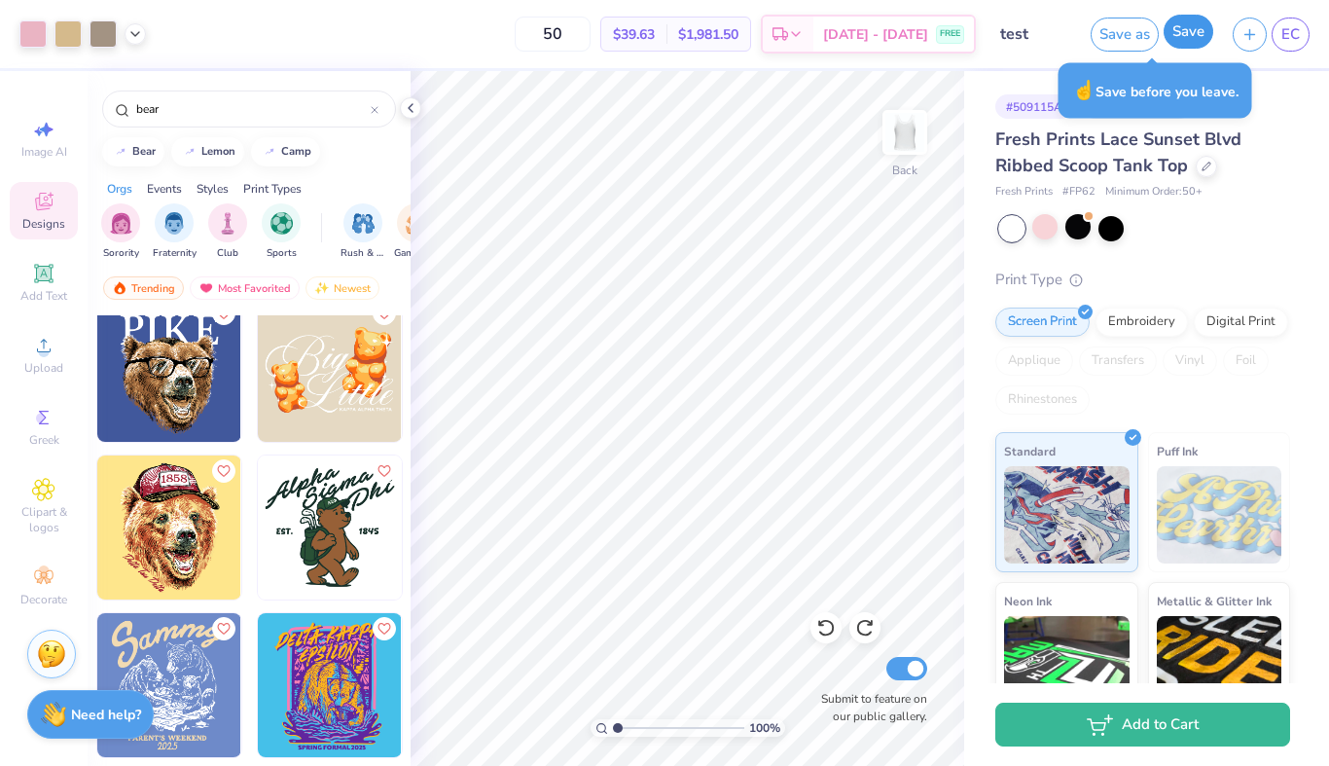
click at [1190, 33] on button "Save" at bounding box center [1188, 32] width 50 height 34
